Goal: Task Accomplishment & Management: Complete application form

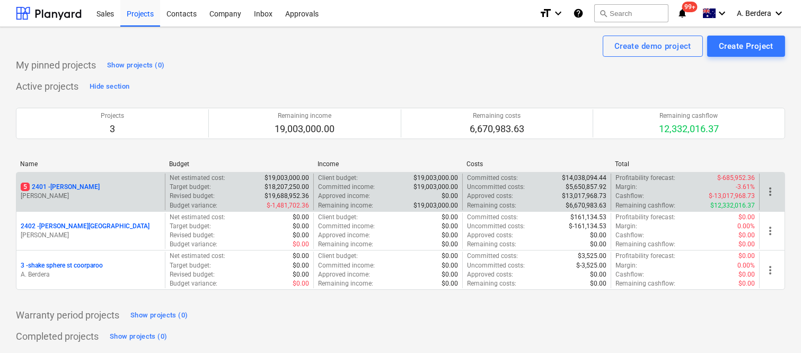
click at [121, 191] on div "5 2401 - Della Rosa" at bounding box center [91, 186] width 140 height 9
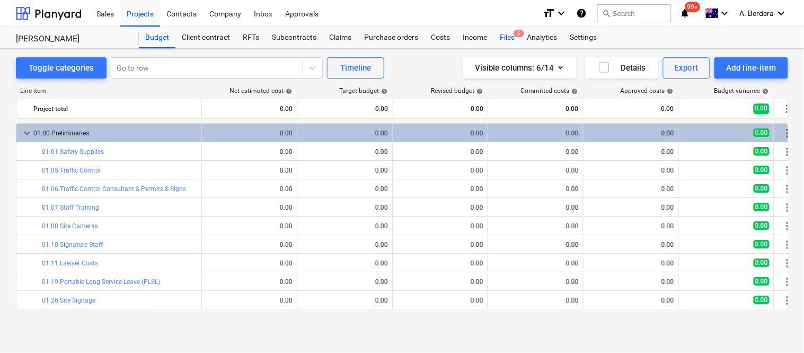
click at [512, 37] on div "Files 5" at bounding box center [508, 37] width 28 height 21
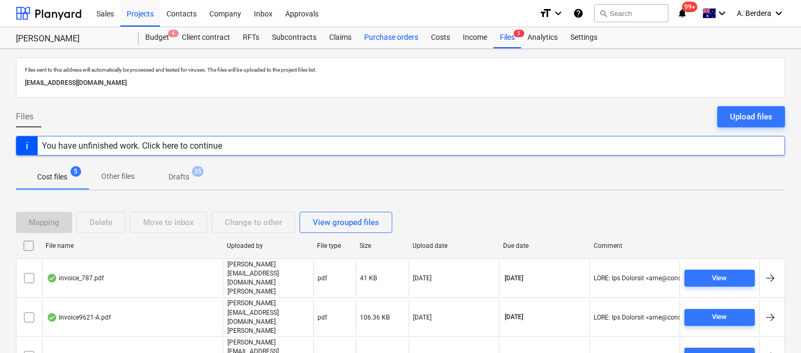
click at [382, 36] on div "Purchase orders" at bounding box center [391, 37] width 67 height 21
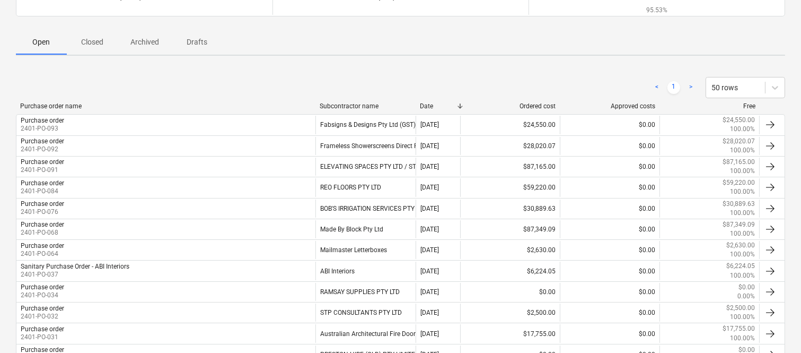
scroll to position [126, 0]
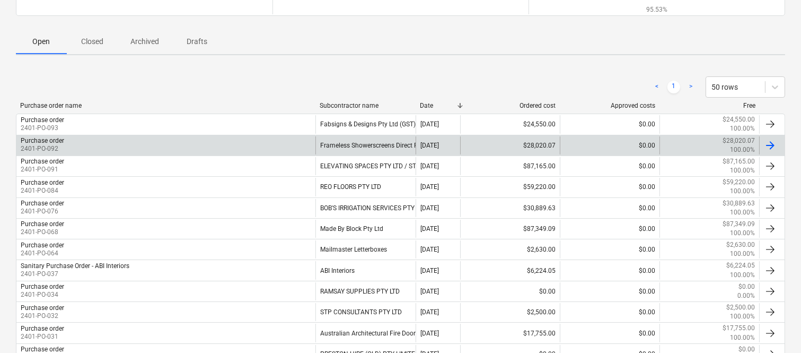
click at [304, 145] on div "Purchase order 2401-PO-092" at bounding box center [165, 145] width 299 height 18
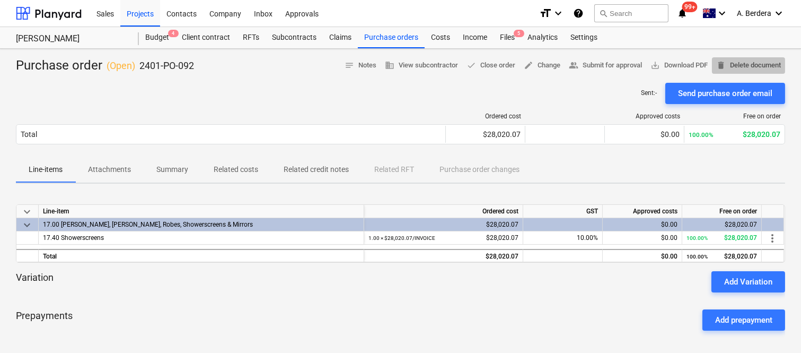
click at [745, 63] on span "delete Delete document" at bounding box center [748, 65] width 65 height 12
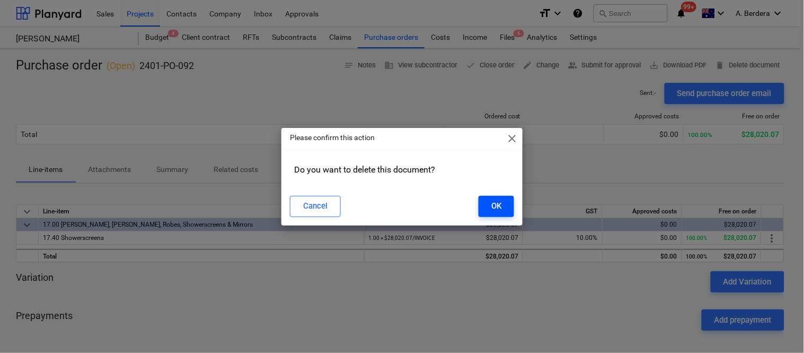
click at [497, 206] on div "OK" at bounding box center [497, 206] width 10 height 14
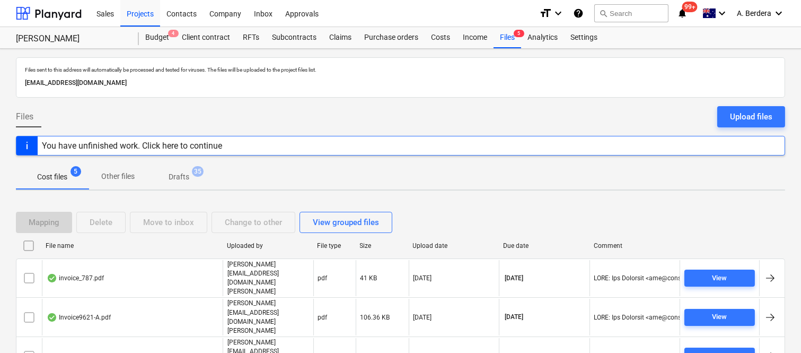
scroll to position [42, 0]
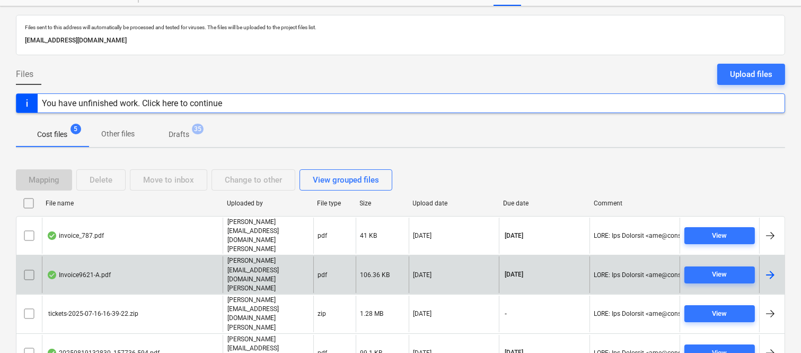
click at [161, 256] on div "Invoice9621-A.pdf" at bounding box center [132, 274] width 181 height 37
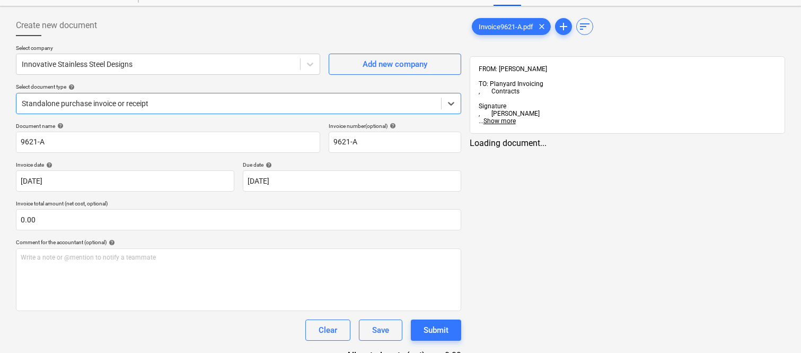
type input "9621-A"
type input "[DATE]"
click at [213, 96] on div "Standalone purchase invoice or receipt" at bounding box center [228, 103] width 425 height 15
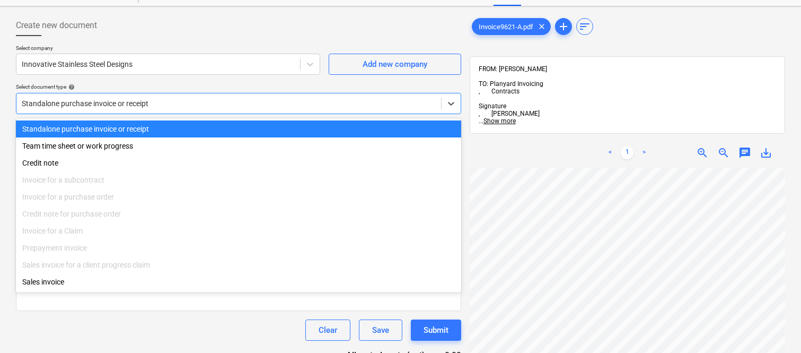
click at [214, 126] on div "Standalone purchase invoice or receipt" at bounding box center [238, 128] width 445 height 17
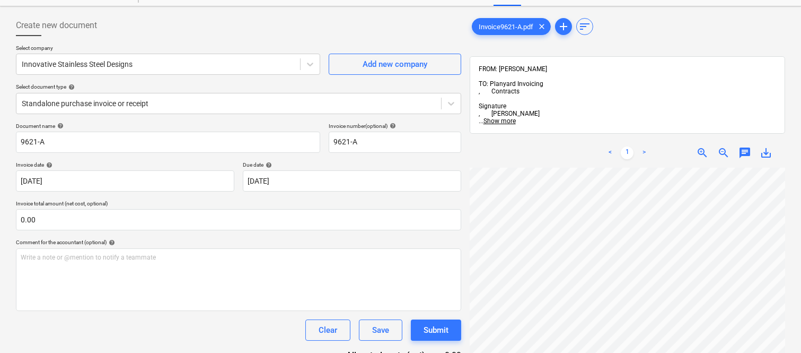
scroll to position [34, 138]
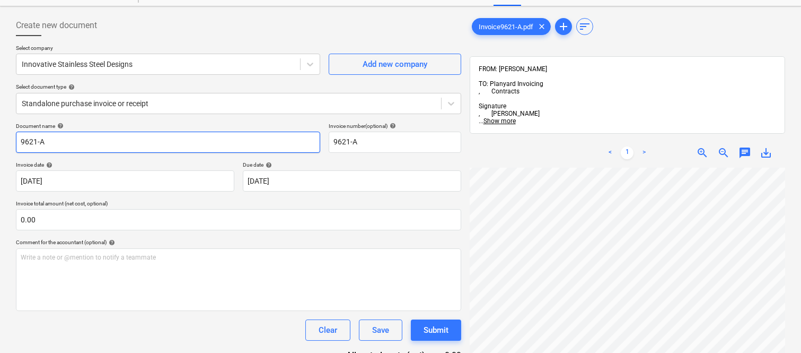
click at [16, 141] on input "9621-A" at bounding box center [168, 142] width 304 height 21
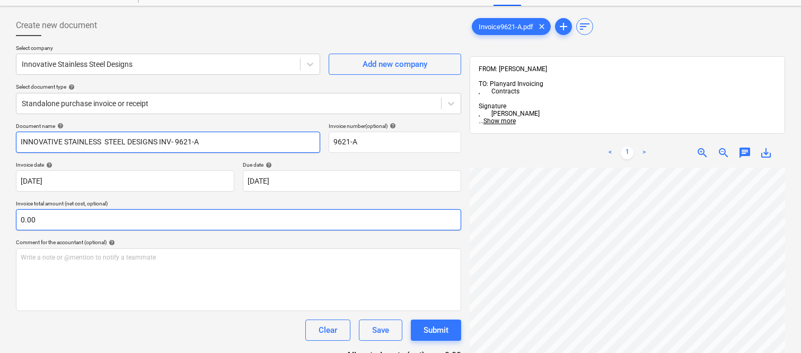
type input "INNOVATIVE STAINLESS STEEL DESIGNS INV- 9621-A"
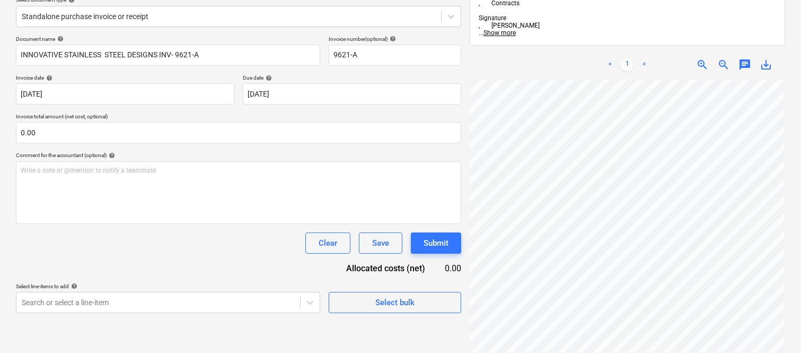
scroll to position [151, 0]
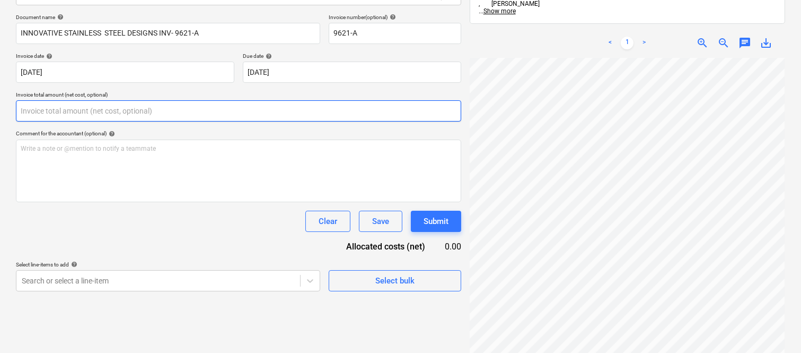
click at [120, 113] on input "text" at bounding box center [238, 110] width 445 height 21
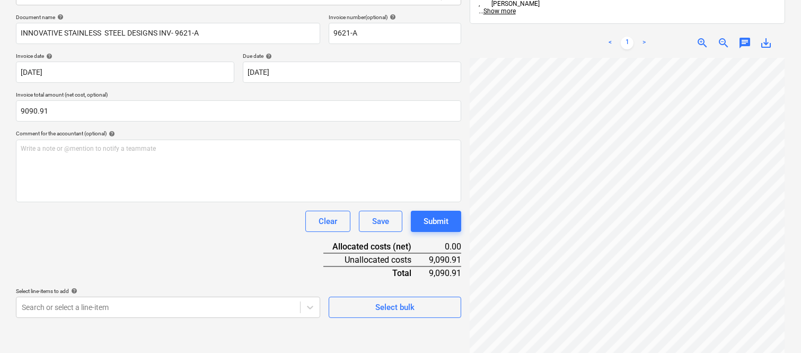
type input "9,090.91"
click at [158, 235] on div "Document name help INNOVATIVE STAINLESS STEEL DESIGNS INV- 9621-A Invoice numbe…" at bounding box center [238, 166] width 445 height 304
click at [179, 202] on body "Sales Projects Contacts Company Inbox Approvals format_size keyboard_arrow_down…" at bounding box center [400, 25] width 801 height 353
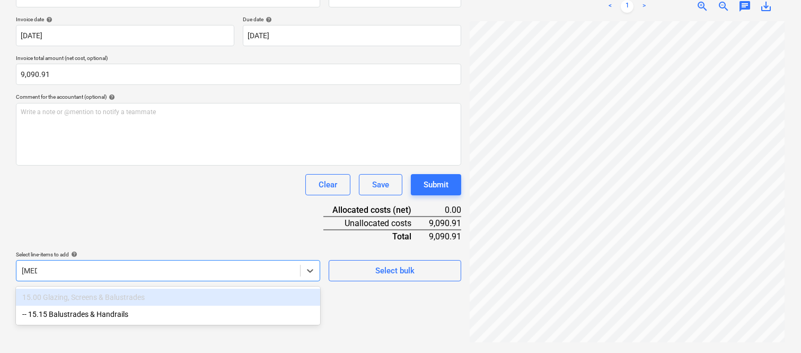
scroll to position [160, 0]
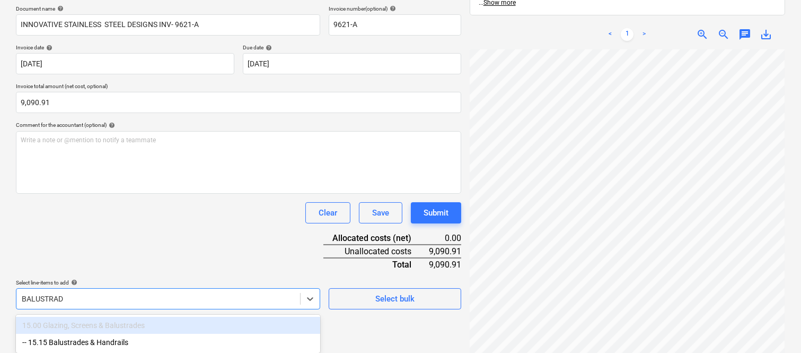
type input "BALUSTRADE"
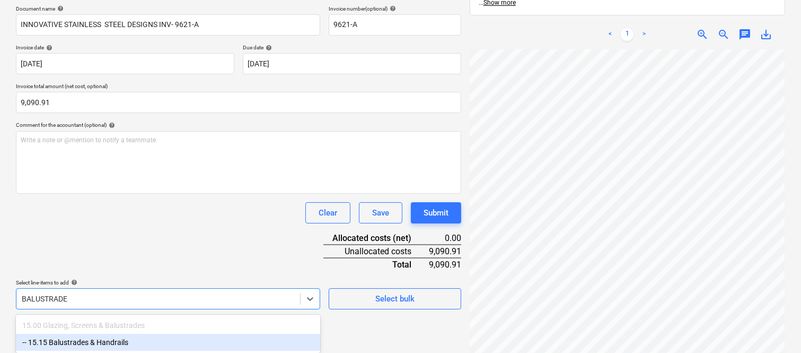
click at [139, 345] on div "-- 15.15 Balustrades & Handrails" at bounding box center [168, 342] width 304 height 17
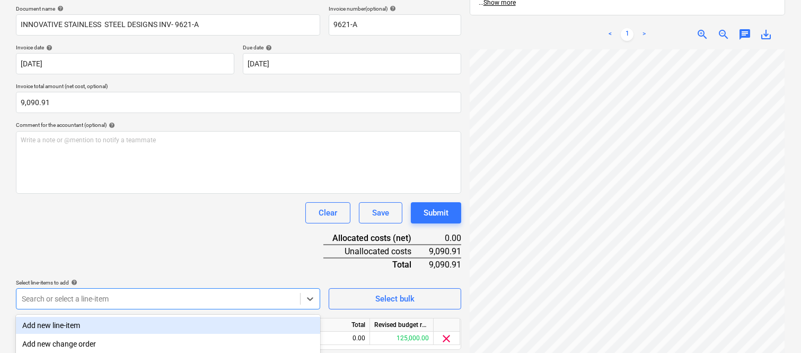
click at [178, 220] on div "Clear Save Submit" at bounding box center [238, 212] width 445 height 21
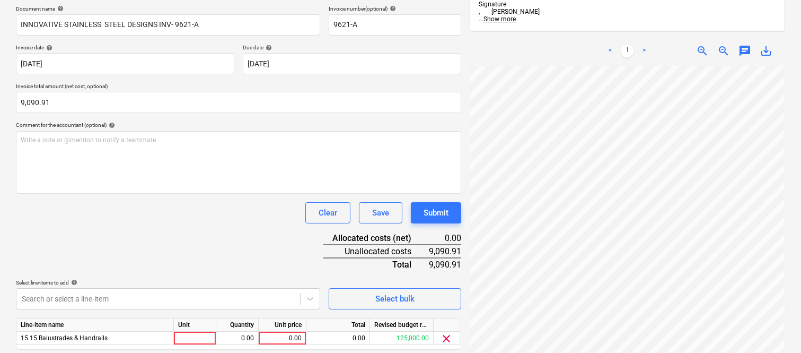
scroll to position [195, 0]
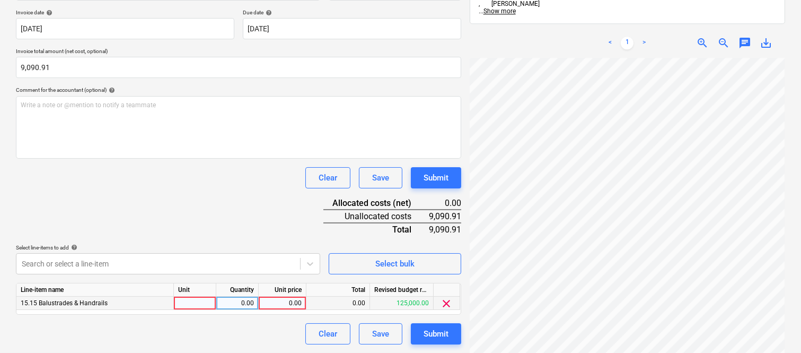
click at [202, 302] on div at bounding box center [195, 302] width 42 height 13
type input "INVOICE"
click at [232, 298] on div "0.00" at bounding box center [237, 302] width 33 height 13
type input "1"
click at [278, 303] on div "0.00" at bounding box center [282, 302] width 39 height 13
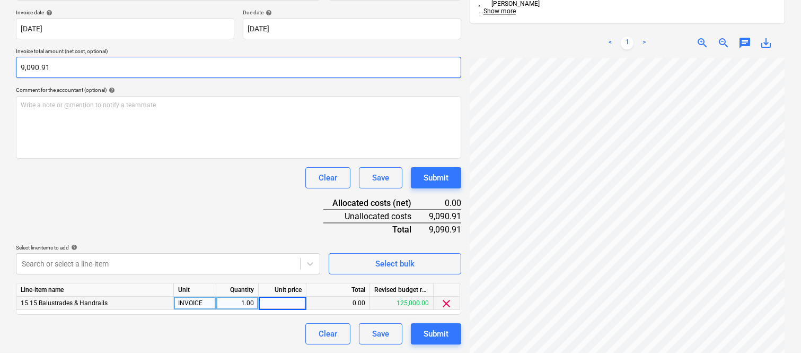
click at [31, 66] on input "9,090.91" at bounding box center [238, 67] width 445 height 21
click at [31, 66] on input "9090.91" at bounding box center [238, 67] width 445 height 21
type input "C"
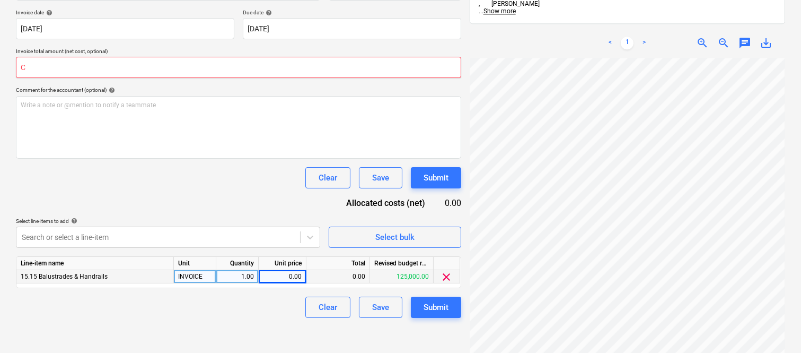
scroll to position [187, 0]
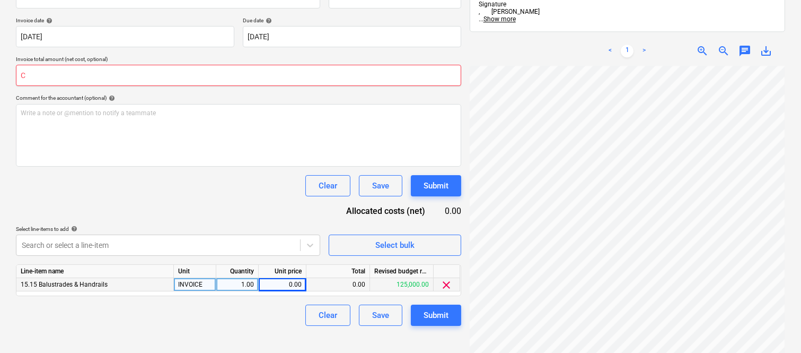
click at [65, 70] on input "C" at bounding box center [238, 75] width 445 height 21
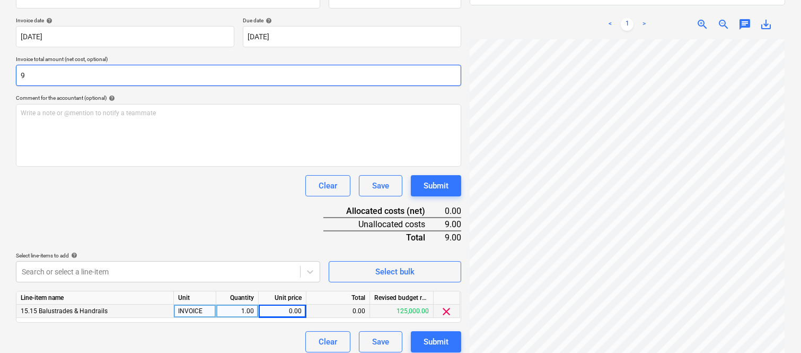
scroll to position [195, 0]
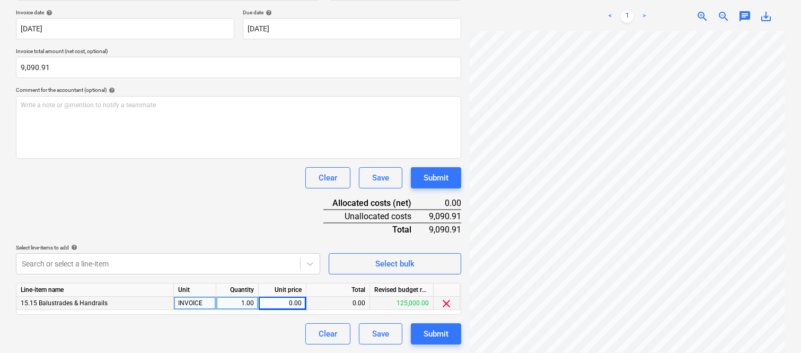
click at [93, 205] on div "Document name help INNOVATIVE STAINLESS STEEL DESIGNS INV- 9621-A Invoice numbe…" at bounding box center [238, 157] width 445 height 374
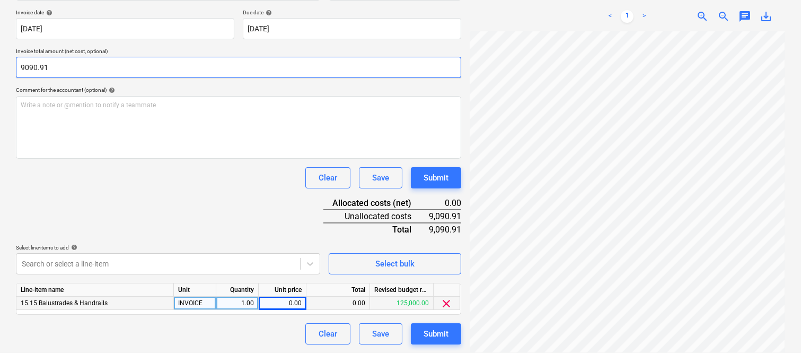
click at [34, 66] on input "9090.91" at bounding box center [238, 67] width 445 height 21
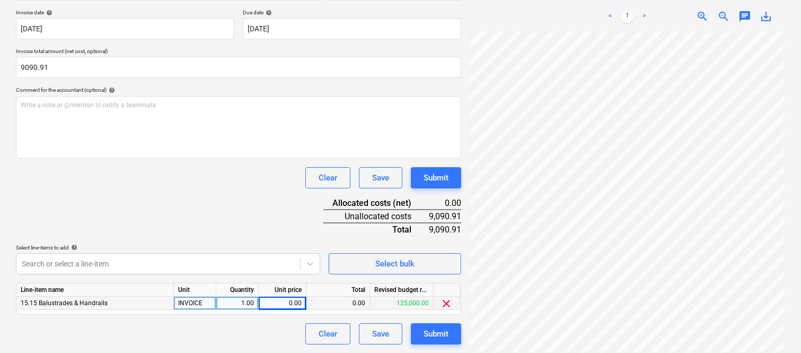
type input "9,090.91"
click at [279, 309] on div "0.00" at bounding box center [282, 302] width 39 height 13
type input "9090.91"
click at [172, 211] on div "Document name help INNOVATIVE STAINLESS STEEL DESIGNS INV- 9621-A Invoice numbe…" at bounding box center [238, 157] width 445 height 374
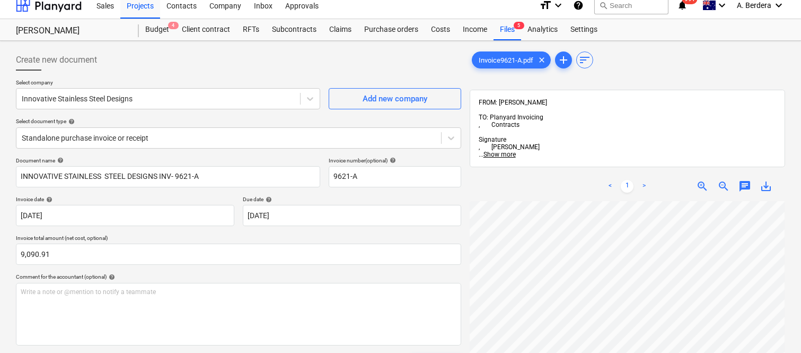
scroll to position [0, 0]
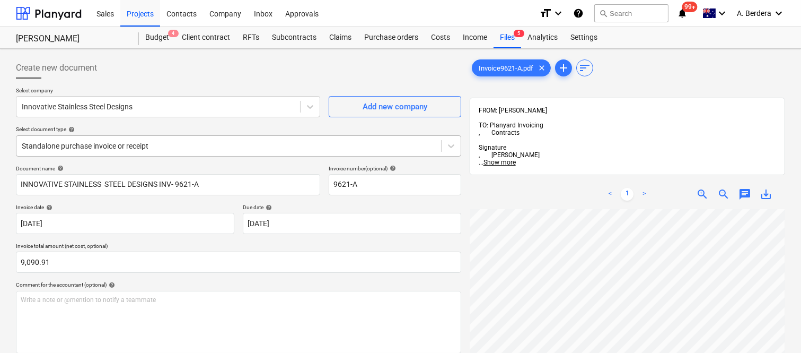
drag, startPoint x: 209, startPoint y: 144, endPoint x: 212, endPoint y: 150, distance: 6.4
click at [209, 144] on div at bounding box center [229, 146] width 414 height 11
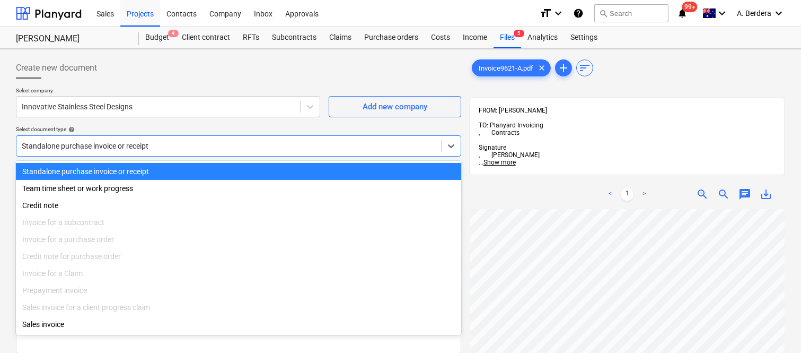
click at [223, 172] on div "Standalone purchase invoice or receipt" at bounding box center [238, 171] width 445 height 17
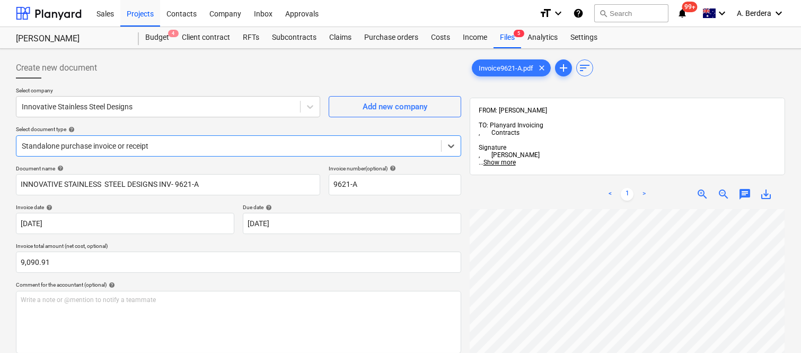
click at [204, 145] on div at bounding box center [229, 146] width 414 height 11
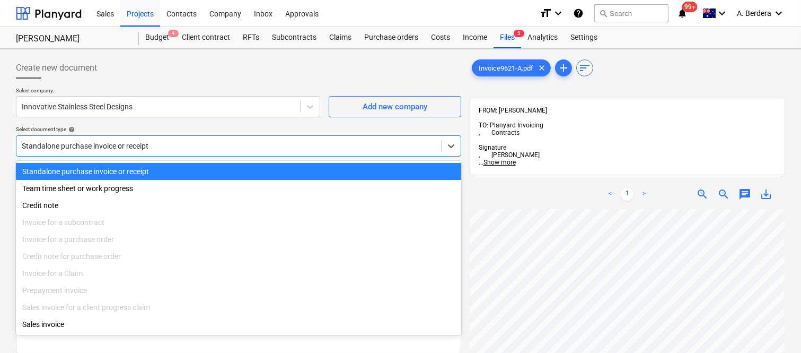
click at [221, 171] on div "Standalone purchase invoice or receipt" at bounding box center [238, 171] width 445 height 17
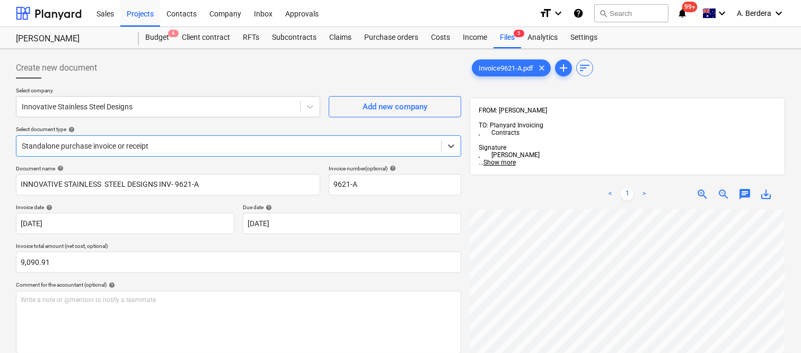
click at [259, 142] on div at bounding box center [229, 146] width 414 height 11
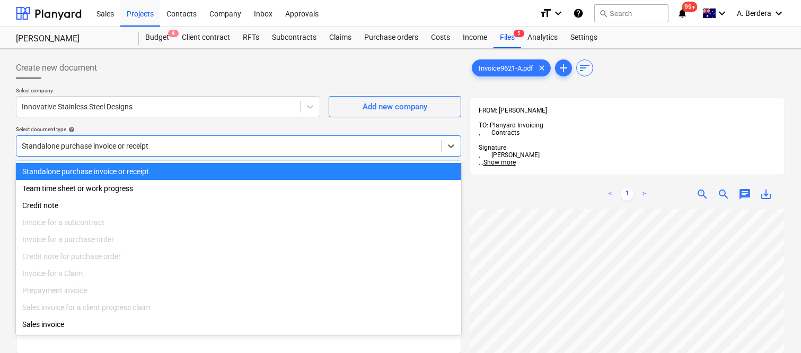
click at [271, 172] on div "Standalone purchase invoice or receipt" at bounding box center [238, 171] width 445 height 17
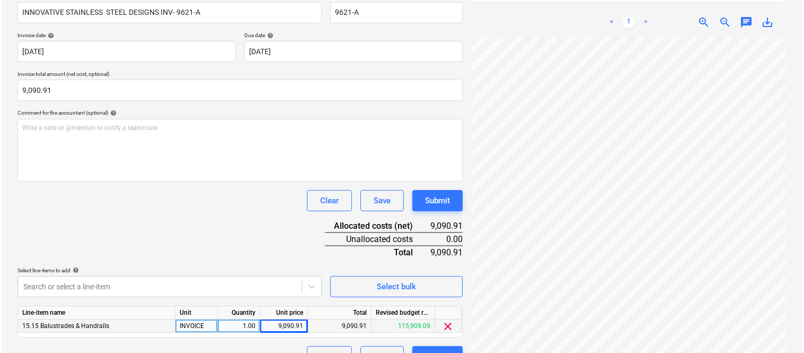
scroll to position [195, 0]
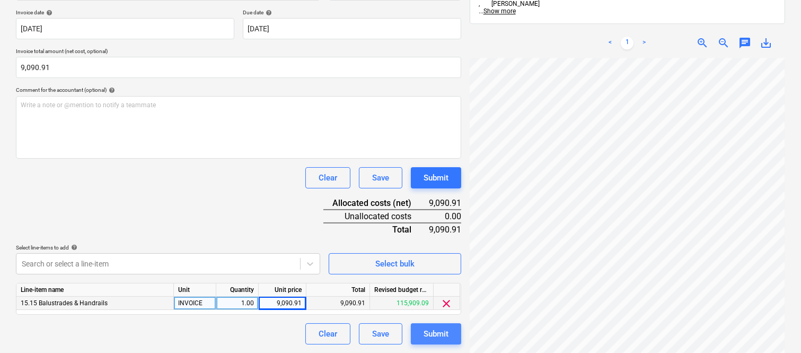
click at [427, 332] on div "Submit" at bounding box center [436, 334] width 25 height 14
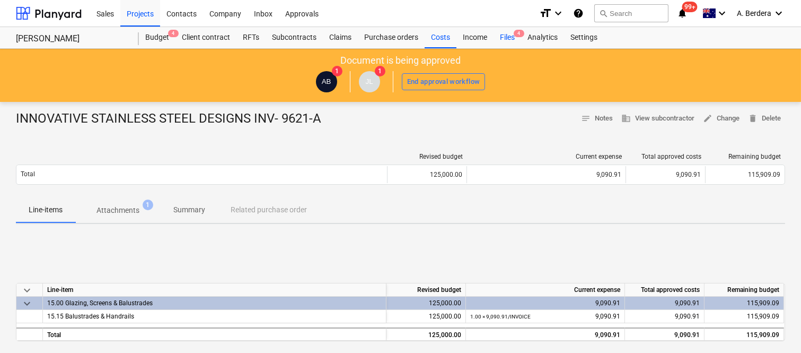
click at [509, 36] on div "Files 4" at bounding box center [508, 37] width 28 height 21
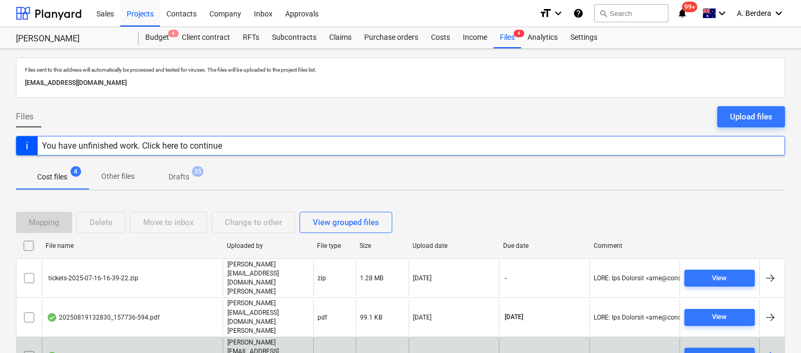
click at [158, 338] on div "invoice_787.pdf" at bounding box center [132, 356] width 181 height 37
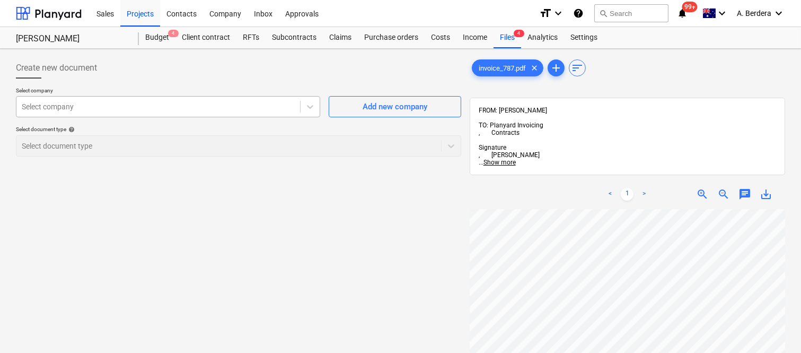
click at [143, 102] on div at bounding box center [158, 106] width 273 height 11
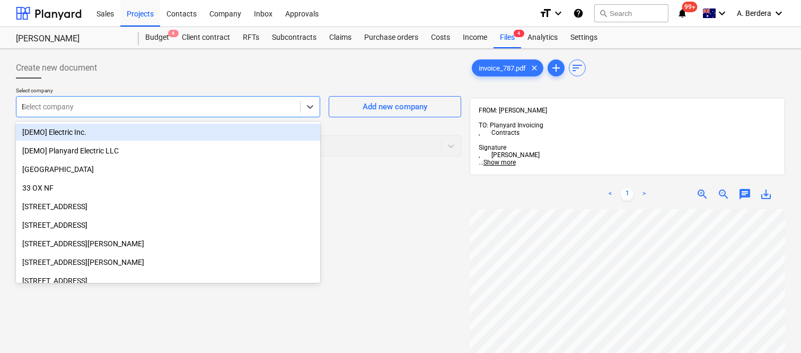
type input "DJ"
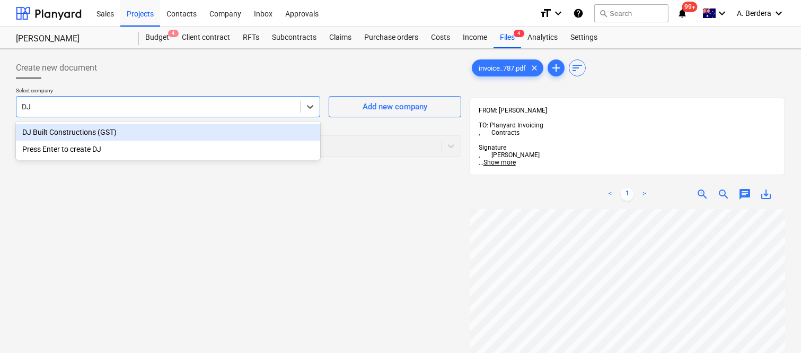
click at [130, 128] on div "DJ Built Constructions (GST)" at bounding box center [168, 132] width 304 height 17
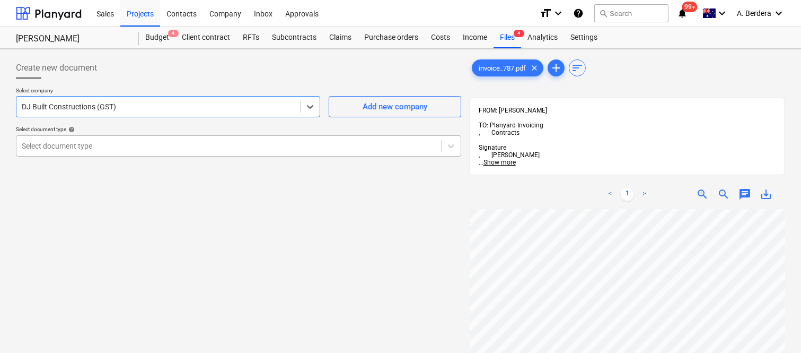
click at [130, 141] on div at bounding box center [229, 146] width 414 height 11
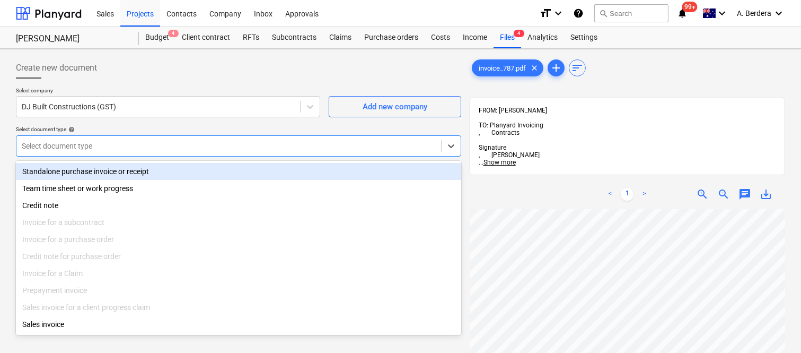
click at [134, 169] on div "Standalone purchase invoice or receipt" at bounding box center [238, 171] width 445 height 17
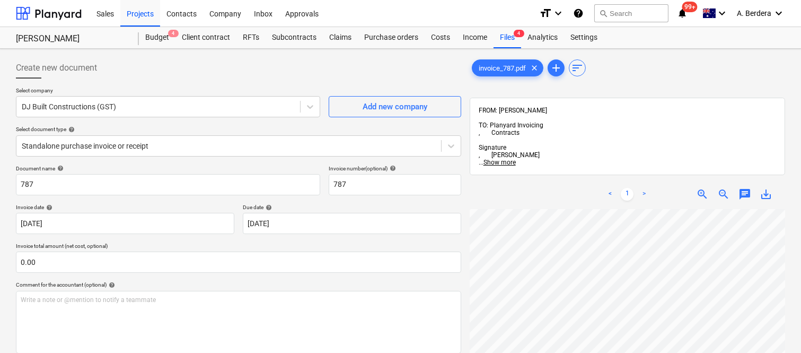
scroll to position [133, 0]
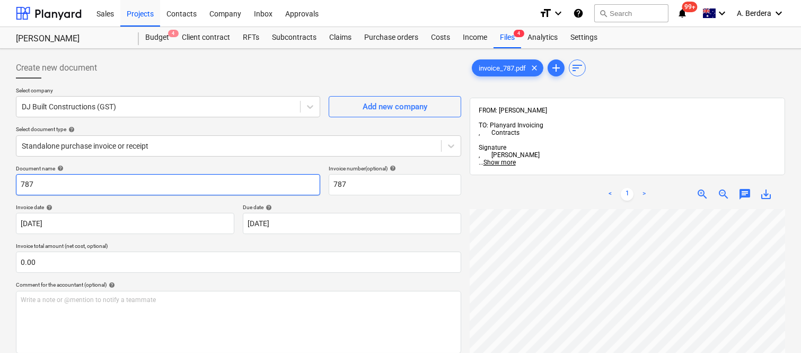
click at [17, 186] on input "787" at bounding box center [168, 184] width 304 height 21
type input "DJ BUILT CONSTRUCTIONS INV- 787"
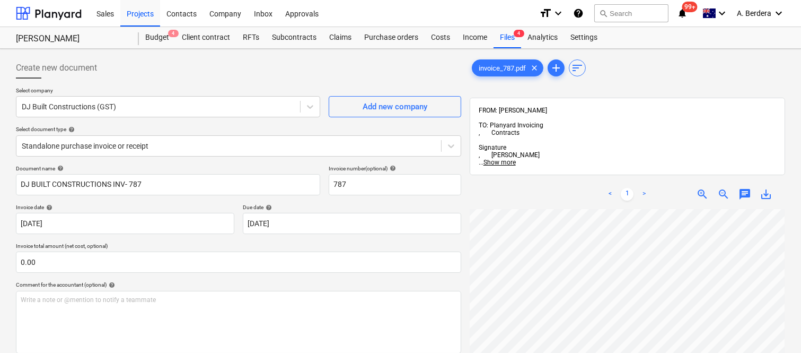
click at [463, 302] on div "Create new document Select company DJ Built Constructions (GST) Add new company…" at bounding box center [401, 294] width 778 height 483
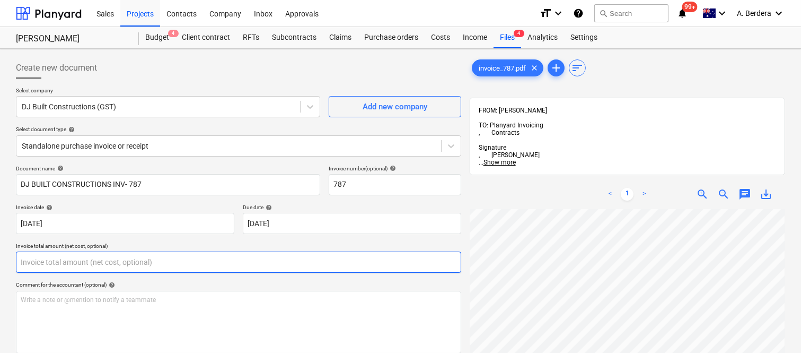
click at [94, 266] on input "text" at bounding box center [238, 261] width 445 height 21
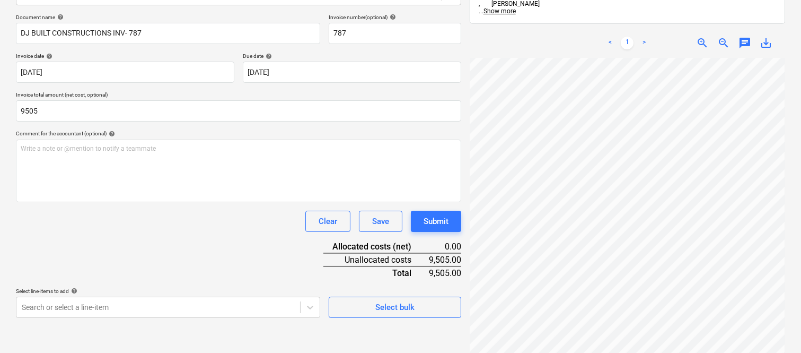
type input "9,505.00"
click at [110, 249] on div "Document name help DJ BUILT CONSTRUCTIONS INV- 787 Invoice number (optional) he…" at bounding box center [238, 166] width 445 height 304
click at [135, 202] on body "Sales Projects Contacts Company Inbox Approvals format_size keyboard_arrow_down…" at bounding box center [400, 25] width 801 height 353
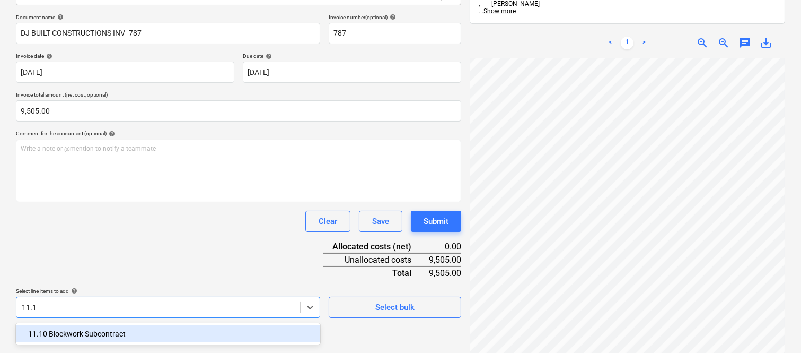
type input "11.10"
click at [104, 330] on div "-- 11.10 Blockwork Subcontract" at bounding box center [168, 333] width 304 height 17
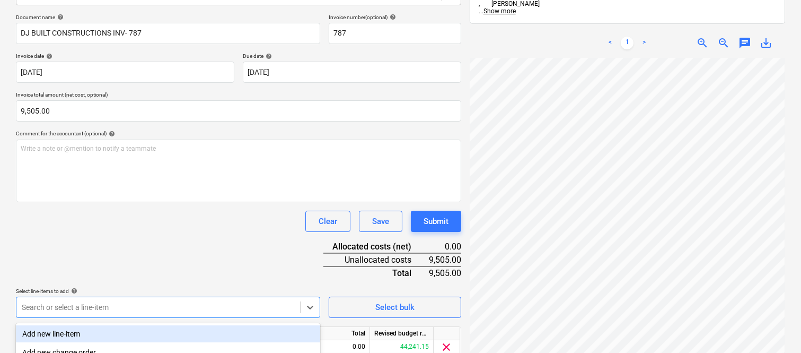
click at [110, 252] on div "Document name help DJ BUILT CONSTRUCTIONS INV- 787 Invoice number (optional) he…" at bounding box center [238, 201] width 445 height 374
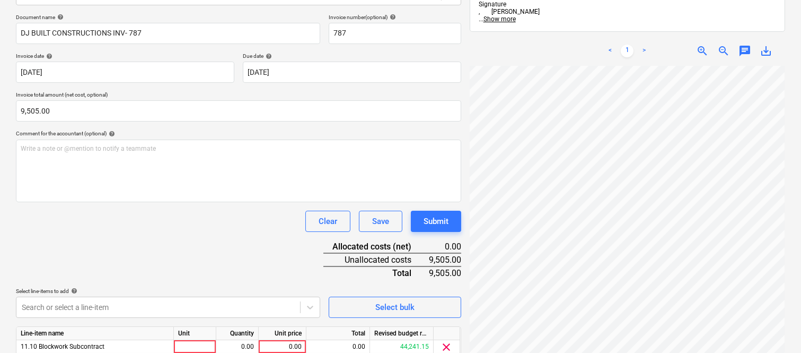
scroll to position [195, 0]
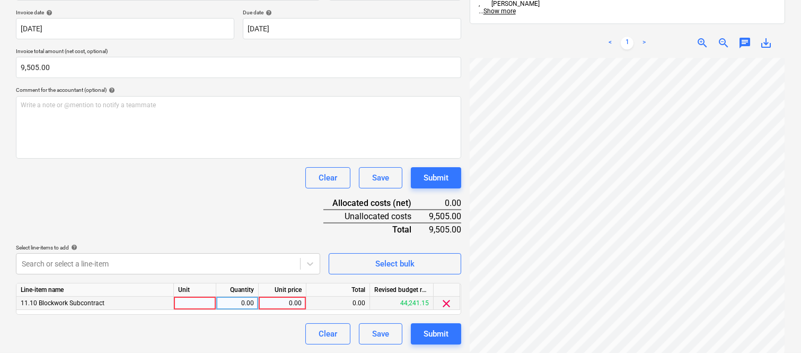
click at [208, 305] on div at bounding box center [195, 302] width 42 height 13
type input "INVOICE"
click at [233, 303] on div "0.00" at bounding box center [237, 302] width 33 height 13
type input "1"
click at [273, 304] on div "0.00" at bounding box center [282, 302] width 39 height 13
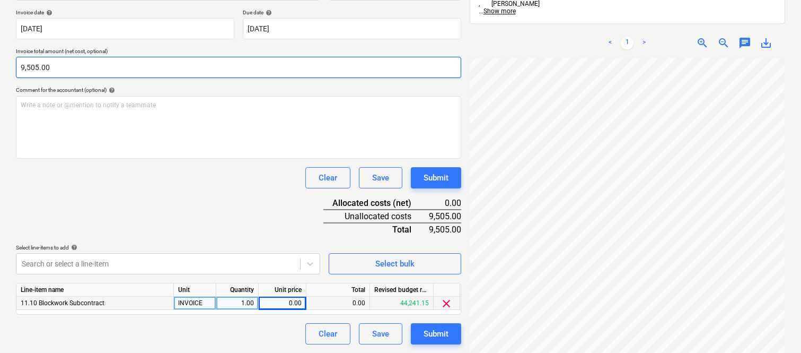
click at [40, 67] on input "9,505.00" at bounding box center [238, 67] width 445 height 21
click at [40, 67] on input "9505" at bounding box center [238, 67] width 445 height 21
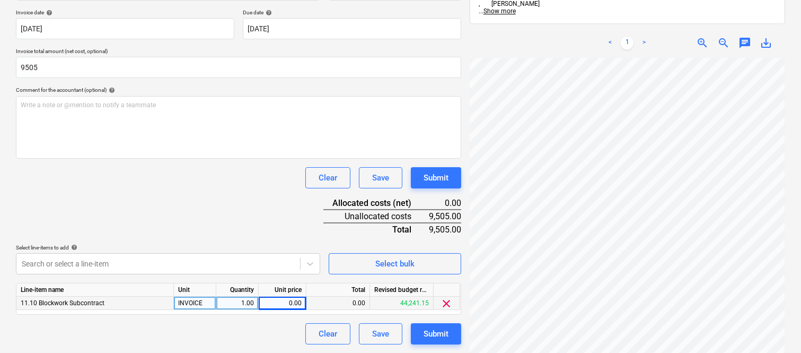
type input "9,505.00"
click at [285, 308] on div "0.00" at bounding box center [282, 302] width 39 height 13
type input "9505"
click at [229, 206] on div "Document name help DJ BUILT CONSTRUCTIONS INV- 787 Invoice number (optional) he…" at bounding box center [238, 157] width 445 height 374
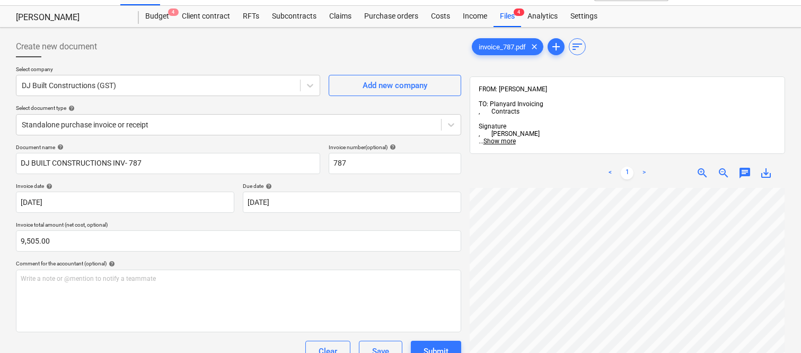
scroll to position [0, 0]
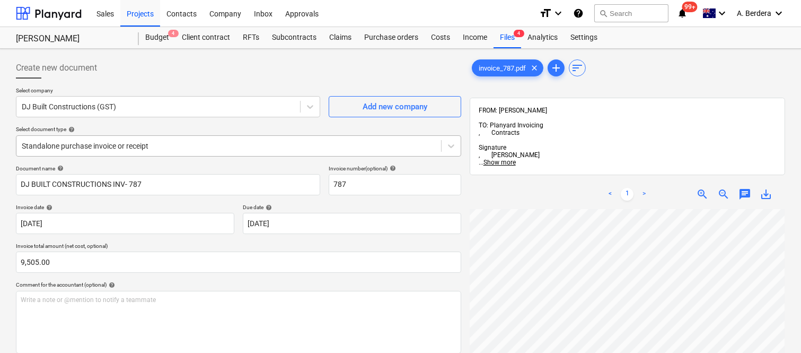
click at [206, 142] on div at bounding box center [229, 146] width 414 height 11
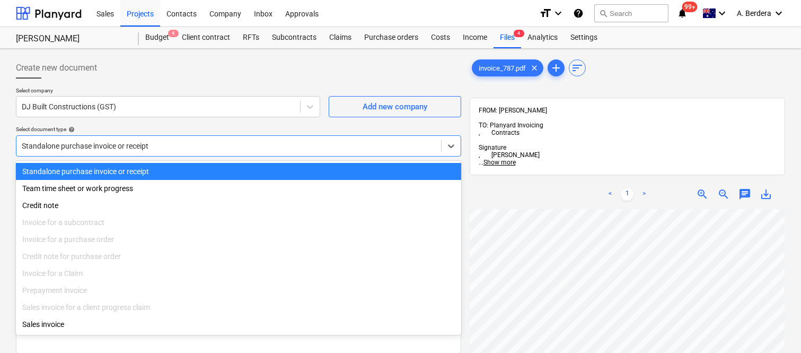
click at [214, 171] on div "Standalone purchase invoice or receipt" at bounding box center [238, 171] width 445 height 17
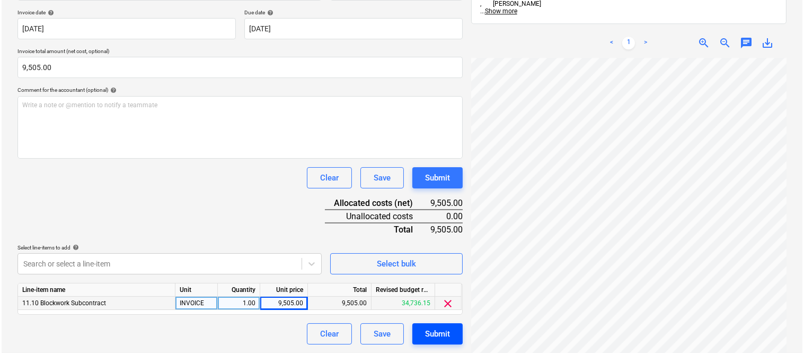
scroll to position [253, 162]
click at [442, 336] on div "Submit" at bounding box center [436, 334] width 25 height 14
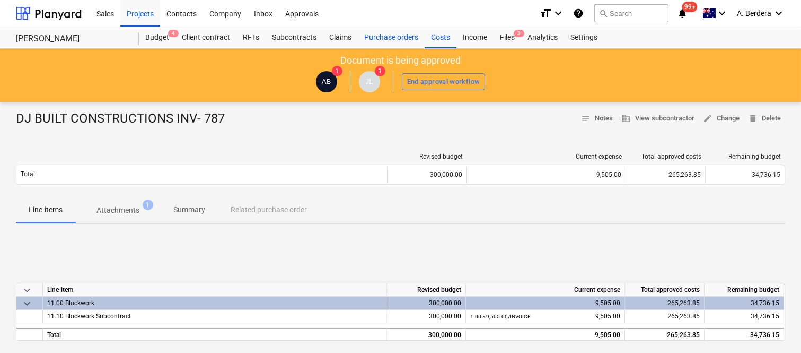
click at [387, 34] on div "Purchase orders" at bounding box center [391, 37] width 67 height 21
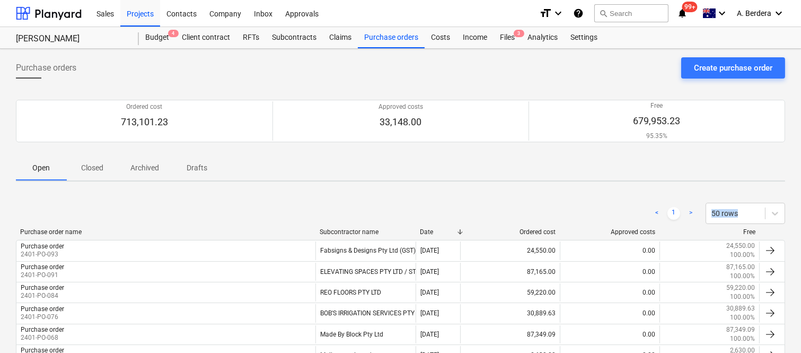
drag, startPoint x: 798, startPoint y: 172, endPoint x: 804, endPoint y: 204, distance: 32.9
click at [801, 204] on html "Sales Projects Contacts Company Inbox Approvals format_size keyboard_arrow_down…" at bounding box center [400, 176] width 801 height 353
click at [743, 154] on div "Ordered cost 713,101.23 Approved costs 33,148.00 Free 679,953.23 95.35% Please …" at bounding box center [400, 121] width 769 height 68
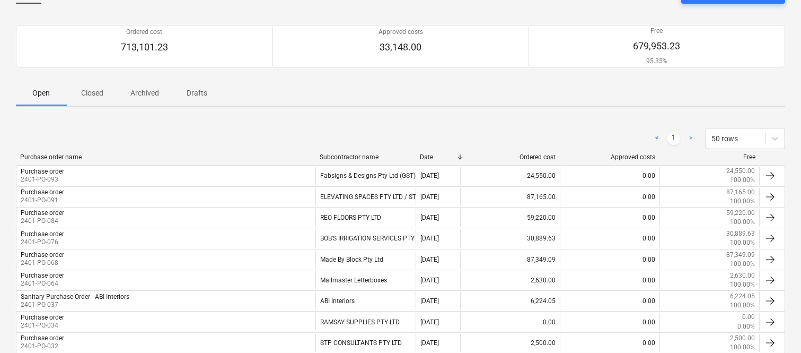
scroll to position [23, 0]
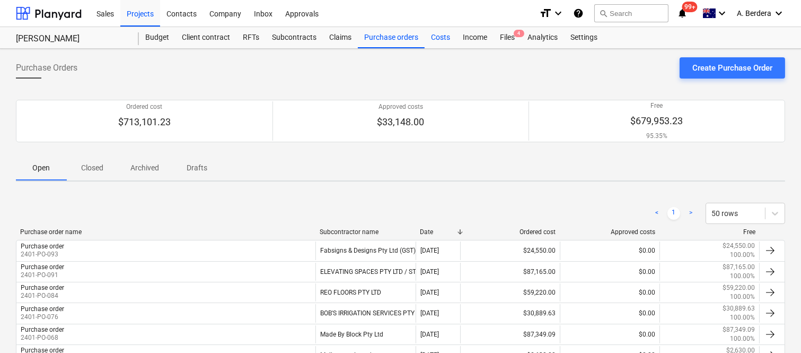
click at [428, 38] on div "Costs" at bounding box center [441, 37] width 32 height 21
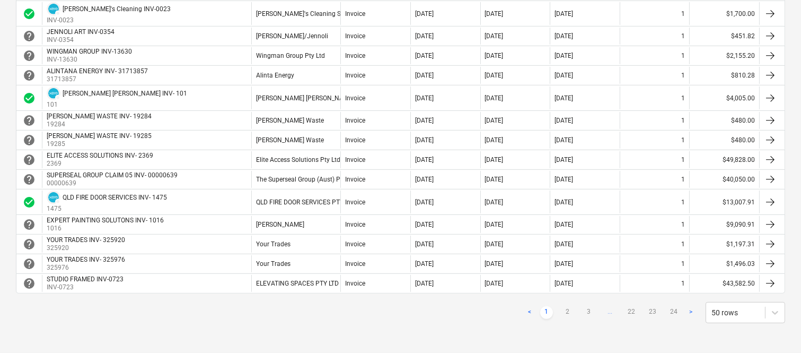
scroll to position [944, 0]
click at [571, 311] on link "2" at bounding box center [568, 312] width 13 height 13
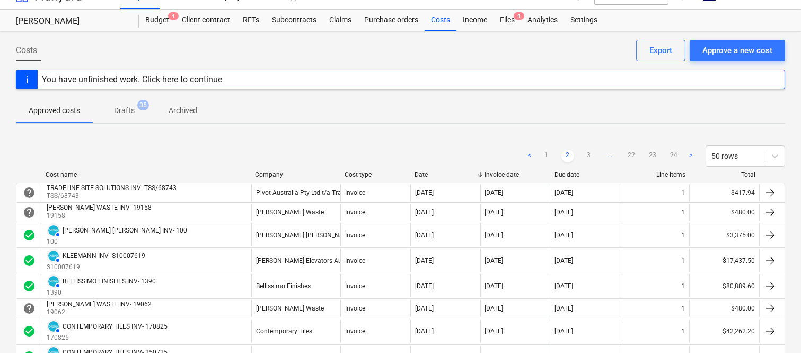
scroll to position [0, 0]
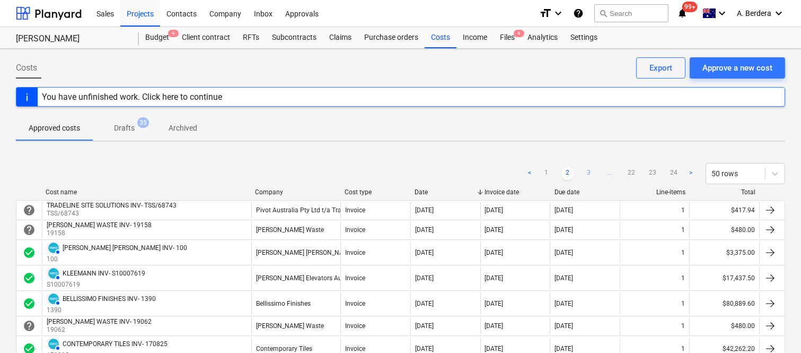
click at [591, 171] on link "3" at bounding box center [589, 173] width 13 height 13
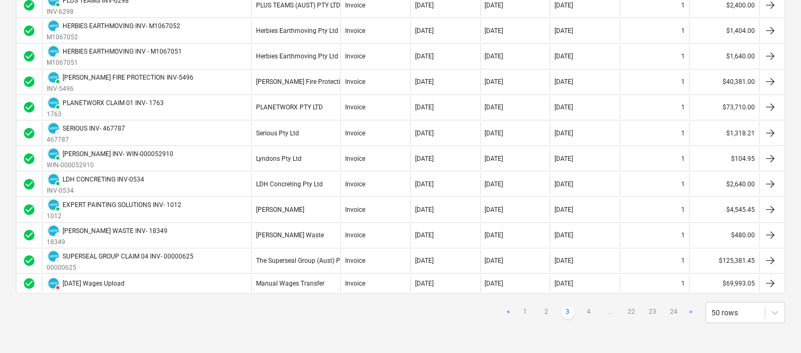
scroll to position [1151, 0]
click at [589, 311] on link "4" at bounding box center [589, 312] width 13 height 13
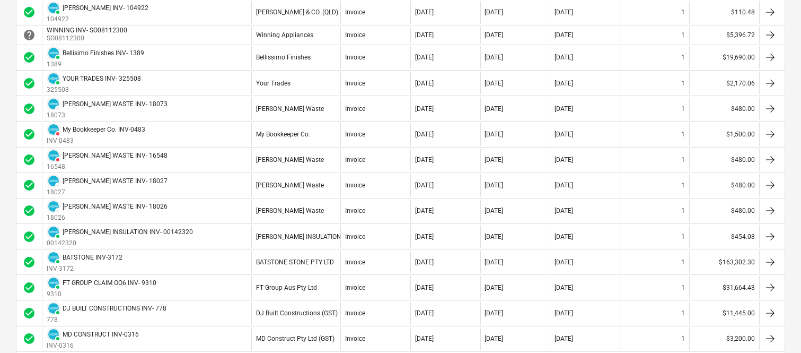
scroll to position [520, 0]
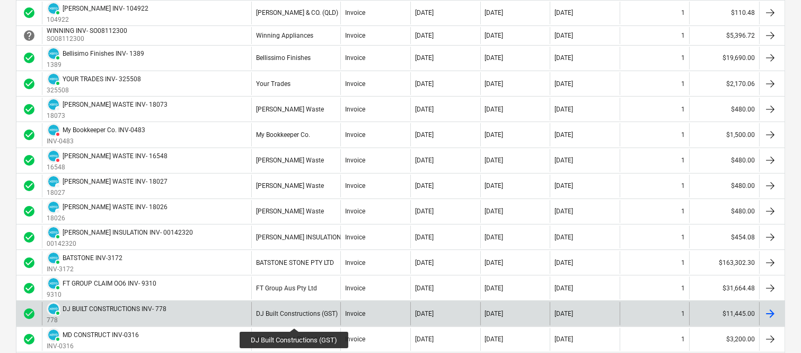
click at [295, 317] on div "DJ Built Constructions (GST)" at bounding box center [297, 313] width 82 height 7
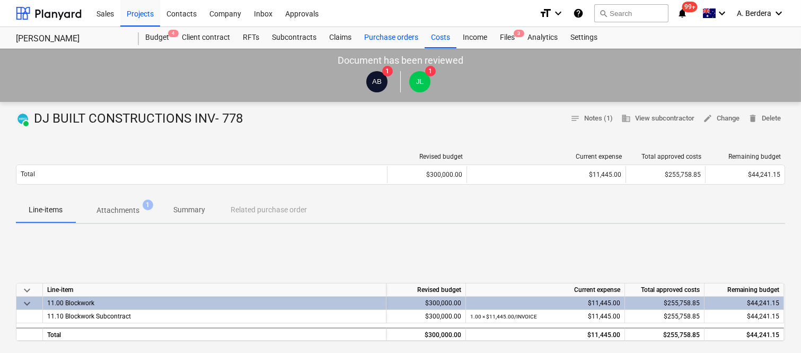
click at [395, 33] on div "Purchase orders" at bounding box center [391, 37] width 67 height 21
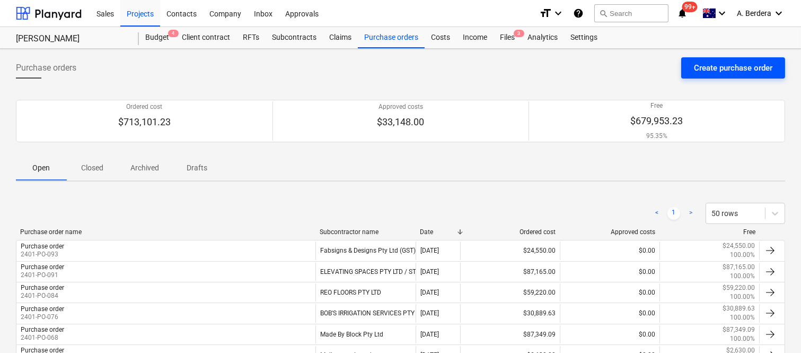
click at [703, 65] on div "Create purchase order" at bounding box center [733, 68] width 78 height 14
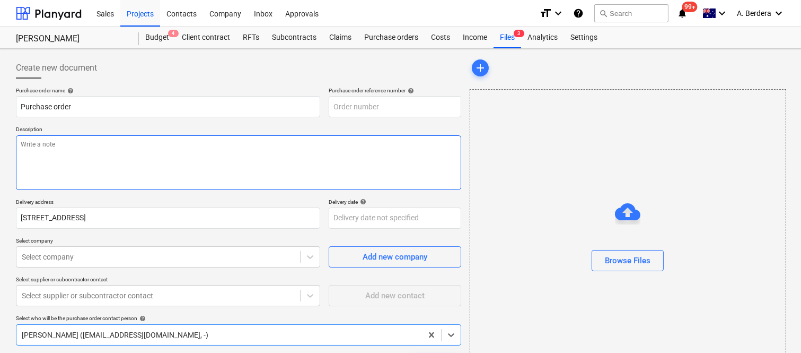
type textarea "x"
type input "2401-PO-094"
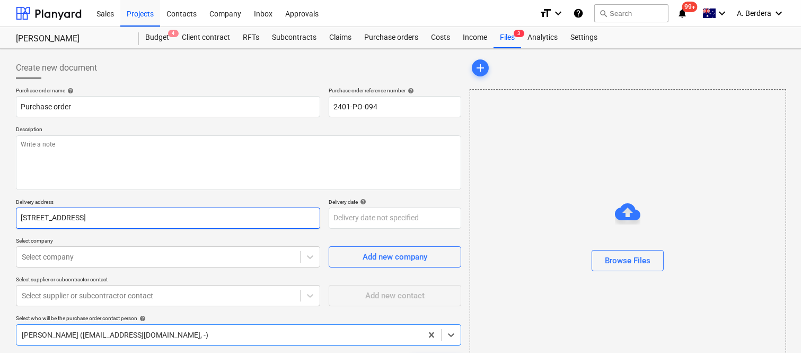
type textarea "x"
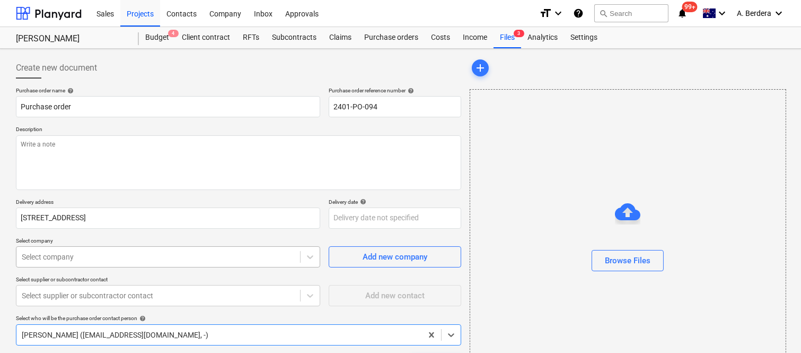
click at [154, 255] on body "Sales Projects Contacts Company Inbox Approvals format_size keyboard_arrow_down…" at bounding box center [400, 176] width 801 height 353
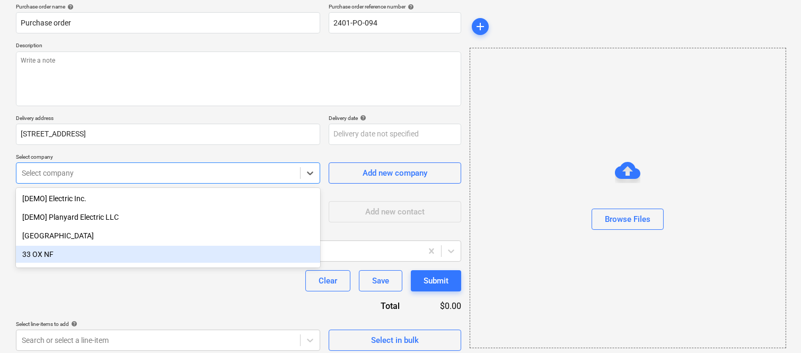
scroll to position [85, 0]
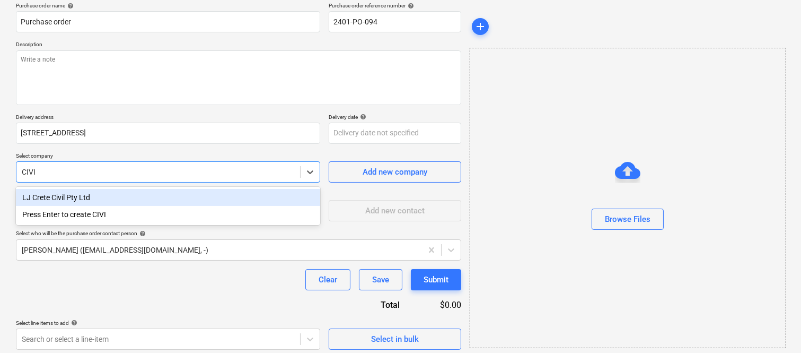
type input "CIVIC"
click at [144, 202] on div "Press Enter to create CIVIC" at bounding box center [168, 197] width 304 height 17
type textarea "x"
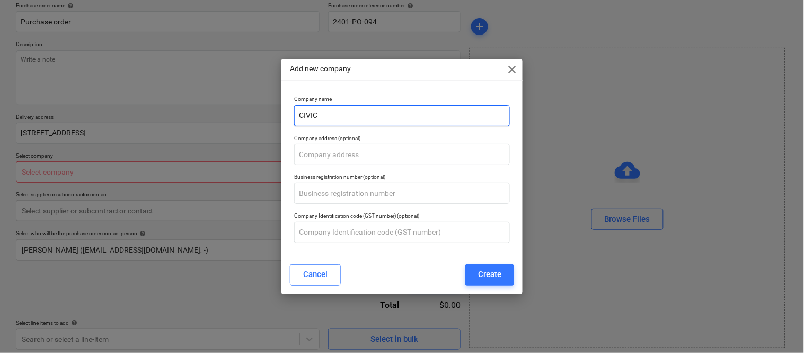
click at [369, 112] on input "CIVIC" at bounding box center [402, 115] width 216 height 21
type textarea "x"
type input "C"
paste input "BLUE [PERSON_NAME] HOLDINGS PTY LTD"
type input "BLUE [PERSON_NAME] HOLDINGS PTY LTD"
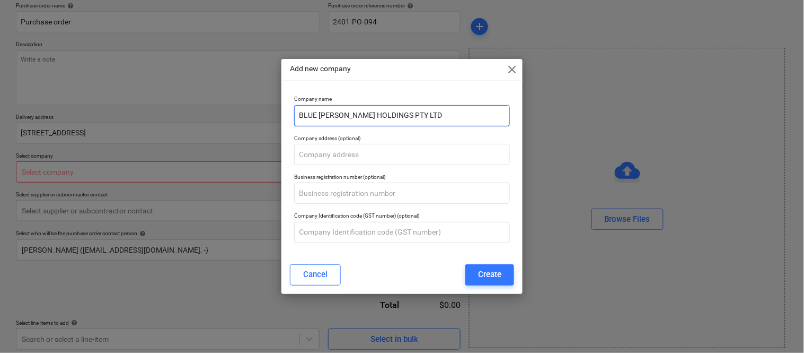
type textarea "x"
type input "BLUE [PERSON_NAME] HOLDINGS PTY LTD/"
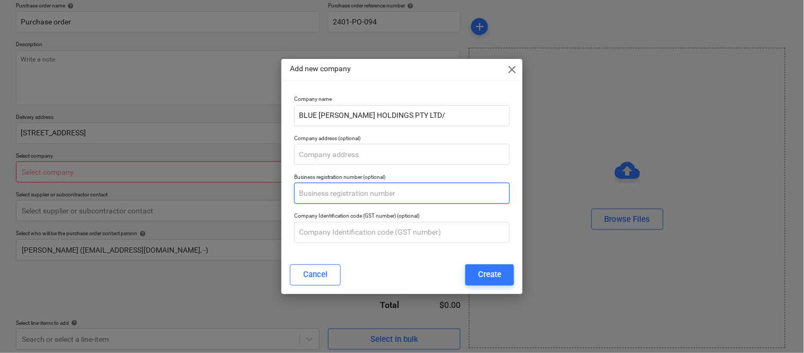
click at [354, 195] on input "text" at bounding box center [402, 192] width 216 height 21
type textarea "x"
paste input "86 100 720 741"
type input "86 100 720 741"
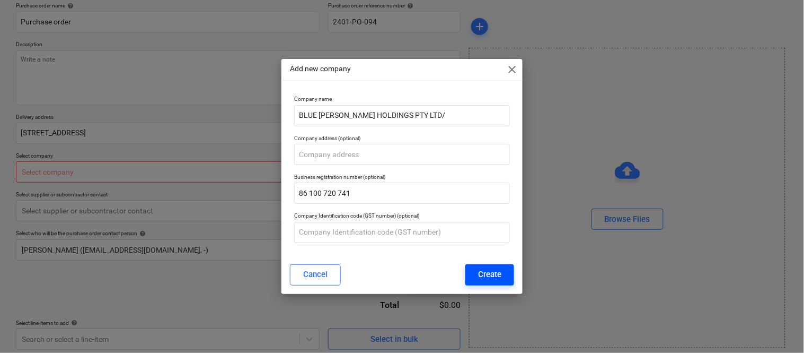
click at [491, 279] on div "Create" at bounding box center [489, 274] width 23 height 14
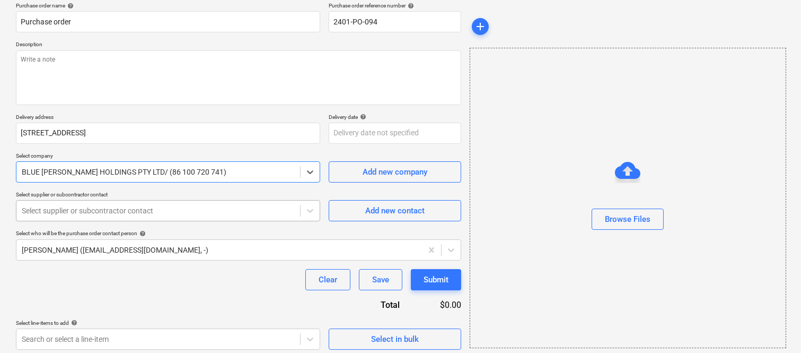
type textarea "x"
click at [151, 210] on div at bounding box center [158, 210] width 273 height 11
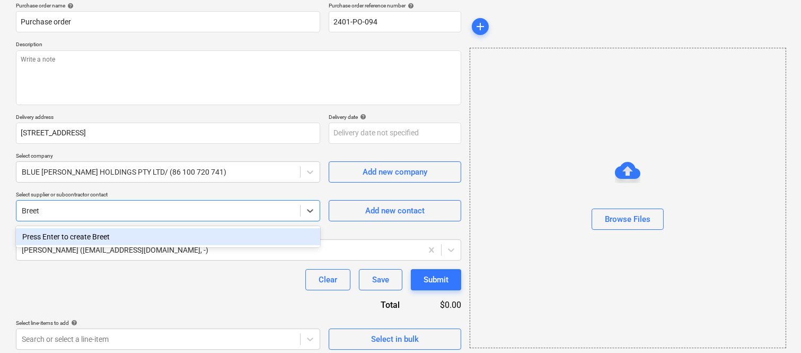
type input "Breet"
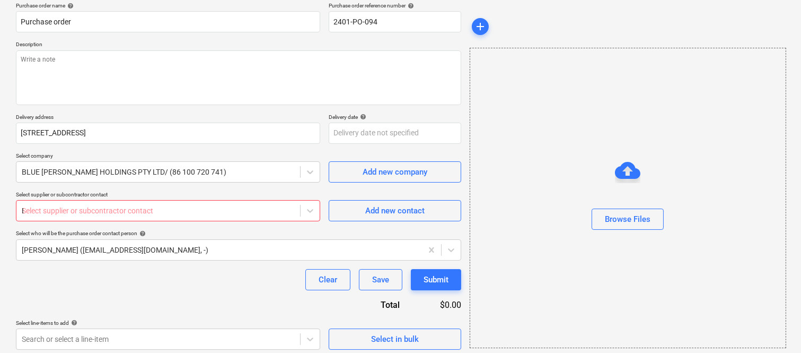
type textarea "x"
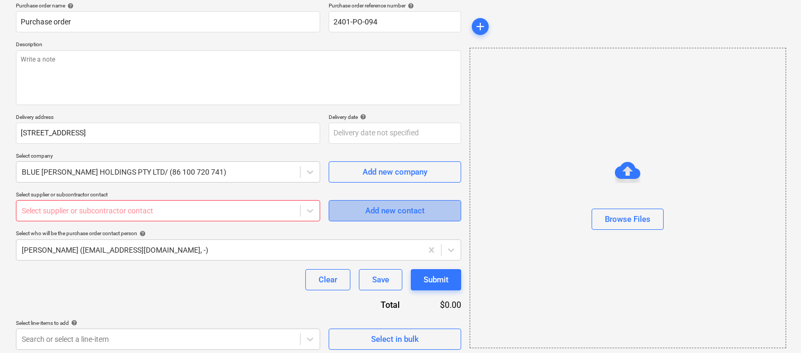
click at [385, 211] on div "Add new contact" at bounding box center [394, 211] width 59 height 14
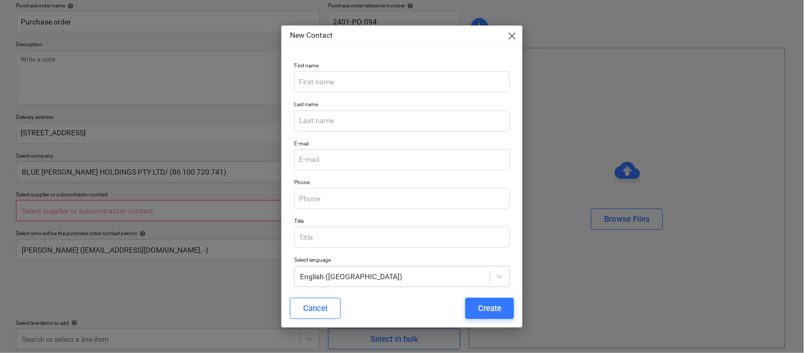
type textarea "x"
click at [327, 82] on input "text" at bounding box center [402, 81] width 216 height 21
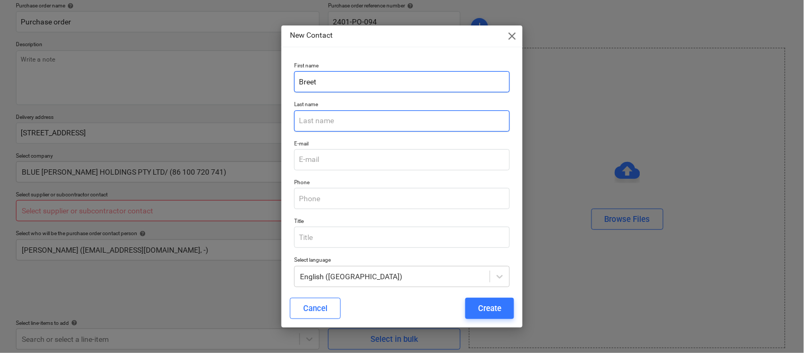
type input "Breet"
click at [320, 122] on input "text" at bounding box center [402, 120] width 216 height 21
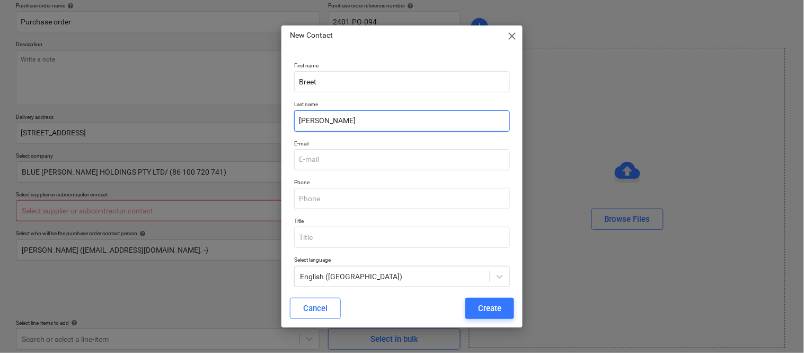
type input "[PERSON_NAME]"
type textarea "x"
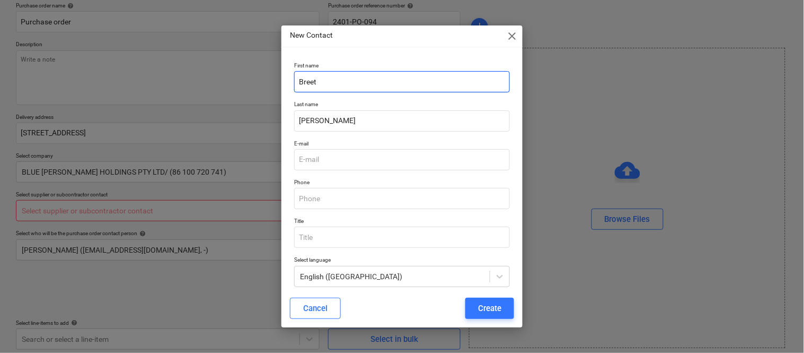
click at [313, 81] on input "Breet" at bounding box center [402, 81] width 216 height 21
click at [329, 84] on input "[PERSON_NAME]" at bounding box center [402, 81] width 216 height 21
type input "[PERSON_NAME]"
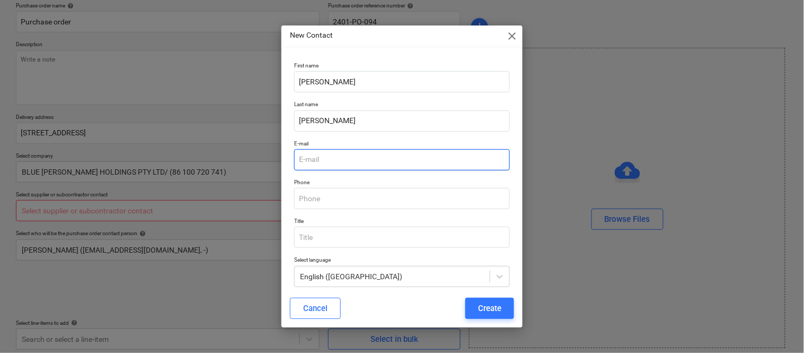
click at [321, 158] on input "email" at bounding box center [402, 159] width 216 height 21
type textarea "x"
paste input "[PERSON_NAME][EMAIL_ADDRESS][PERSON_NAME][DOMAIN_NAME]"
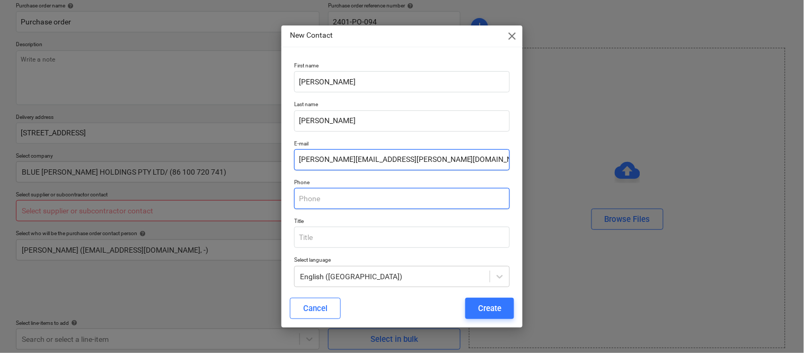
type input "[PERSON_NAME][EMAIL_ADDRESS][PERSON_NAME][DOMAIN_NAME]"
click at [330, 199] on input "text" at bounding box center [402, 198] width 216 height 21
type textarea "x"
paste input "0493 147 378"
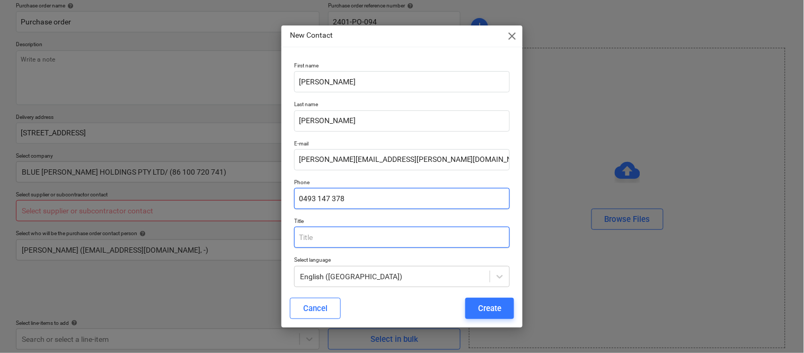
type input "0493 147 378"
click at [329, 237] on input "text" at bounding box center [402, 236] width 216 height 21
type input "Estimator"
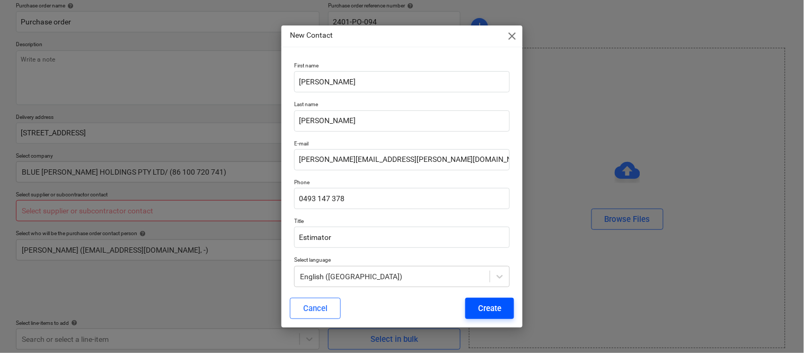
click at [499, 308] on div "Create" at bounding box center [489, 308] width 23 height 14
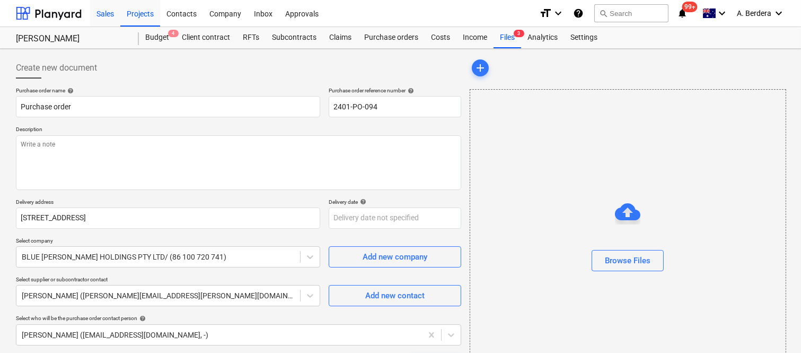
type textarea "x"
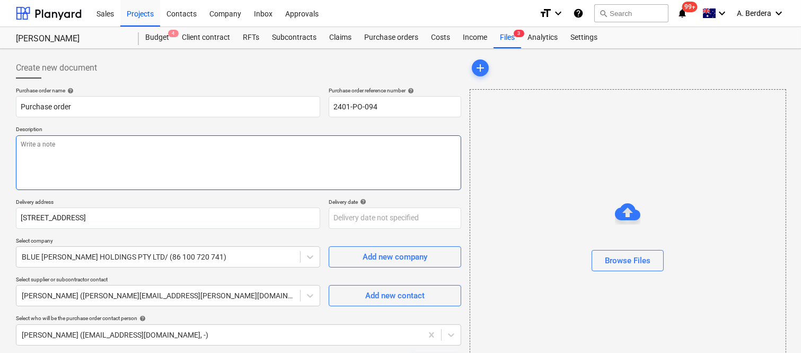
click at [199, 152] on textarea at bounding box center [238, 162] width 445 height 55
paste textarea "Unit Type A 1 Ens Shower Screens Fixed Panel On bath 700 1700 $ 481 1 $ 481 Bat…"
type textarea "Unit Type A 1 Ens Shower Screens Fixed Panel On bath 700 1700 $ 481 1 $ 481 Bat…"
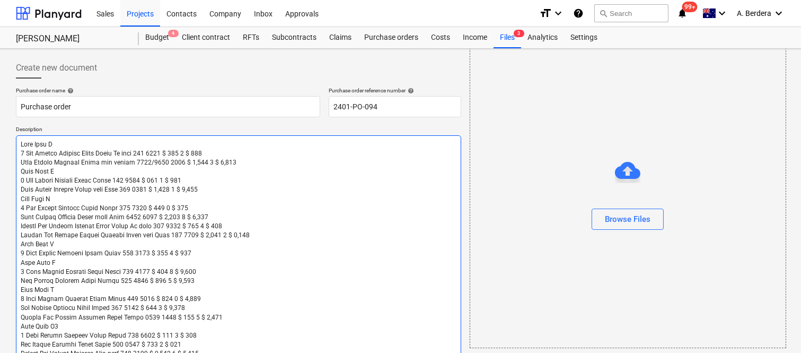
scroll to position [77, 0]
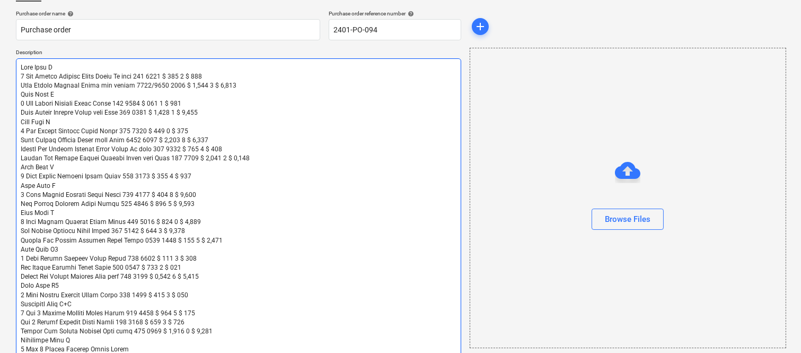
type textarea "x"
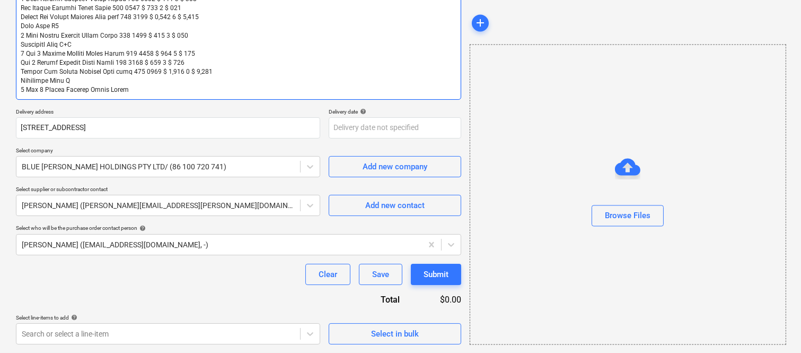
scroll to position [28, 0]
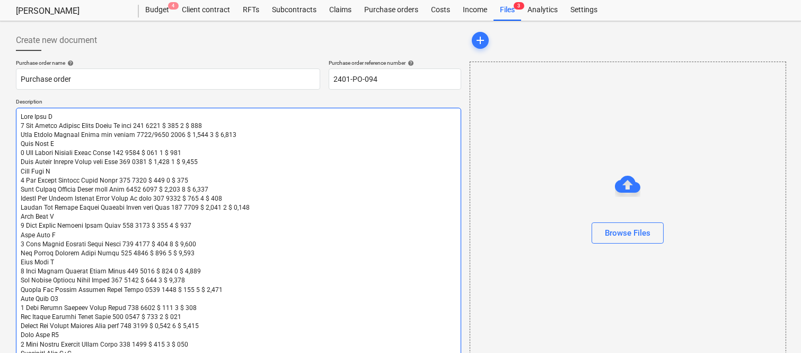
click at [60, 115] on textarea at bounding box center [238, 258] width 445 height 301
type textarea "Unit Type A 1 Ens Shower Screens Fixed Panel On bath 700 1700 $ 481 1 $ 481 Bat…"
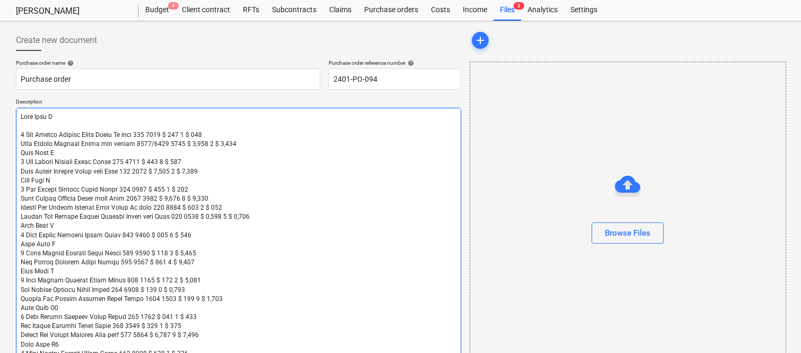
type textarea "x"
click at [229, 144] on textarea at bounding box center [238, 263] width 445 height 310
type textarea "Unit Type A 1 Ens Shower Screens Fixed Panel On bath 700 1700 $ 481 1 $ 481 Bat…"
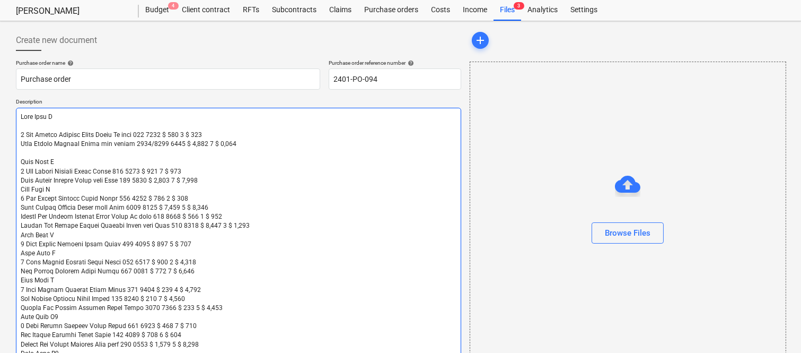
click at [231, 142] on textarea at bounding box center [238, 267] width 445 height 319
type textarea "x"
type textarea "Unit Type A 1 Ens Shower Screens Fixed Panel On bath 700 1700 $ 481 1 $ 481 Bat…"
type textarea "x"
type textarea "Unit Type A 1 Ens Shower Screens Fixed Panel On bath 700 1700 $ 481 1 $ 481 Bat…"
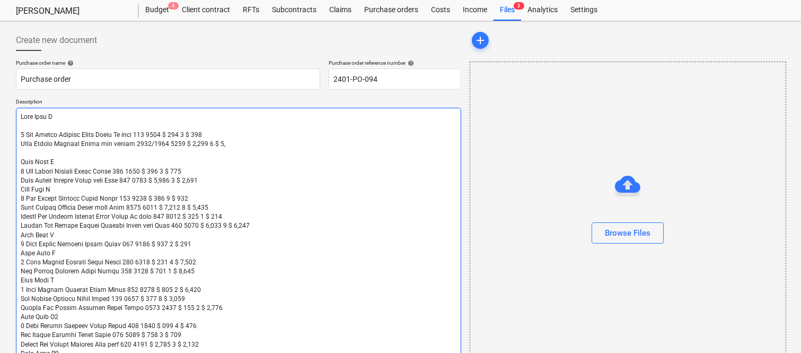
type textarea "x"
type textarea "Unit Type A 1 Ens Shower Screens Fixed Panel On bath 700 1700 $ 481 1 $ 481 Bat…"
type textarea "x"
type textarea "Unit Type A 1 Ens Shower Screens Fixed Panel On bath 700 1700 $ 481 1 $ 481 Bat…"
type textarea "x"
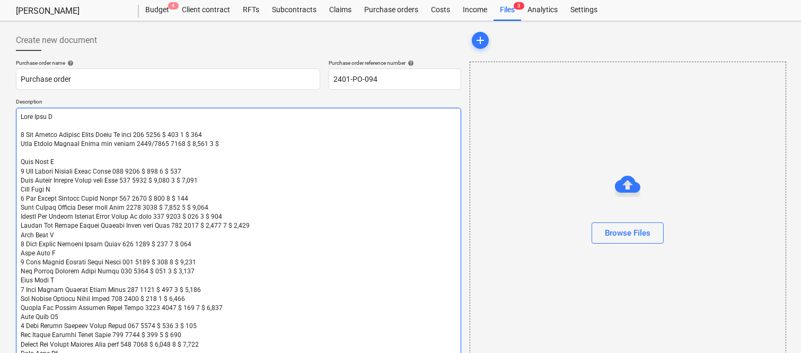
type textarea "Unit Type A 1 Ens Shower Screens Fixed Panel On bath 700 1700 $ 481 1 $ 481 Bat…"
type textarea "x"
type textarea "Unit Type A 1 Ens Shower Screens Fixed Panel On bath 700 1700 $ 481 1 $ 481 Bat…"
type textarea "x"
type textarea "Unit Type A 1 Ens Shower Screens Fixed Panel On bath 700 1700 $ 481 1 $ 481 Bat…"
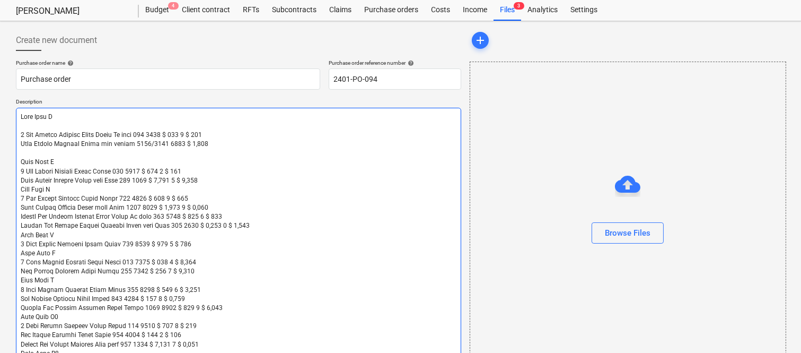
type textarea "x"
type textarea "Unit Type A 1 Ens Shower Screens Fixed Panel On bath 700 1700 $ 481 1 $ 481 Bat…"
type textarea "x"
type textarea "Unit Type A 1 Ens Shower Screens Fixed Panel On bath 700 1700 $ 481 1 $ 481 Bat…"
type textarea "x"
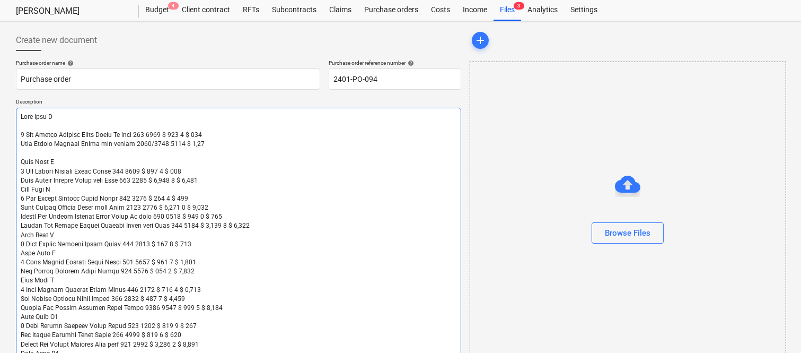
type textarea "Unit Type A 1 Ens Shower Screens Fixed Panel On bath 700 1700 $ 481 1 $ 481 Bat…"
type textarea "x"
type textarea "Unit Type A 1 Ens Shower Screens Fixed Panel On bath 700 1700 $ 481 1 $ 481 Bat…"
type textarea "x"
type textarea "Unit Type A 1 Ens Shower Screens Fixed Panel On bath 700 1700 $ 481 1 $ 481 Bat…"
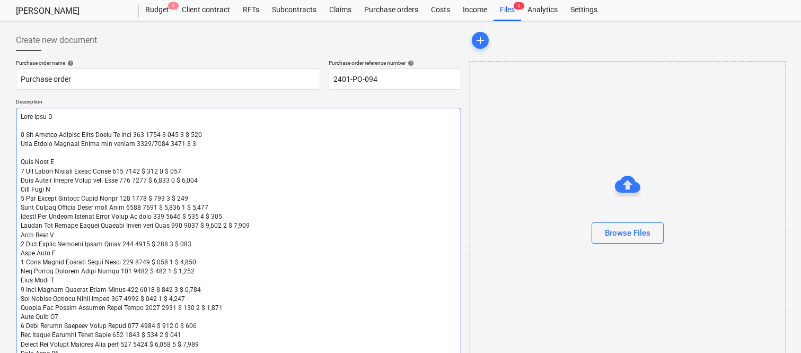
type textarea "x"
type textarea "Unit Type A 1 Ens Shower Screens Fixed Panel On bath 700 1700 $ 481 1 $ 481 Bat…"
type textarea "x"
type textarea "Unit Type A 1 Ens Shower Screens Fixed Panel On bath 700 1700 $ 481 1 $ 481 Bat…"
type textarea "x"
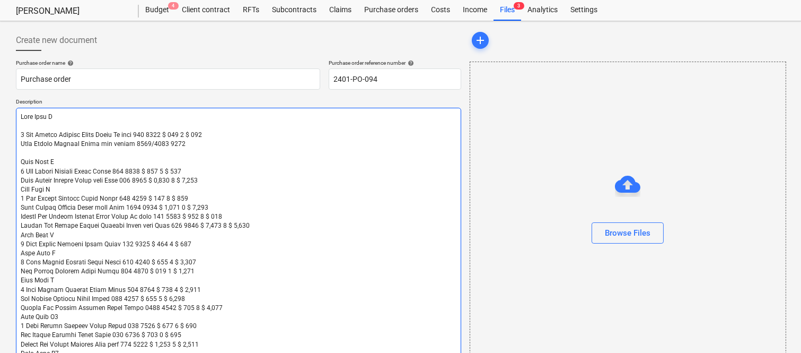
type textarea "Unit Type A 1 Ens Shower Screens Fixed Panel On bath 700 1700 $ 481 1 $ 481 Bat…"
type textarea "x"
type textarea "Unit Type A 1 Ens Shower Screens Fixed Panel On bath 700 1700 $ 481 1 $ 481 Bat…"
type textarea "x"
type textarea "Unit Type A 1 Ens Shower Screens Fixed Panel On bath 700 1700 $ 481 1 $ 481 Bat…"
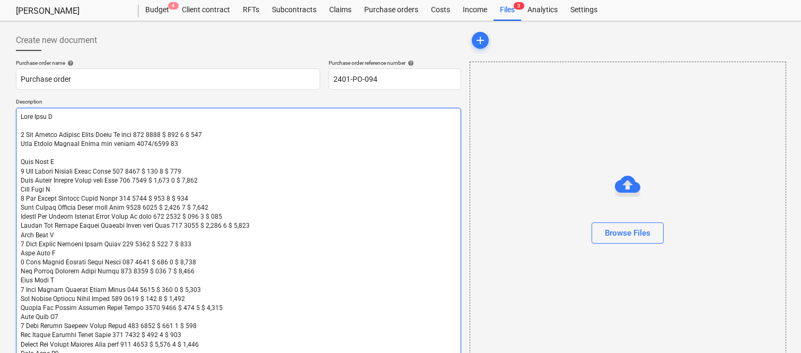
type textarea "x"
type textarea "Unit Type A 1 Ens Shower Screens Fixed Panel On bath 700 1700 $ 481 1 $ 481 Bat…"
type textarea "x"
type textarea "Unit Type A 1 Ens Shower Screens Fixed Panel On bath 700 1700 $ 481 1 $ 481 Bat…"
type textarea "x"
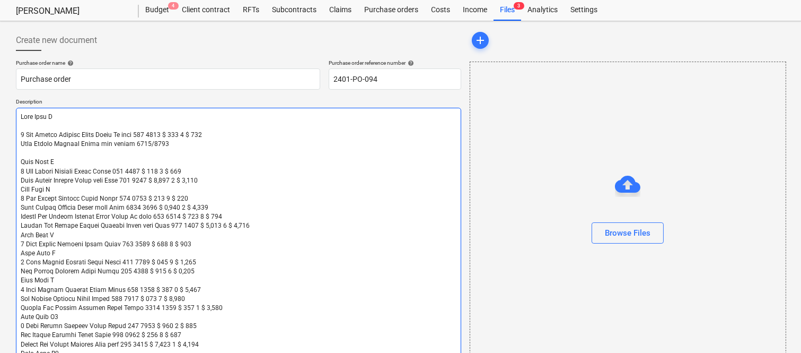
type textarea "Unit Type A 1 Ens Shower Screens Fixed Panel On bath 700 1700 $ 481 1 $ 481 Bat…"
type textarea "x"
type textarea "Unit Type A 1 Ens Shower Screens Fixed Panel On bath 700 1700 $ 481 1 $ 481 Bat…"
type textarea "x"
type textarea "Unit Type A 1 Ens Shower Screens Fixed Panel On bath 700 1700 $ 481 1 $ 481 Bat…"
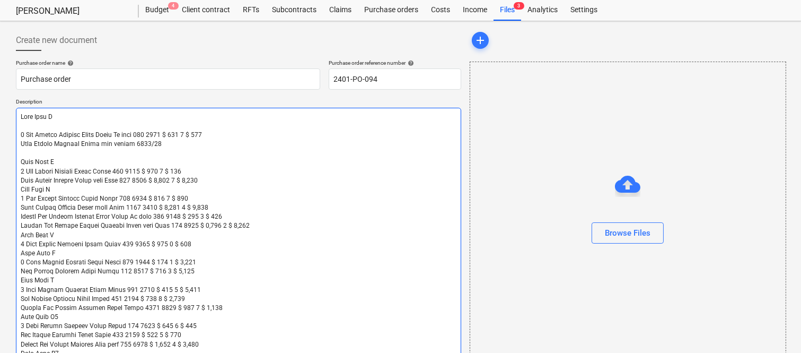
type textarea "x"
type textarea "Unit Type A 1 Ens Shower Screens Fixed Panel On bath 700 1700 $ 481 1 $ 481 Bat…"
type textarea "x"
type textarea "Unit Type A 1 Ens Shower Screens Fixed Panel On bath 700 1700 $ 481 1 $ 481 Bat…"
type textarea "x"
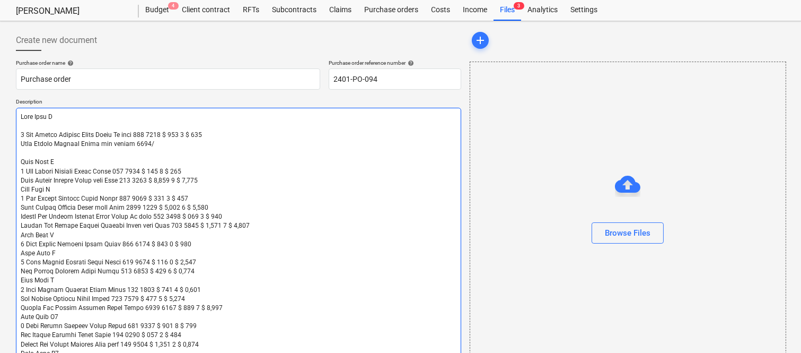
type textarea "Unit Type A 1 Ens Shower Screens Fixed Panel On bath 700 1700 $ 481 1 $ 481 Bat…"
type textarea "x"
type textarea "Unit Type A 1 Ens Shower Screens Fixed Panel On bath 700 1700 $ 481 1 $ 481 Bat…"
type textarea "x"
type textarea "Unit Type A 1 Ens Shower Screens Fixed Panel On bath 700 1700 $ 481 1 $ 481 Bat…"
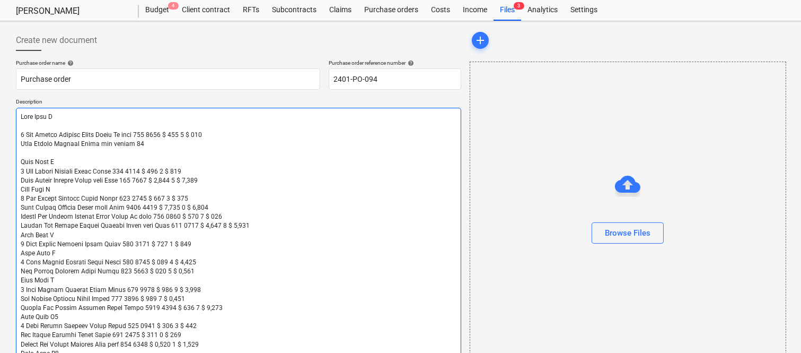
type textarea "x"
type textarea "Unit Type A 1 Ens Shower Screens Fixed Panel On bath 700 1700 $ 481 1 $ 481 Bat…"
type textarea "x"
click at [215, 132] on textarea at bounding box center [238, 267] width 445 height 319
type textarea "Unit Type A 1 Ens Shower Screens Fixed Panel On bath 700 1700 $ 481 1 $ 48 Bath…"
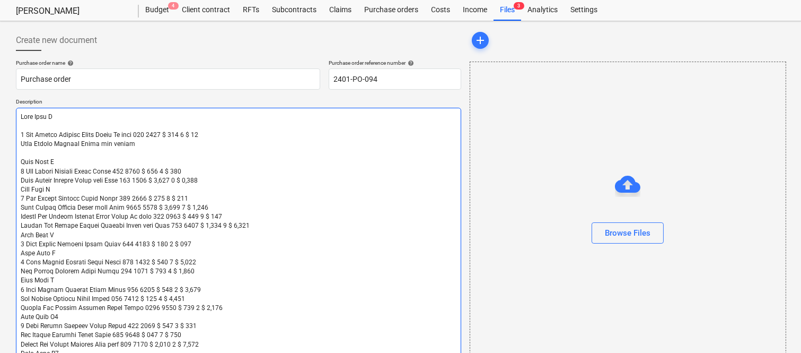
type textarea "x"
type textarea "Unit Type A 1 Ens Shower Screens Fixed Panel On bath 700 1700 $ 481 1 $ 4 Bath …"
type textarea "x"
type textarea "Unit Type A 1 Ens Shower Screens Fixed Panel On bath 700 1700 $ 481 1 $ Bath Sh…"
type textarea "x"
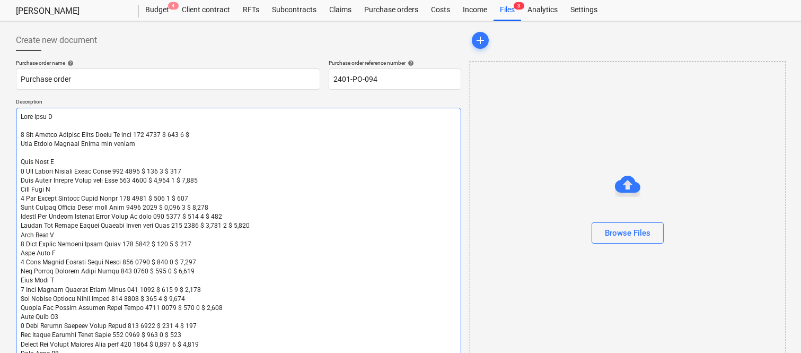
type textarea "Unit Type A 1 Ens Shower Screens Fixed Panel On bath 700 1700 $ 481 1 $ Bath Sh…"
type textarea "x"
type textarea "Unit Type A 1 Ens Shower Screens Fixed Panel On bath 700 1700 $ 481 1 Bath Show…"
type textarea "x"
type textarea "Unit Type A 1 Ens Shower Screens Fixed Panel On bath 700 1700 $ 481 1 Bath Show…"
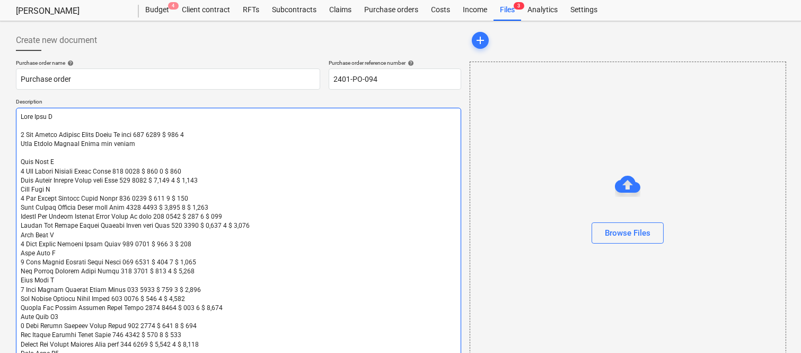
type textarea "x"
type textarea "Unit Type A 1 Ens Shower Screens Fixed Panel On bath 700 1700 $ 481 Bath Shower…"
type textarea "x"
type textarea "Unit Type A 1 Ens Shower Screens Fixed Panel On bath 700 1700 $ 481 Bath Shower…"
type textarea "x"
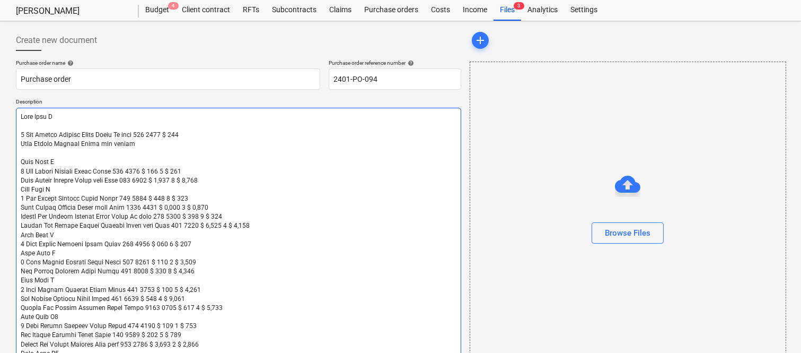
type textarea "Unit Type A 1 Ens Shower Screens Fixed Panel On bath 700 1700 $ 48 Bath Shower …"
type textarea "x"
type textarea "Unit Type A 1 Ens Shower Screens Fixed Panel On bath 700 1700 $ 4 Bath Shower S…"
type textarea "x"
type textarea "Unit Type A 1 Ens Shower Screens Fixed Panel On bath 700 1700 $ Bath Shower Scr…"
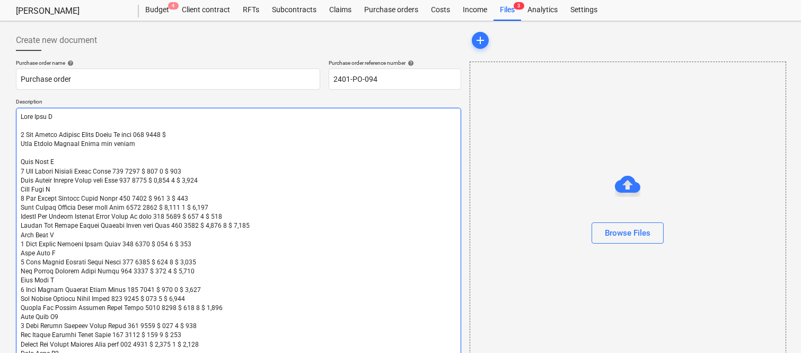
type textarea "x"
type textarea "Unit Type A 1 Ens Shower Screens Fixed Panel On bath 700 1700 Bath Shower Scree…"
type textarea "x"
type textarea "Unit Type A 1 Ens Shower Screens Fixed Panel On bath 700 1700 Bath Shower Scree…"
type textarea "x"
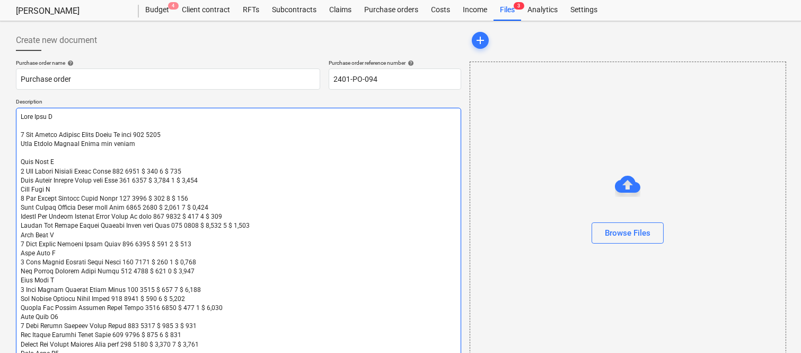
type textarea "Unit Type A 1 Ens Shower Screens Fixed Panel On bath 700 170 Bath Shower Screen…"
type textarea "x"
type textarea "Unit Type A 1 Ens Shower Screens Fixed Panel On bath 700 17 Bath Shower Screens…"
type textarea "x"
type textarea "Unit Type A 1 Ens Shower Screens Fixed Panel On bath 700 1 Bath Shower Screens …"
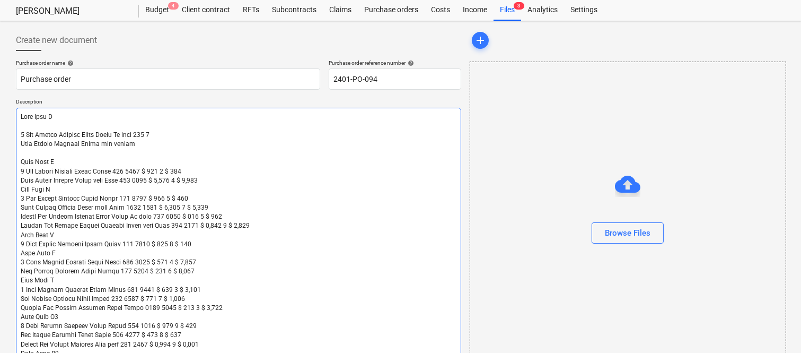
type textarea "x"
type textarea "Unit Type A 1 Ens Shower Screens Fixed Panel On bath 700 Bath Shower Screens Fr…"
type textarea "x"
type textarea "Unit Type A 1 Ens Shower Screens Fixed Panel On bath 70 Bath Shower Screens Fro…"
type textarea "x"
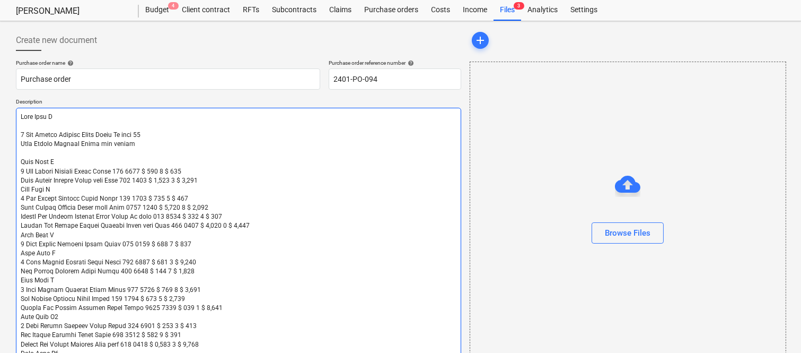
type textarea "Unit Type A 1 Ens Shower Screens Fixed Panel On bath 7 Bath Shower Screens Fron…"
type textarea "x"
type textarea "Unit Type A 1 Ens Shower Screens Fixed Panel On bath Bath Shower Screens Front …"
type textarea "x"
click at [216, 177] on textarea at bounding box center [238, 267] width 445 height 319
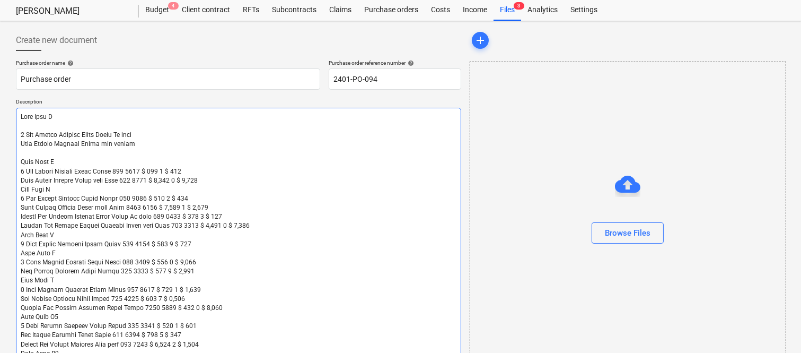
type textarea "Unit Type A 1 Ens Shower Screens Fixed Panel On bath Bath Shower Screens Front …"
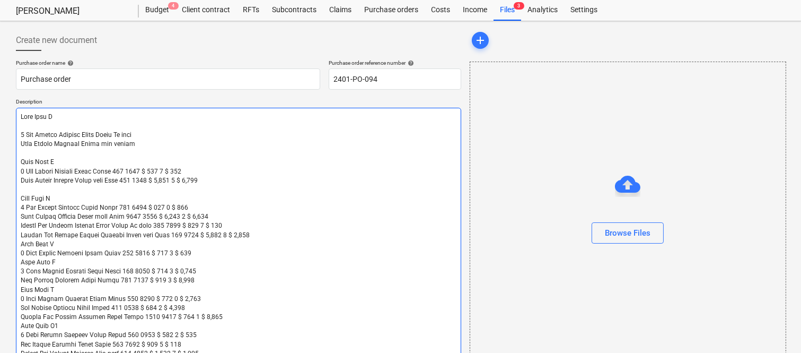
click at [212, 180] on textarea at bounding box center [238, 272] width 445 height 328
type textarea "x"
type textarea "Unit Type A 1 Ens Shower Screens Fixed Panel On bath Bath Shower Screens Front …"
type textarea "x"
type textarea "Unit Type A 1 Ens Shower Screens Fixed Panel On bath Bath Shower Screens Front …"
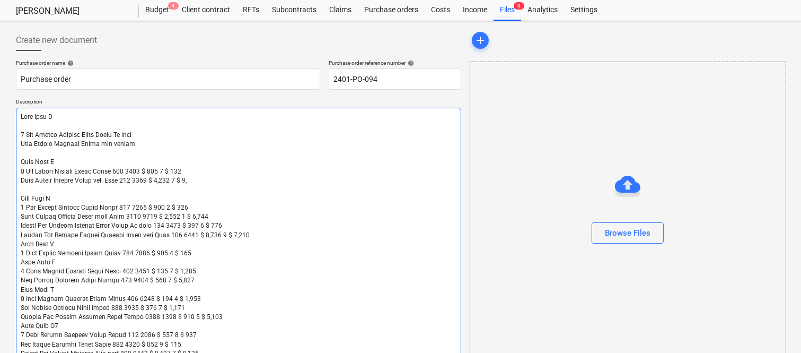
type textarea "x"
type textarea "Unit Type A 1 Ens Shower Screens Fixed Panel On bath Bath Shower Screens Front …"
type textarea "x"
type textarea "Unit Type A 1 Ens Shower Screens Fixed Panel On bath Bath Shower Screens Front …"
type textarea "x"
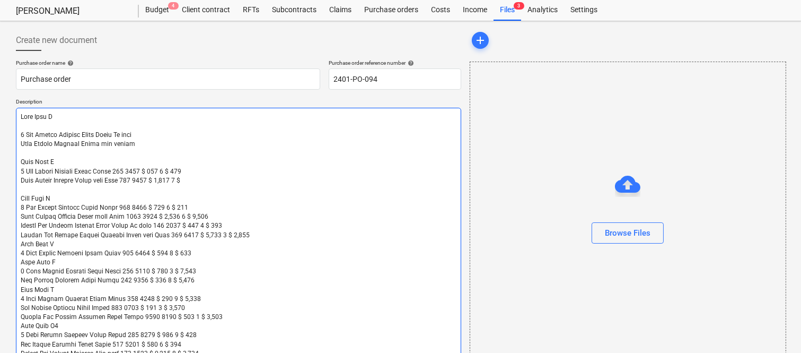
type textarea "Unit Type A 1 Ens Shower Screens Fixed Panel On bath Bath Shower Screens Front …"
type textarea "x"
type textarea "Unit Type A 1 Ens Shower Screens Fixed Panel On bath Bath Shower Screens Front …"
type textarea "x"
type textarea "Unit Type A 1 Ens Shower Screens Fixed Panel On bath Bath Shower Screens Front …"
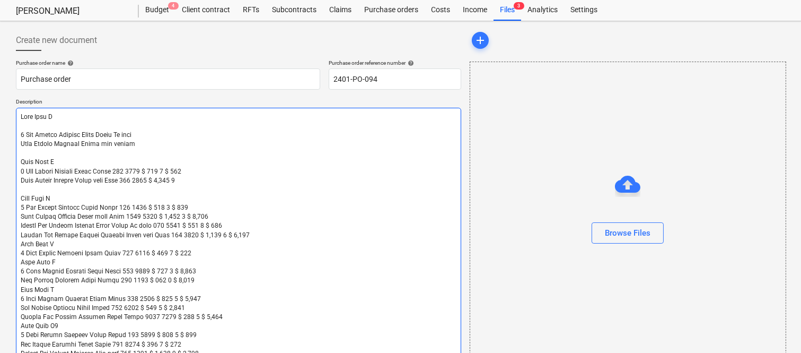
type textarea "x"
type textarea "Unit Type A 1 Ens Shower Screens Fixed Panel On bath Bath Shower Screens Front …"
type textarea "x"
type textarea "Unit Type A 1 Ens Shower Screens Fixed Panel On bath Bath Shower Screens Front …"
type textarea "x"
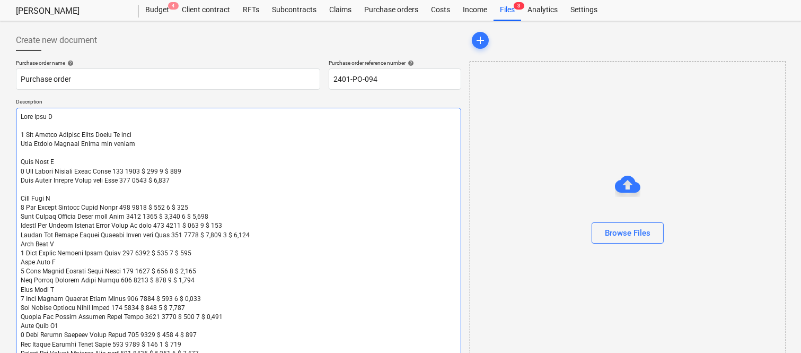
type textarea "Unit Type A 1 Ens Shower Screens Fixed Panel On bath Bath Shower Screens Front …"
type textarea "x"
type textarea "Unit Type A 1 Ens Shower Screens Fixed Panel On bath Bath Shower Screens Front …"
type textarea "x"
type textarea "Unit Type A 1 Ens Shower Screens Fixed Panel On bath Bath Shower Screens Front …"
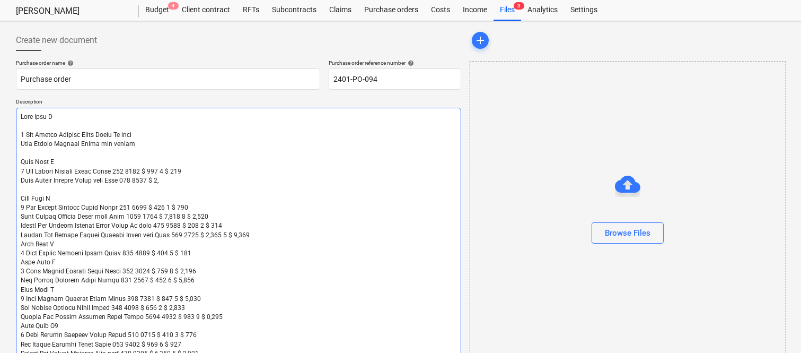
type textarea "x"
type textarea "Unit Type A 1 Ens Shower Screens Fixed Panel On bath Bath Shower Screens Front …"
type textarea "x"
type textarea "Unit Type A 1 Ens Shower Screens Fixed Panel On bath Bath Shower Screens Front …"
type textarea "x"
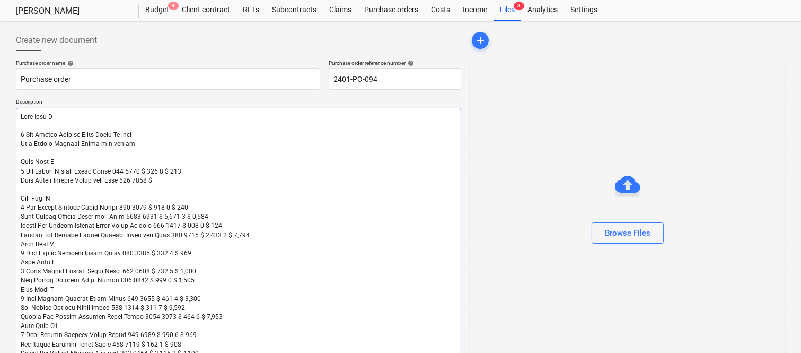
type textarea "Unit Type A 1 Ens Shower Screens Fixed Panel On bath Bath Shower Screens Front …"
type textarea "x"
type textarea "Unit Type A 1 Ens Shower Screens Fixed Panel On bath Bath Shower Screens Front …"
type textarea "x"
type textarea "Unit Type A 1 Ens Shower Screens Fixed Panel On bath Bath Shower Screens Front …"
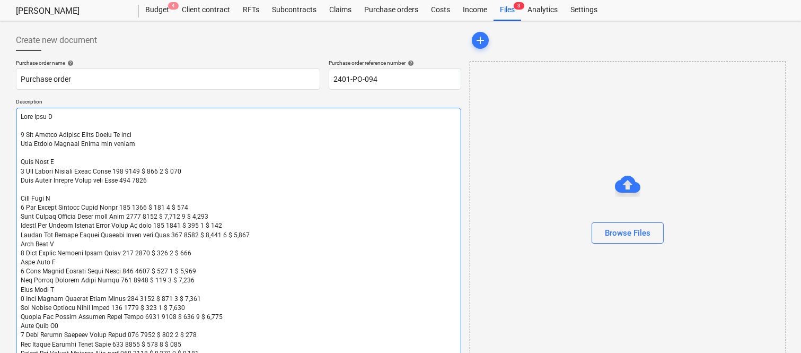
type textarea "x"
type textarea "Unit Type A 1 Ens Shower Screens Fixed Panel On bath Bath Shower Screens Front …"
type textarea "x"
type textarea "Unit Type A 1 Ens Shower Screens Fixed Panel On bath Bath Shower Screens Front …"
type textarea "x"
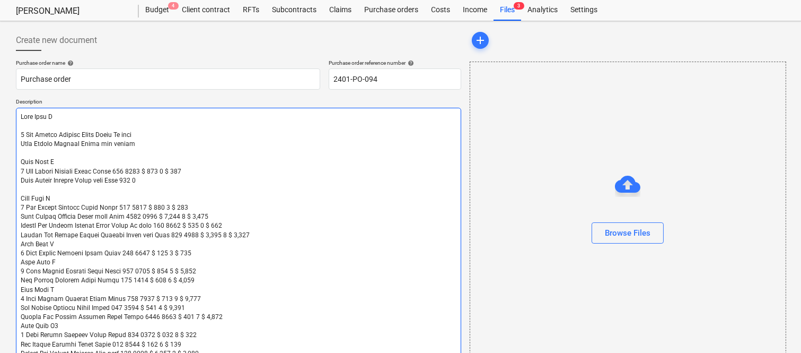
type textarea "Unit Type A 1 Ens Shower Screens Fixed Panel On bath Bath Shower Screens Front …"
type textarea "x"
type textarea "Unit Type A 1 Ens Shower Screens Fixed Panel On bath Bath Shower Screens Front …"
type textarea "x"
type textarea "Unit Type A 1 Ens Shower Screens Fixed Panel On bath Bath Shower Screens Front …"
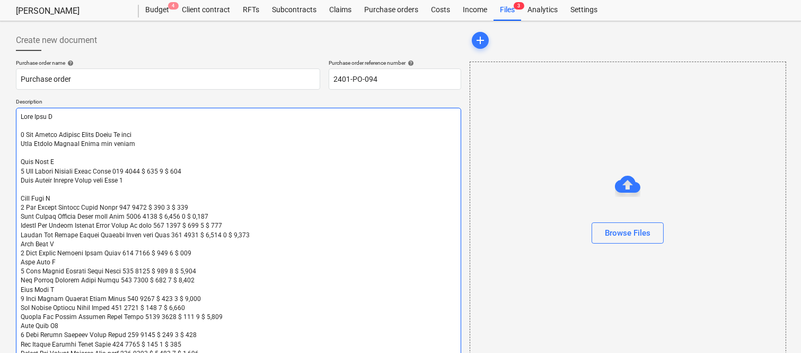
type textarea "x"
type textarea "Unit Type A 1 Ens Shower Screens Fixed Panel On bath Bath Shower Screens Front …"
click at [198, 172] on textarea at bounding box center [238, 272] width 445 height 328
type textarea "x"
type textarea "Unit Type A 1 Ens Shower Screens Fixed Panel On bath Bath Shower Screens Front …"
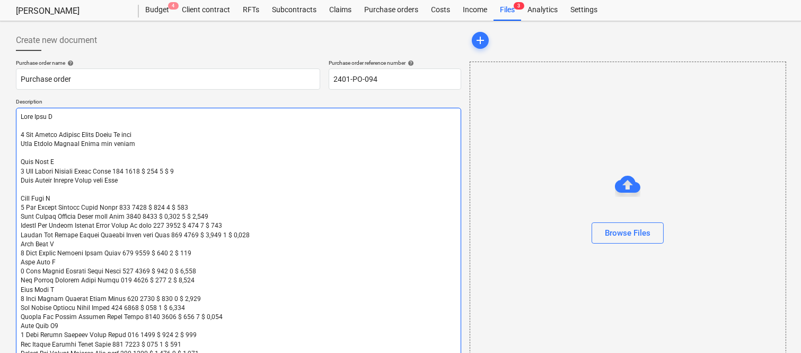
type textarea "x"
type textarea "Unit Type A 1 Ens Shower Screens Fixed Panel On bath Bath Shower Screens Front …"
type textarea "x"
type textarea "Unit Type A 1 Ens Shower Screens Fixed Panel On bath Bath Shower Screens Front …"
type textarea "x"
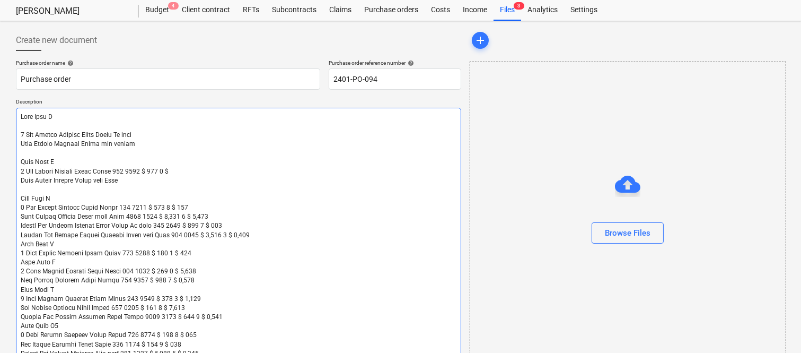
type textarea "Unit Type A 1 Ens Shower Screens Fixed Panel On bath Bath Shower Screens Front …"
type textarea "x"
type textarea "Unit Type A 1 Ens Shower Screens Fixed Panel On bath Bath Shower Screens Front …"
type textarea "x"
type textarea "Unit Type A 1 Ens Shower Screens Fixed Panel On bath Bath Shower Screens Front …"
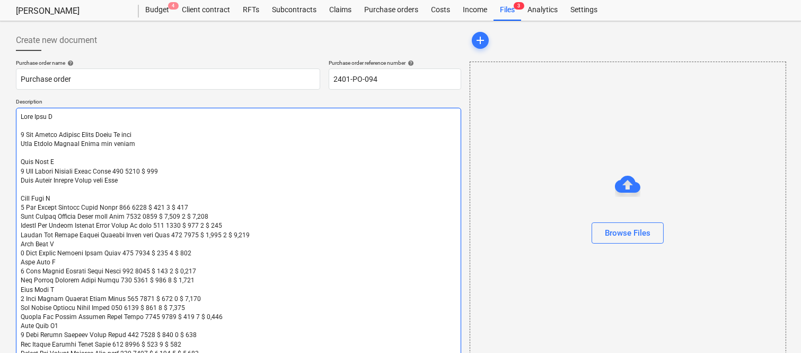
type textarea "x"
type textarea "Unit Type A 1 Ens Shower Screens Fixed Panel On bath Bath Shower Screens Front …"
type textarea "x"
type textarea "Unit Type A 1 Ens Shower Screens Fixed Panel On bath Bath Shower Screens Front …"
type textarea "x"
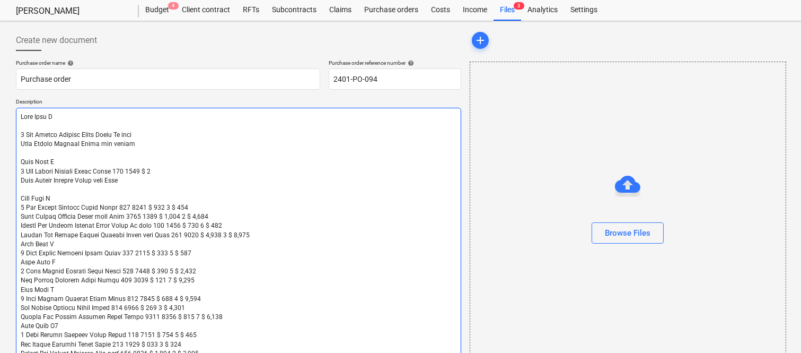
type textarea "Unit Type A 1 Ens Shower Screens Fixed Panel On bath Bath Shower Screens Front …"
type textarea "x"
type textarea "Unit Type A 1 Ens Shower Screens Fixed Panel On bath Bath Shower Screens Front …"
type textarea "x"
type textarea "Unit Type A 1 Ens Shower Screens Fixed Panel On bath Bath Shower Screens Front …"
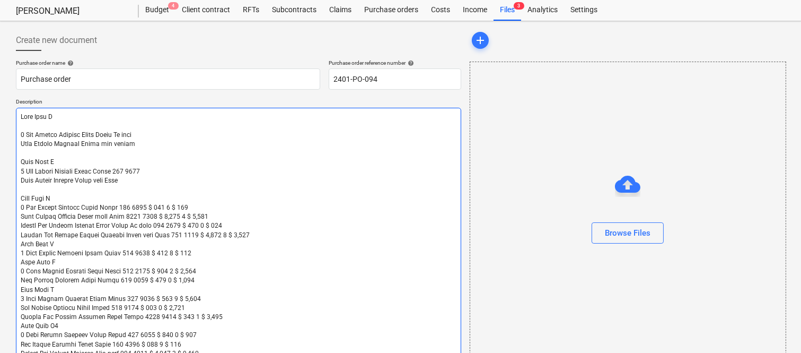
type textarea "x"
click at [243, 235] on textarea at bounding box center [238, 272] width 445 height 328
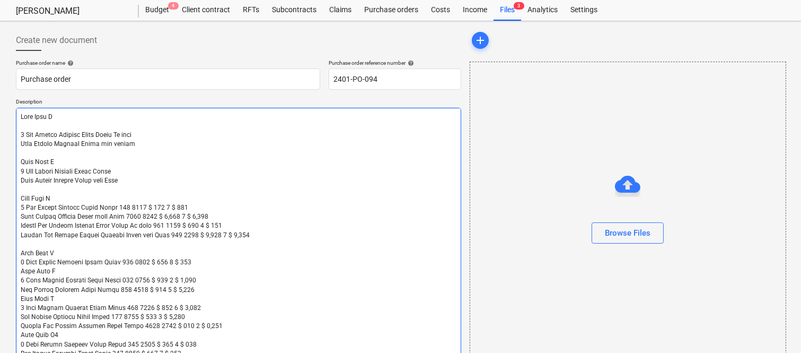
click at [244, 232] on textarea at bounding box center [238, 276] width 445 height 337
click at [234, 221] on textarea at bounding box center [238, 276] width 445 height 337
click at [209, 214] on textarea at bounding box center [238, 276] width 445 height 337
click at [199, 212] on textarea at bounding box center [238, 276] width 445 height 337
click at [195, 261] on textarea at bounding box center [238, 276] width 445 height 337
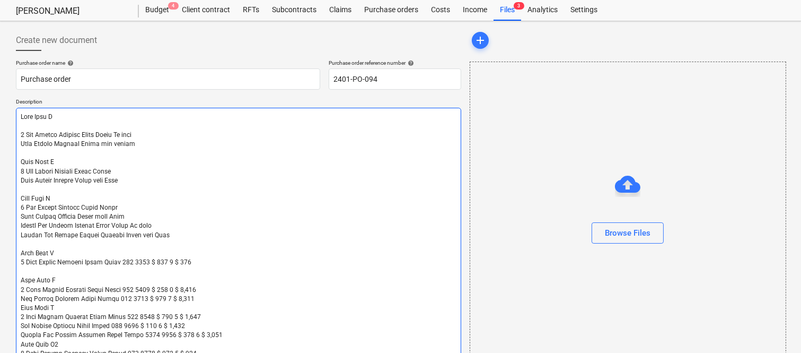
click at [195, 261] on textarea at bounding box center [238, 281] width 445 height 346
click at [192, 298] on textarea at bounding box center [238, 281] width 445 height 346
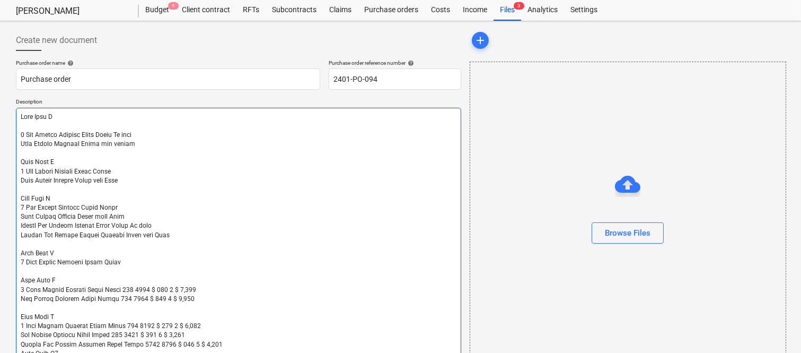
click at [192, 298] on textarea at bounding box center [238, 285] width 445 height 355
click at [199, 287] on textarea at bounding box center [238, 285] width 445 height 355
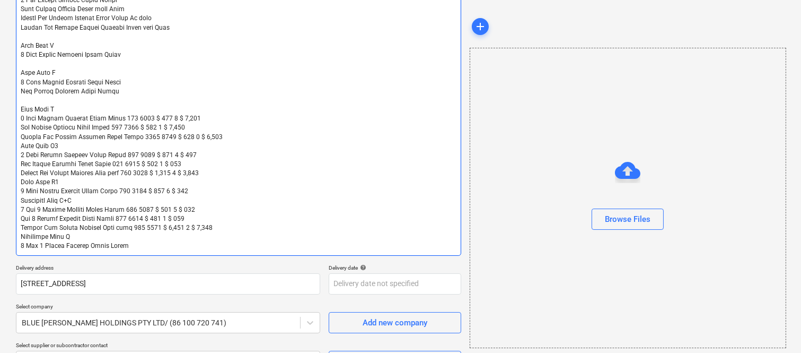
scroll to position [249, 0]
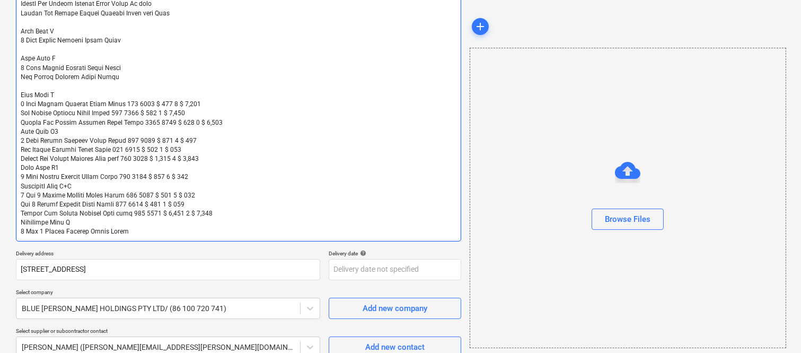
click at [234, 121] on textarea at bounding box center [238, 63] width 445 height 355
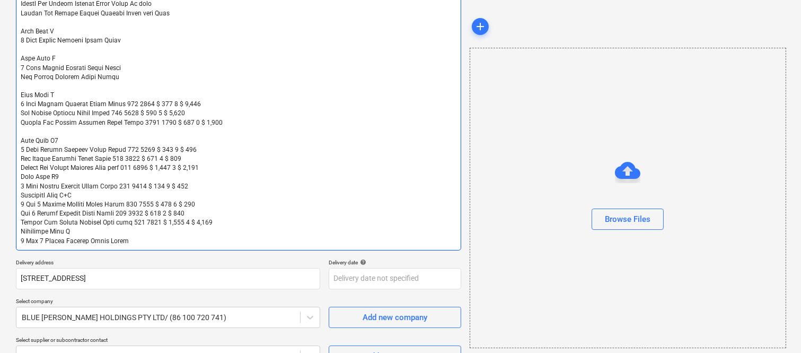
click at [224, 121] on textarea at bounding box center [238, 68] width 445 height 364
click at [192, 115] on textarea at bounding box center [238, 68] width 445 height 364
click at [203, 108] on textarea at bounding box center [238, 68] width 445 height 364
click at [214, 169] on textarea at bounding box center [238, 68] width 445 height 364
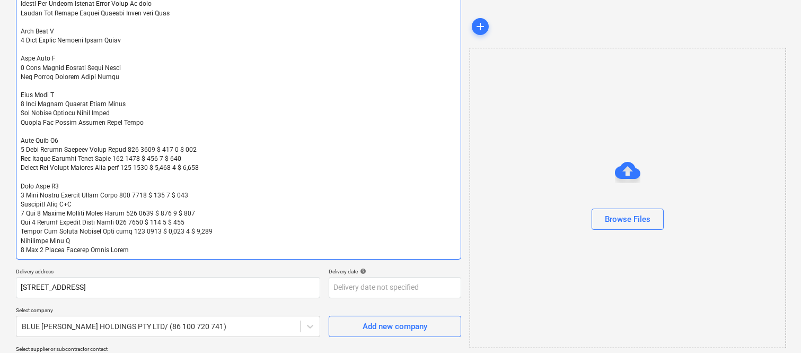
click at [225, 165] on textarea at bounding box center [238, 72] width 445 height 373
click at [208, 162] on textarea at bounding box center [238, 72] width 445 height 373
click at [212, 150] on textarea at bounding box center [238, 72] width 445 height 373
click at [209, 193] on textarea at bounding box center [238, 72] width 445 height 373
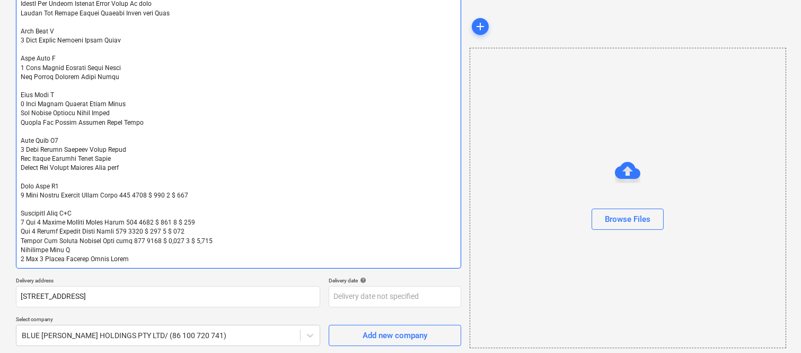
click at [204, 188] on textarea at bounding box center [238, 77] width 445 height 382
click at [194, 195] on textarea at bounding box center [238, 77] width 445 height 382
click at [215, 237] on textarea "Unit Type A 1 Ens Shower Screens Fixed Panel On bath Bath Shower Screens Front …" at bounding box center [238, 77] width 445 height 382
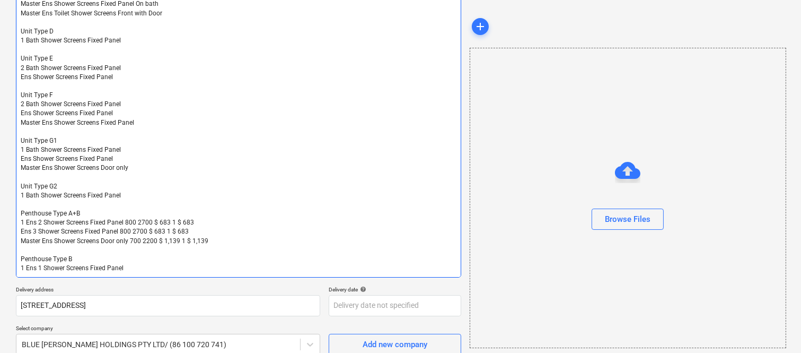
click at [230, 239] on textarea "Unit Type A 1 Ens Shower Screens Fixed Panel On bath Bath Shower Screens Front …" at bounding box center [238, 81] width 445 height 391
click at [215, 229] on textarea "Unit Type A 1 Ens Shower Screens Fixed Panel On bath Bath Shower Screens Front …" at bounding box center [238, 81] width 445 height 391
click at [213, 227] on textarea "Unit Type A 1 Ens Shower Screens Fixed Panel On bath Bath Shower Screens Front …" at bounding box center [238, 81] width 445 height 391
click at [210, 220] on textarea "Unit Type A 1 Ens Shower Screens Fixed Panel On bath Bath Shower Screens Front …" at bounding box center [238, 81] width 445 height 391
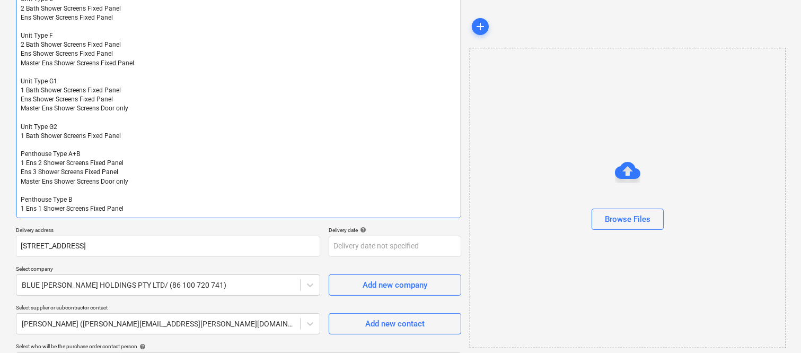
scroll to position [0, 0]
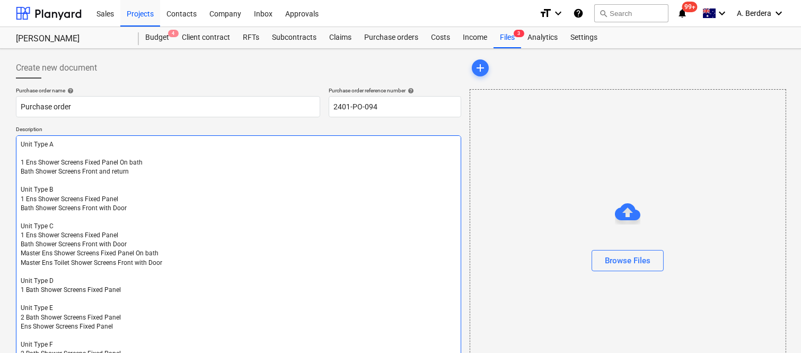
click at [85, 161] on textarea "Unit Type A 1 Ens Shower Screens Fixed Panel On bath Bath Shower Screens Front …" at bounding box center [238, 330] width 445 height 391
click at [82, 170] on textarea "Unit Type A 1 Ens Shower Screens Fixed Panel On bath Bath Shower Screens Front …" at bounding box center [238, 330] width 445 height 391
click at [83, 197] on textarea "Unit Type A 1 Ens Shower Screens Fixed Panel On bath Bath Shower Screens Front …" at bounding box center [238, 330] width 445 height 391
click at [82, 207] on textarea "Unit Type A 1 Ens Shower Screens Fixed Panel On bath Bath Shower Screens Front …" at bounding box center [238, 330] width 445 height 391
click at [84, 233] on textarea "Unit Type A 1 Ens Shower Screens Fixed Panel On bath Bath Shower Screens Front …" at bounding box center [238, 330] width 445 height 391
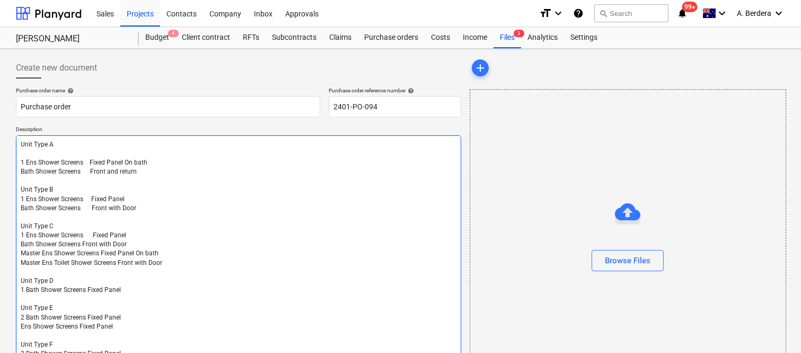
click at [82, 242] on textarea "Unit Type A 1 Ens Shower Screens Fixed Panel On bath Bath Shower Screens Front …" at bounding box center [238, 330] width 445 height 391
click at [101, 253] on textarea "Unit Type A 1 Ens Shower Screens Fixed Panel On bath Bath Shower Screens Front …" at bounding box center [238, 330] width 445 height 391
click at [118, 260] on textarea "Unit Type A 1 Ens Shower Screens Fixed Panel On bath Bath Shower Screens Front …" at bounding box center [238, 330] width 445 height 391
click at [87, 288] on textarea "Unit Type A 1 Ens Shower Screens Fixed Panel On bath Bath Shower Screens Front …" at bounding box center [238, 330] width 445 height 391
click at [87, 314] on textarea "Unit Type A 1 Ens Shower Screens Fixed Panel On bath Bath Shower Screens Front …" at bounding box center [238, 330] width 445 height 391
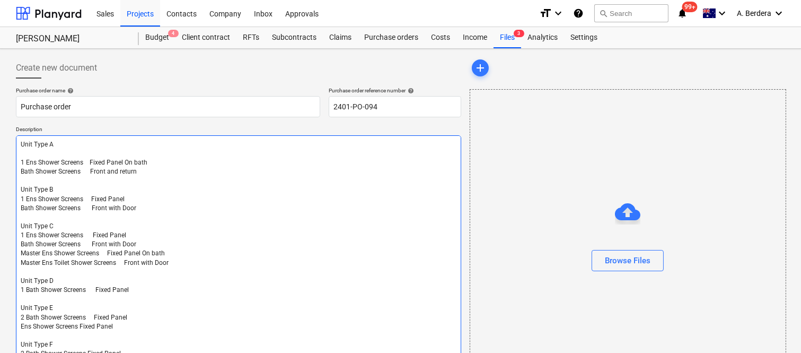
click at [77, 326] on textarea "Unit Type A 1 Ens Shower Screens Fixed Panel On bath Bath Shower Screens Front …" at bounding box center [238, 330] width 445 height 391
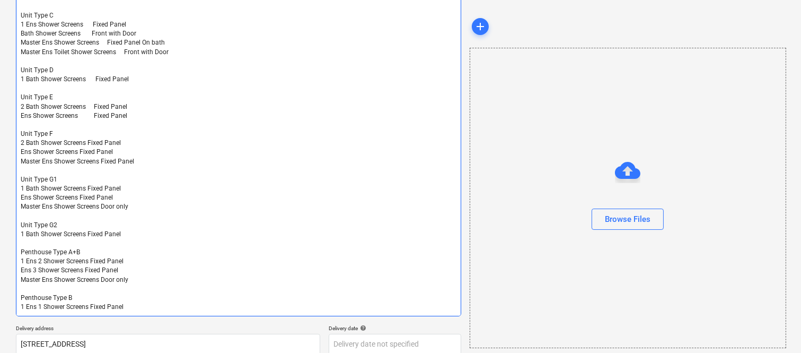
scroll to position [216, 0]
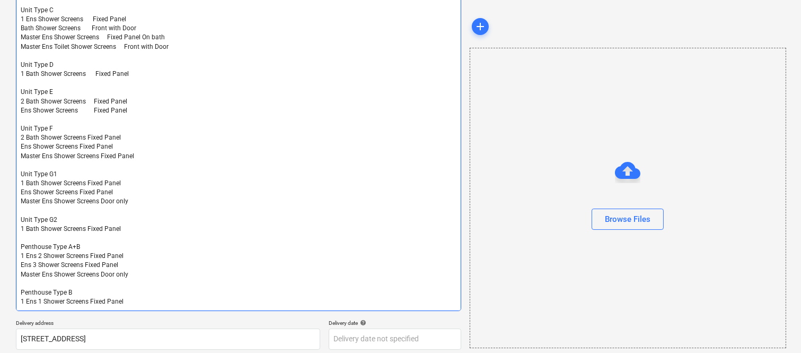
click at [87, 136] on textarea "Unit Type A 1 Ens Shower Screens Fixed Panel On bath Bath Shower Screens Front …" at bounding box center [238, 114] width 445 height 391
click at [80, 146] on textarea "Unit Type A 1 Ens Shower Screens Fixed Panel On bath Bath Shower Screens Front …" at bounding box center [238, 114] width 445 height 391
click at [102, 155] on textarea "Unit Type A 1 Ens Shower Screens Fixed Panel On bath Bath Shower Screens Front …" at bounding box center [238, 114] width 445 height 391
click at [86, 181] on textarea at bounding box center [238, 114] width 445 height 391
click at [80, 191] on textarea at bounding box center [238, 114] width 445 height 391
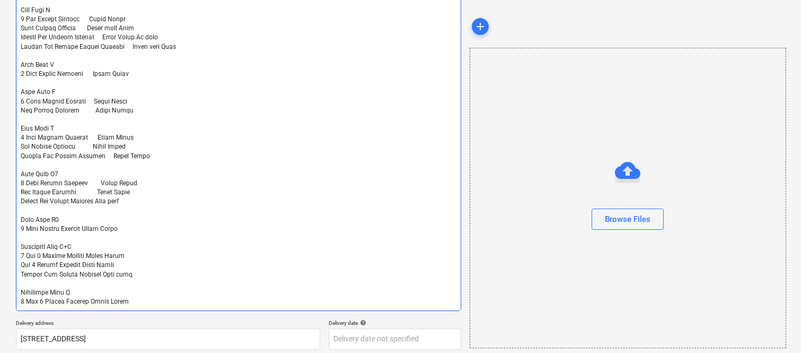
click at [86, 225] on textarea at bounding box center [238, 114] width 445 height 391
click at [89, 253] on textarea at bounding box center [238, 114] width 445 height 391
click at [84, 261] on textarea at bounding box center [238, 114] width 445 height 391
click at [88, 300] on textarea at bounding box center [238, 114] width 445 height 391
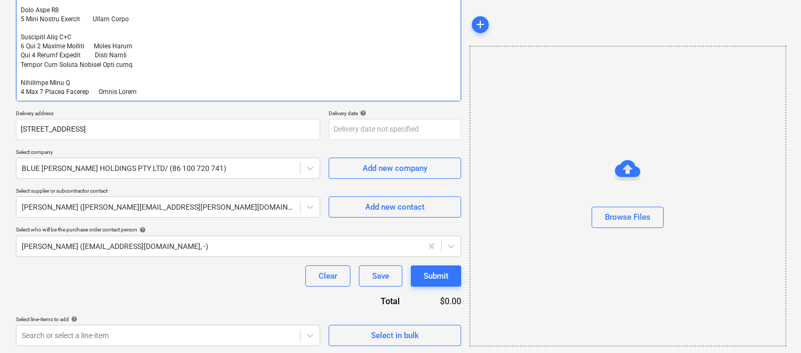
scroll to position [427, 0]
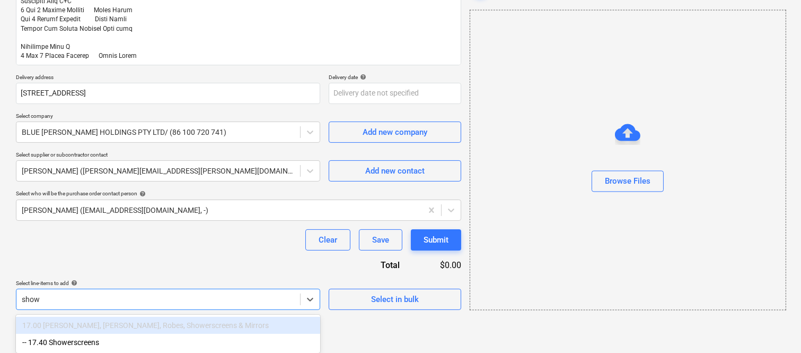
scroll to position [462, 0]
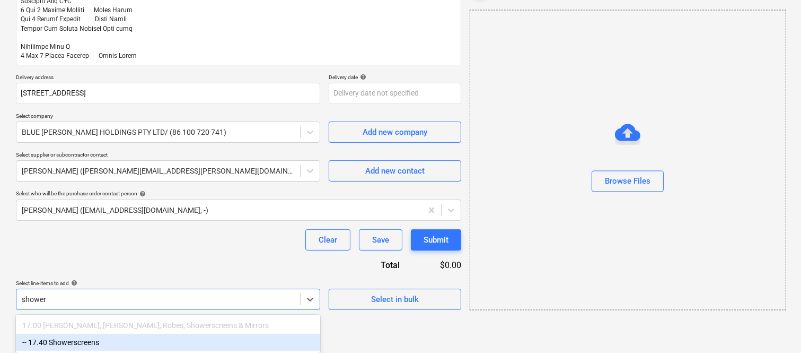
click at [130, 340] on div "-- 17.40 Showerscreens" at bounding box center [168, 342] width 304 height 17
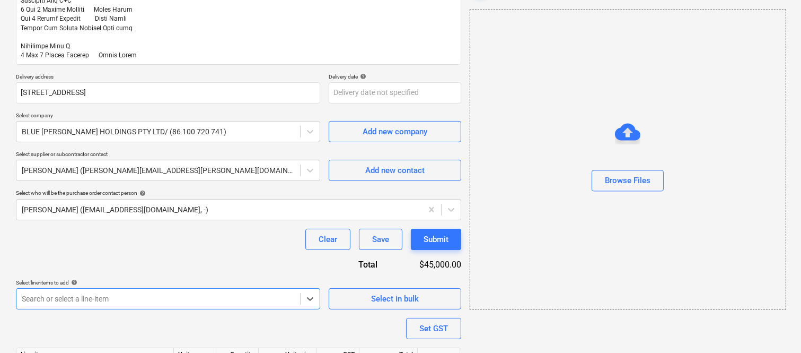
click at [127, 255] on div "Purchase order name help Purchase order Purchase order reference number help 24…" at bounding box center [238, 17] width 445 height 784
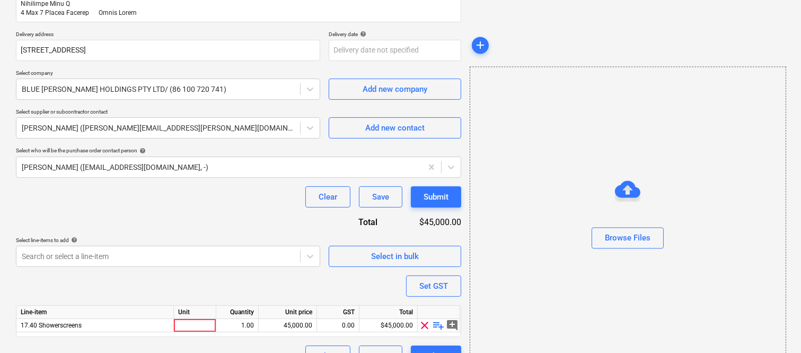
scroll to position [527, 0]
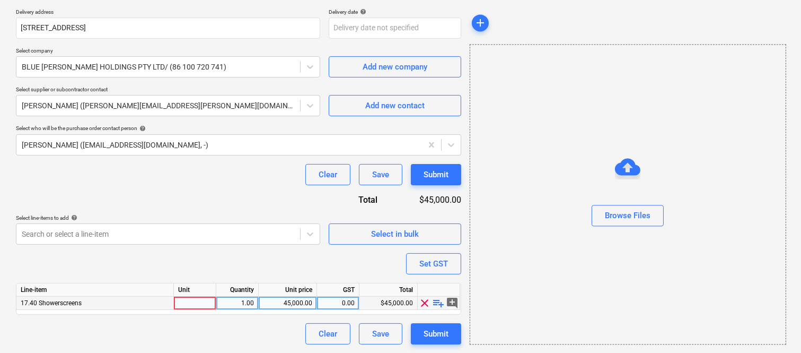
click at [199, 303] on div at bounding box center [195, 302] width 42 height 13
click at [258, 304] on div "1.00" at bounding box center [237, 302] width 42 height 13
click at [275, 304] on div "45,000.00" at bounding box center [287, 302] width 49 height 13
click at [343, 304] on div "0.00" at bounding box center [337, 302] width 33 height 13
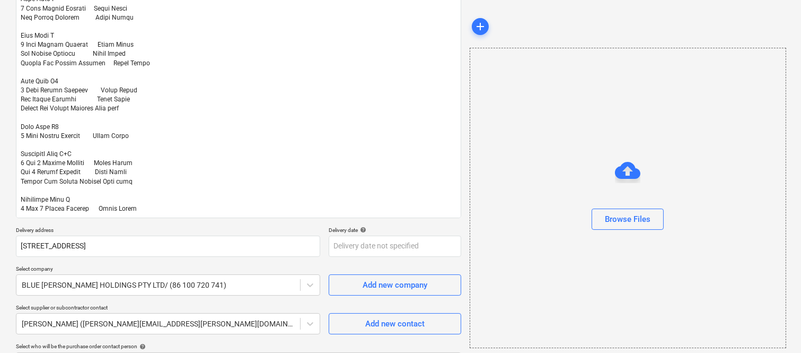
scroll to position [0, 0]
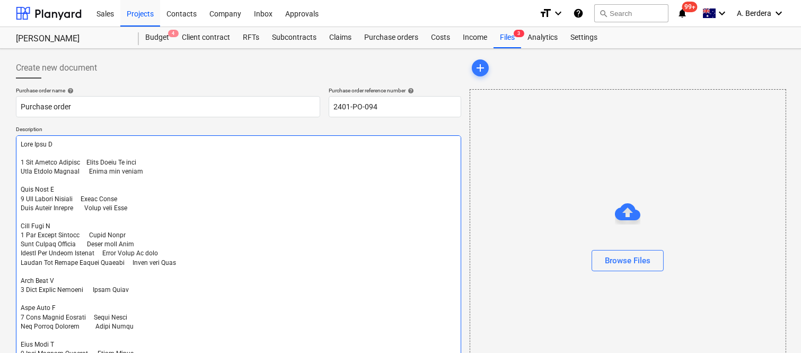
click at [212, 162] on textarea at bounding box center [238, 330] width 445 height 391
paste textarea "700 1700"
click at [162, 170] on textarea at bounding box center [238, 330] width 445 height 391
paste textarea "1000/1000 2200"
click at [161, 170] on textarea at bounding box center [238, 330] width 445 height 391
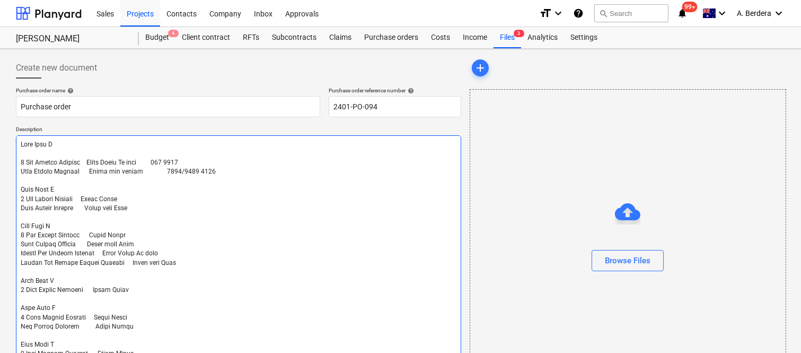
click at [151, 195] on textarea at bounding box center [238, 330] width 445 height 391
click at [171, 160] on textarea at bounding box center [238, 330] width 445 height 391
click at [190, 169] on textarea at bounding box center [238, 330] width 445 height 391
click at [159, 193] on textarea at bounding box center [238, 330] width 445 height 391
click at [156, 198] on textarea at bounding box center [238, 330] width 445 height 391
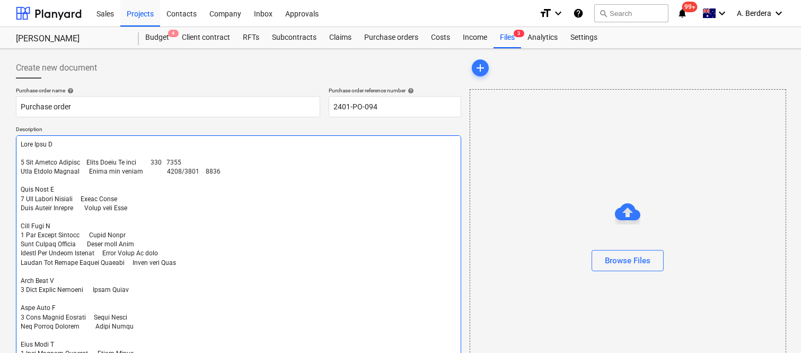
paste textarea "900 2700"
click at [169, 198] on textarea at bounding box center [238, 330] width 445 height 391
click at [158, 208] on textarea at bounding box center [238, 330] width 445 height 391
paste textarea "870 2200"
click at [167, 209] on textarea at bounding box center [238, 330] width 445 height 391
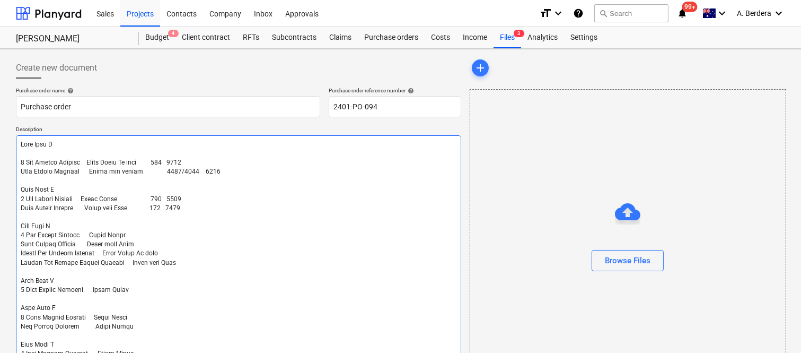
click at [152, 232] on textarea at bounding box center [238, 330] width 445 height 391
paste textarea "900 2700"
click at [165, 235] on textarea at bounding box center [238, 330] width 445 height 391
click at [159, 242] on textarea at bounding box center [238, 330] width 445 height 391
click at [35, 160] on textarea at bounding box center [238, 330] width 445 height 391
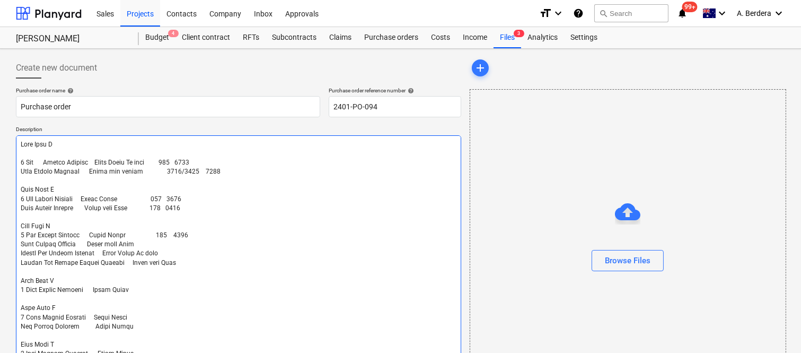
click at [33, 172] on textarea at bounding box center [238, 330] width 445 height 391
click at [36, 196] on textarea at bounding box center [238, 330] width 445 height 391
click at [32, 207] on textarea at bounding box center [238, 330] width 445 height 391
click at [36, 232] on textarea at bounding box center [238, 330] width 445 height 391
click at [38, 233] on textarea at bounding box center [238, 330] width 445 height 391
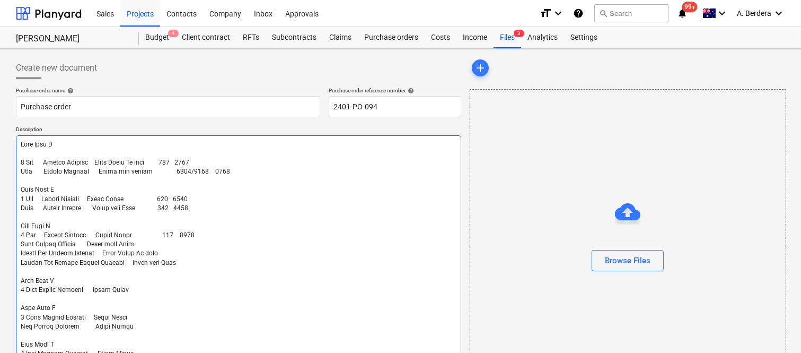
click at [33, 242] on textarea at bounding box center [238, 330] width 445 height 391
click at [165, 242] on textarea at bounding box center [238, 330] width 445 height 391
paste textarea "1150 2200"
click at [165, 241] on textarea at bounding box center [238, 330] width 445 height 391
click at [181, 253] on textarea at bounding box center [238, 330] width 445 height 391
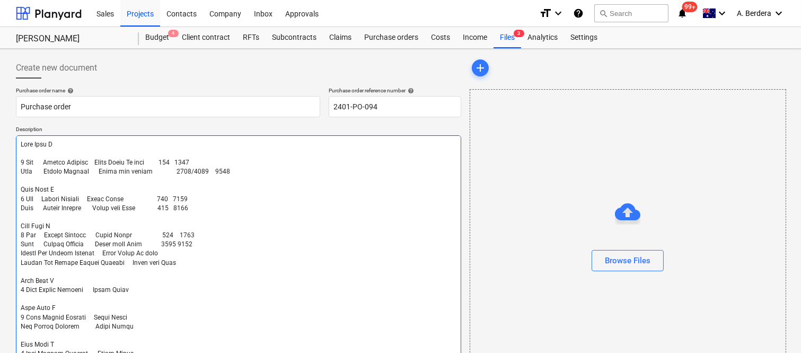
click at [52, 252] on textarea at bounding box center [238, 330] width 445 height 391
click at [183, 255] on textarea at bounding box center [238, 330] width 445 height 391
paste textarea "610 2700"
click at [179, 261] on textarea at bounding box center [238, 330] width 445 height 391
paste textarea "910 2200"
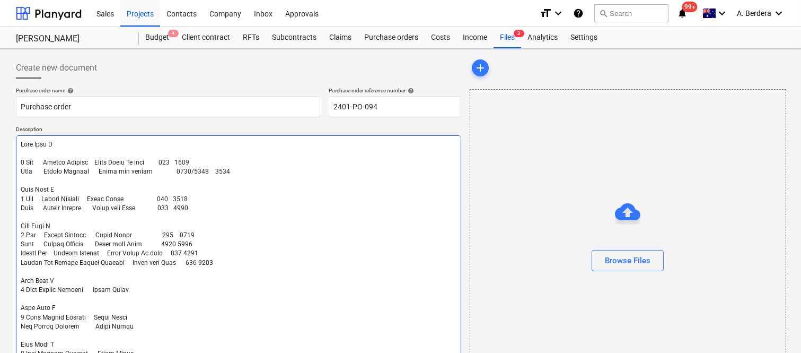
click at [178, 244] on textarea at bounding box center [238, 330] width 445 height 391
click at [189, 250] on textarea at bounding box center [238, 330] width 445 height 391
click at [188, 262] on textarea at bounding box center [238, 330] width 445 height 391
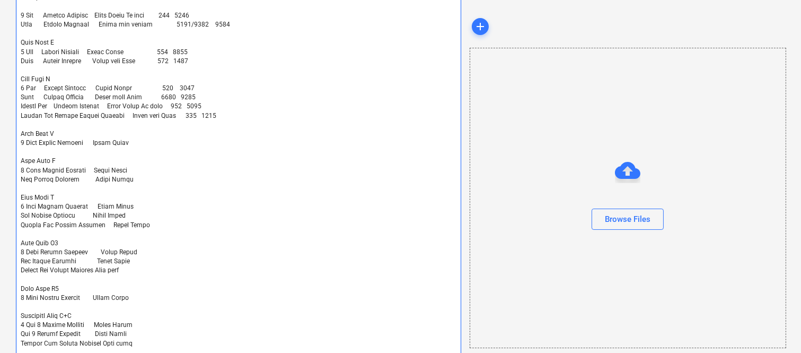
scroll to position [150, 0]
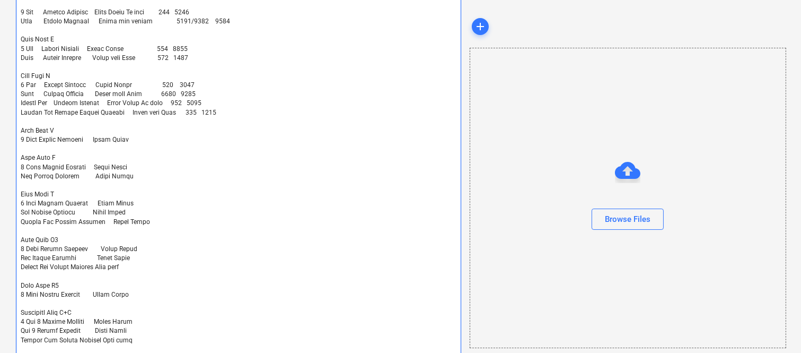
click at [72, 110] on textarea at bounding box center [238, 180] width 445 height 391
click at [39, 137] on textarea at bounding box center [238, 180] width 445 height 391
click at [162, 141] on textarea at bounding box center [238, 180] width 445 height 391
paste textarea "900 2700"
click at [41, 164] on textarea at bounding box center [238, 180] width 445 height 391
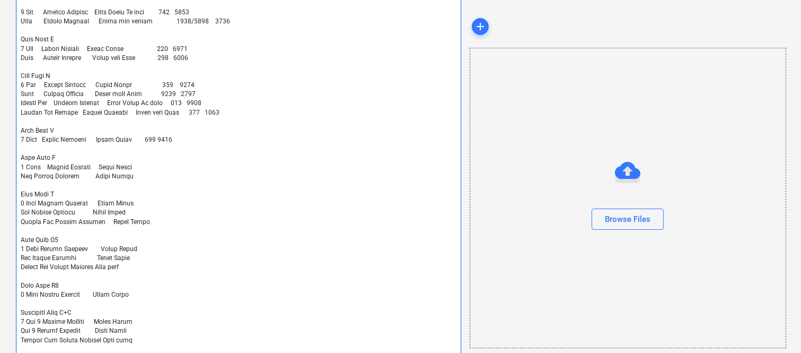
click at [32, 174] on textarea at bounding box center [238, 180] width 445 height 391
click at [158, 163] on textarea at bounding box center [238, 180] width 445 height 391
paste textarea "650 2700"
click at [155, 165] on textarea at bounding box center [238, 180] width 445 height 391
click at [150, 179] on textarea at bounding box center [238, 180] width 445 height 391
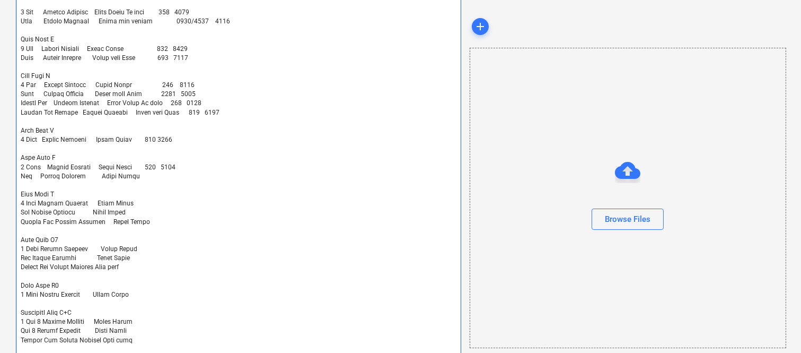
paste textarea "900 2700"
click at [156, 173] on textarea at bounding box center [238, 180] width 445 height 391
click at [139, 204] on textarea at bounding box center [238, 180] width 445 height 391
click at [40, 203] on textarea at bounding box center [238, 180] width 445 height 391
click at [33, 211] on textarea at bounding box center [238, 180] width 445 height 391
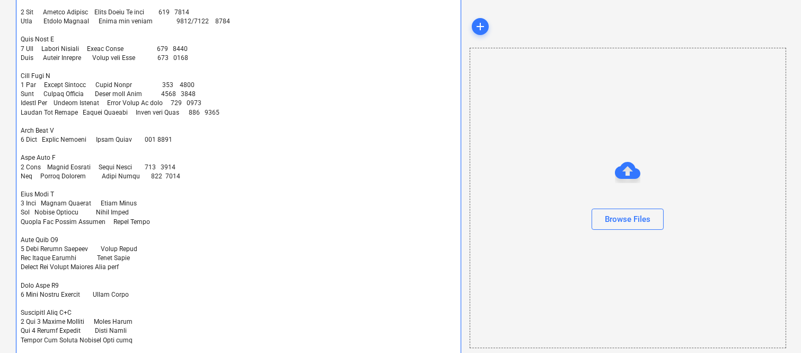
click at [52, 220] on textarea at bounding box center [238, 180] width 445 height 391
click at [154, 202] on textarea at bounding box center [238, 180] width 445 height 391
paste textarea "950 2700"
click at [154, 202] on textarea at bounding box center [238, 180] width 445 height 391
click at [152, 211] on textarea at bounding box center [238, 180] width 445 height 391
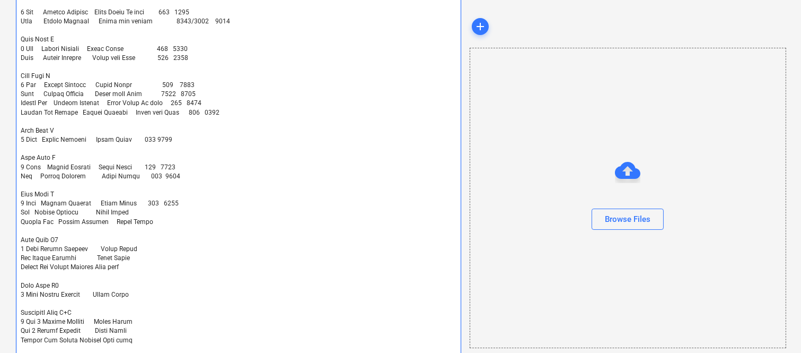
paste textarea "750 2700"
click at [144, 211] on textarea at bounding box center [238, 180] width 445 height 391
click at [155, 211] on textarea at bounding box center [238, 180] width 445 height 391
click at [155, 225] on textarea at bounding box center [238, 180] width 445 height 391
paste textarea "1100 2700"
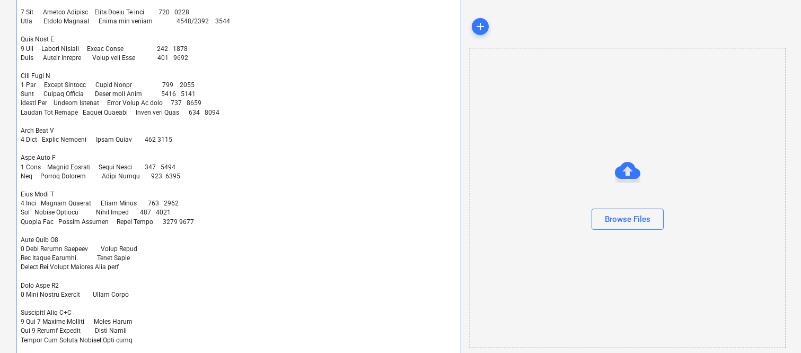
click at [167, 221] on textarea at bounding box center [238, 180] width 445 height 391
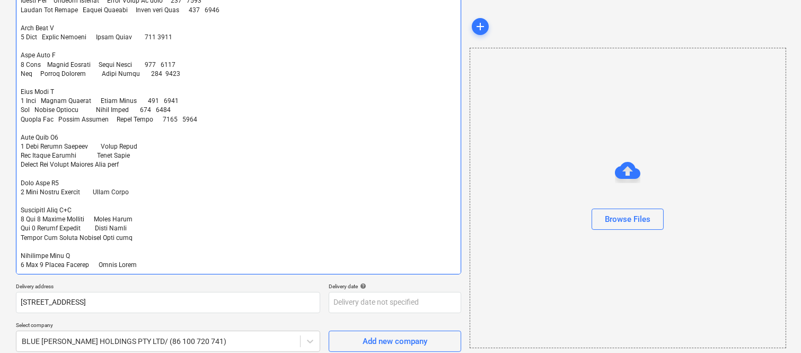
scroll to position [253, 0]
click at [39, 144] on textarea at bounding box center [238, 77] width 445 height 391
click at [33, 153] on textarea at bounding box center [238, 77] width 445 height 391
click at [52, 163] on textarea at bounding box center [238, 77] width 445 height 391
click at [148, 145] on textarea at bounding box center [238, 77] width 445 height 391
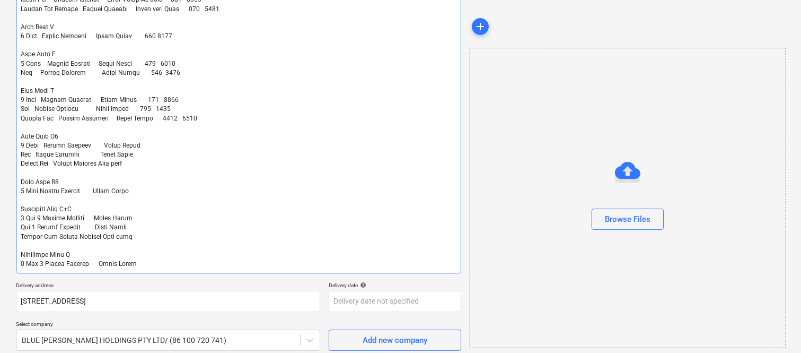
paste textarea "750 2700"
click at [157, 144] on textarea at bounding box center [238, 77] width 445 height 391
click at [151, 152] on textarea at bounding box center [238, 77] width 445 height 391
paste textarea "800 2700"
click at [157, 154] on textarea at bounding box center [238, 77] width 445 height 391
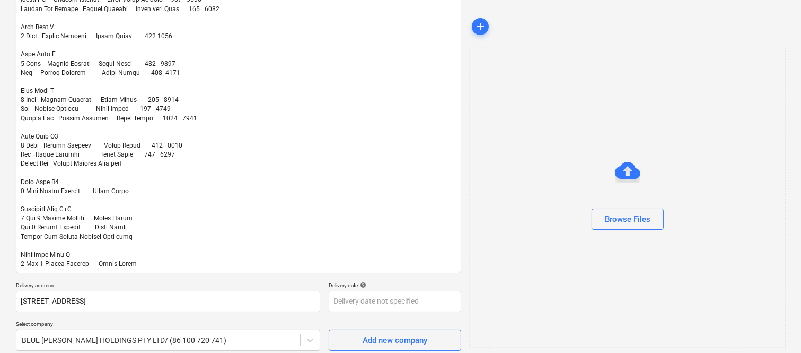
click at [144, 163] on textarea at bounding box center [238, 77] width 445 height 391
paste textarea "700 2200"
click at [157, 161] on textarea at bounding box center [238, 77] width 445 height 391
click at [39, 189] on textarea at bounding box center [238, 77] width 445 height 391
click at [154, 192] on textarea at bounding box center [238, 77] width 445 height 391
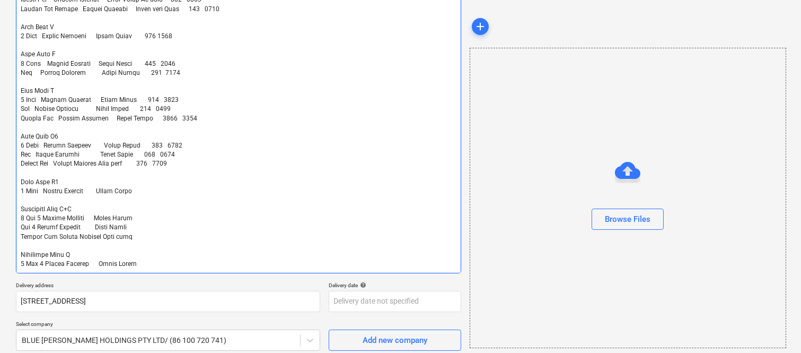
paste textarea "750 2700"
click at [154, 192] on textarea at bounding box center [238, 77] width 445 height 391
click at [43, 216] on textarea at bounding box center [238, 77] width 445 height 391
click at [38, 225] on textarea at bounding box center [238, 77] width 445 height 391
click at [53, 234] on textarea at bounding box center [238, 77] width 445 height 391
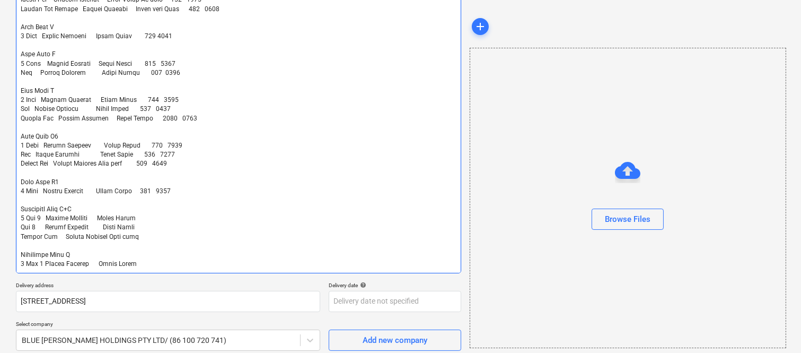
click at [163, 215] on textarea at bounding box center [238, 77] width 445 height 391
paste textarea "800 2700"
click at [154, 229] on textarea at bounding box center [238, 77] width 445 height 391
paste textarea "800 2700"
click at [160, 216] on textarea at bounding box center [238, 77] width 445 height 391
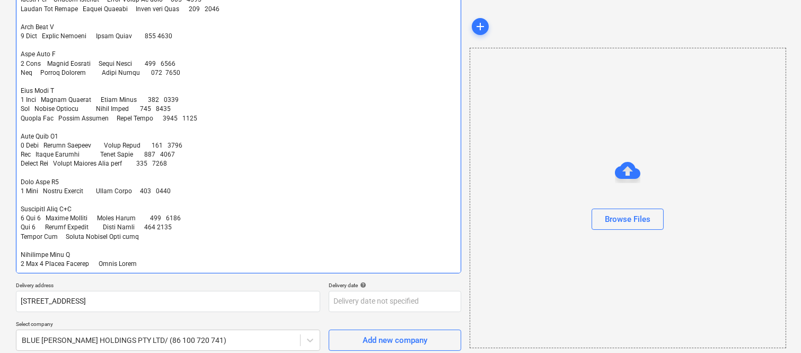
click at [158, 225] on textarea at bounding box center [238, 77] width 445 height 391
click at [146, 234] on textarea at bounding box center [238, 77] width 445 height 391
paste textarea "700 2200"
click at [158, 235] on textarea at bounding box center [238, 77] width 445 height 391
click at [144, 263] on textarea at bounding box center [238, 77] width 445 height 391
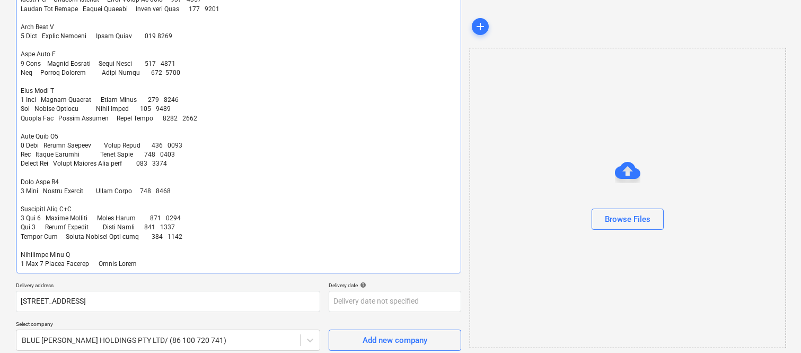
click at [43, 260] on textarea at bounding box center [238, 77] width 445 height 391
click at [150, 257] on textarea at bounding box center [238, 77] width 445 height 391
click at [139, 260] on textarea at bounding box center [238, 77] width 445 height 391
paste textarea "800 2700"
click at [155, 262] on textarea at bounding box center [238, 77] width 445 height 391
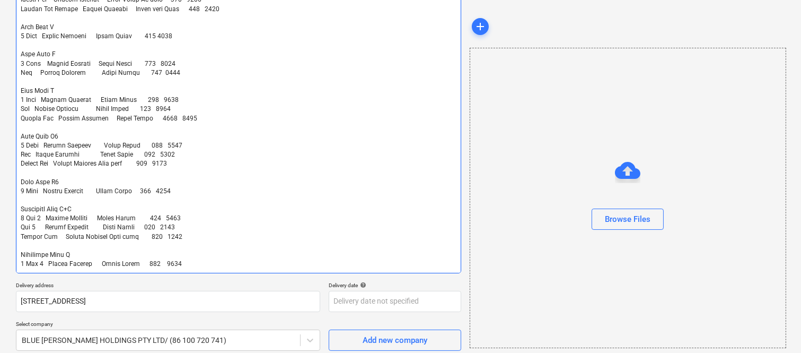
click at [142, 261] on textarea at bounding box center [238, 77] width 445 height 391
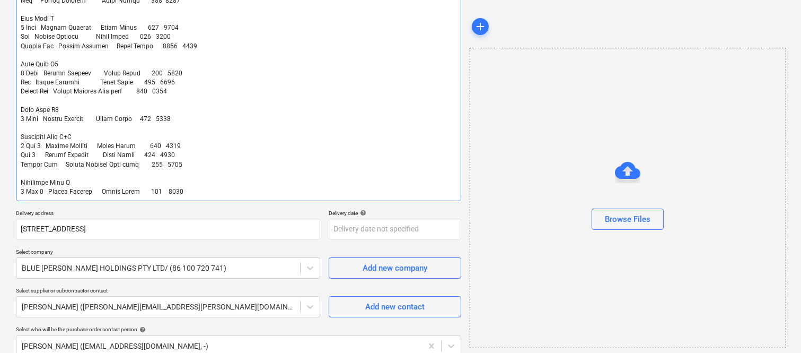
scroll to position [329, 0]
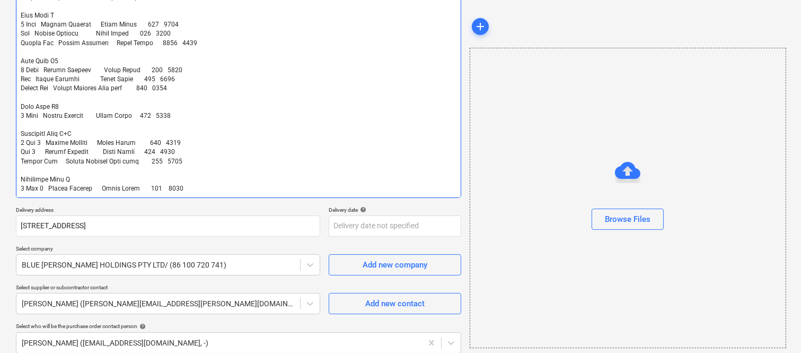
click at [140, 115] on textarea at bounding box center [238, 1] width 445 height 391
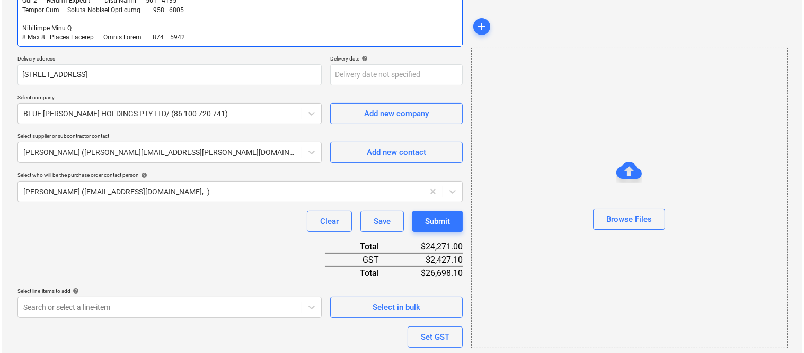
scroll to position [554, 0]
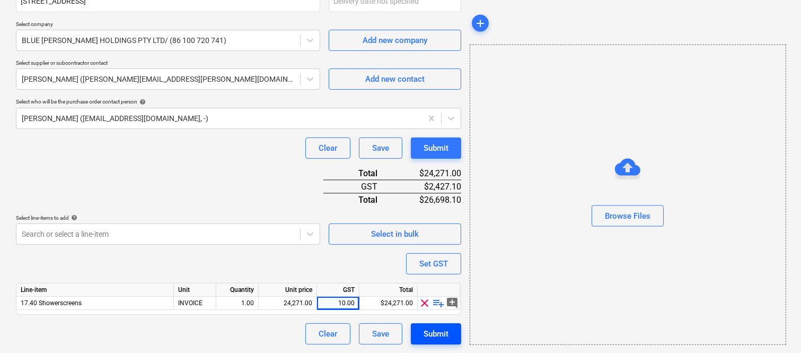
click at [439, 336] on div "Submit" at bounding box center [436, 334] width 25 height 14
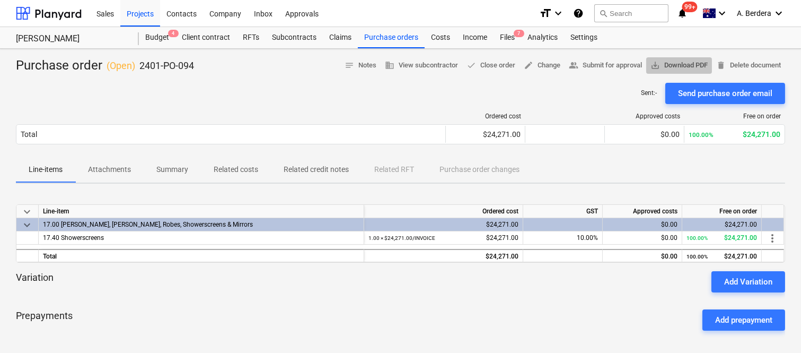
click at [652, 67] on span "save_alt" at bounding box center [656, 65] width 10 height 10
click at [507, 38] on div "Files 9+" at bounding box center [508, 37] width 28 height 21
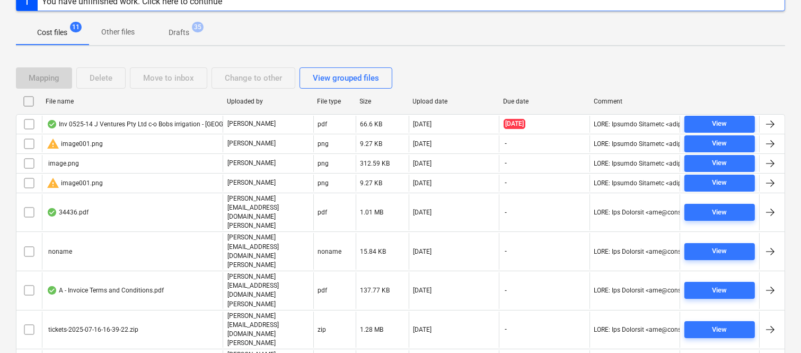
scroll to position [161, 0]
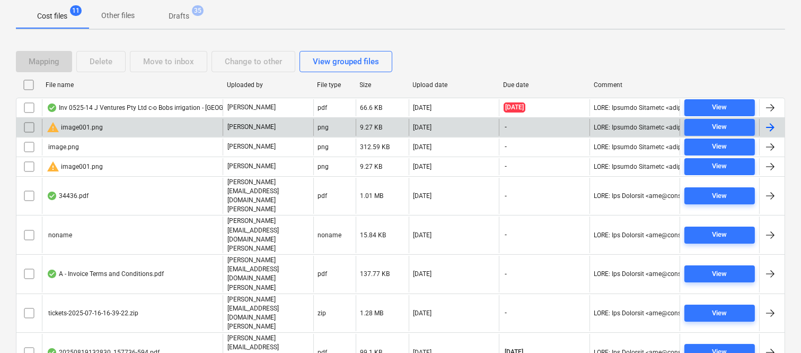
click at [25, 125] on input "checkbox" at bounding box center [29, 127] width 17 height 17
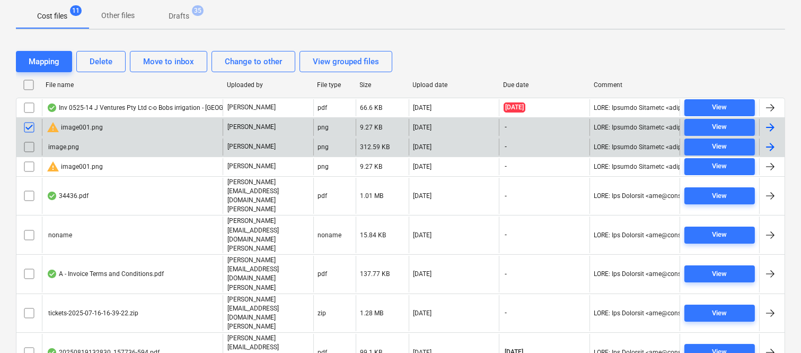
click at [28, 146] on input "checkbox" at bounding box center [29, 146] width 17 height 17
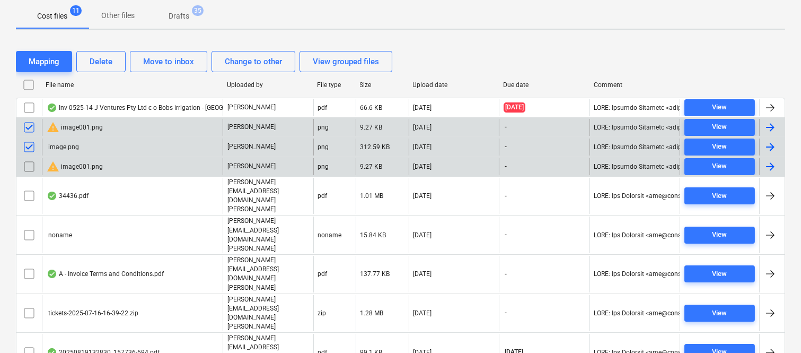
click at [31, 168] on input "checkbox" at bounding box center [29, 166] width 17 height 17
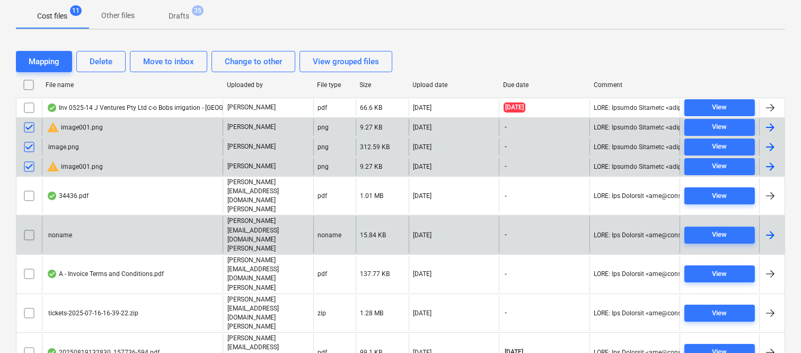
click at [28, 226] on input "checkbox" at bounding box center [29, 234] width 17 height 17
click at [109, 62] on div "Delete" at bounding box center [101, 62] width 23 height 14
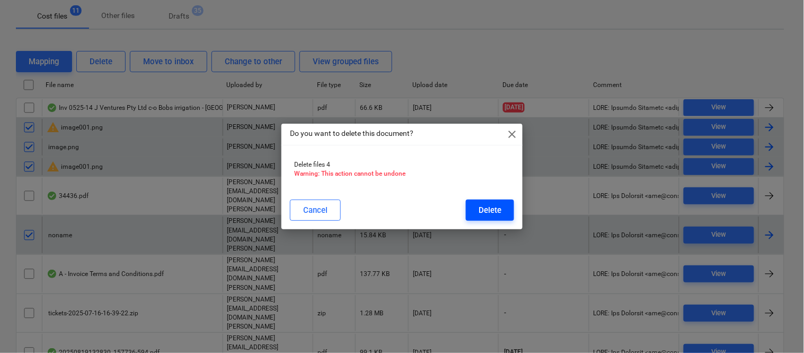
click at [480, 211] on div "Delete" at bounding box center [490, 210] width 23 height 14
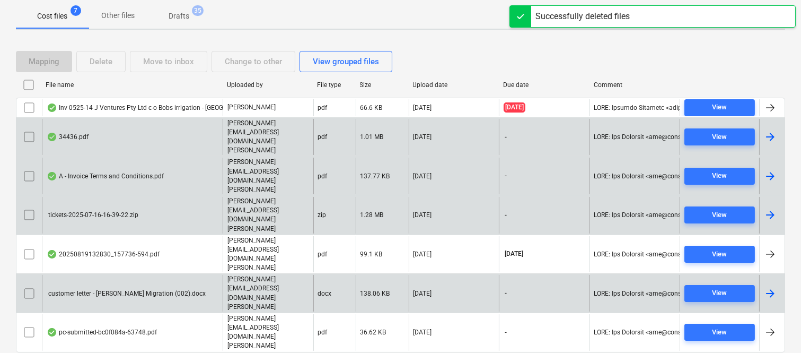
scroll to position [82, 0]
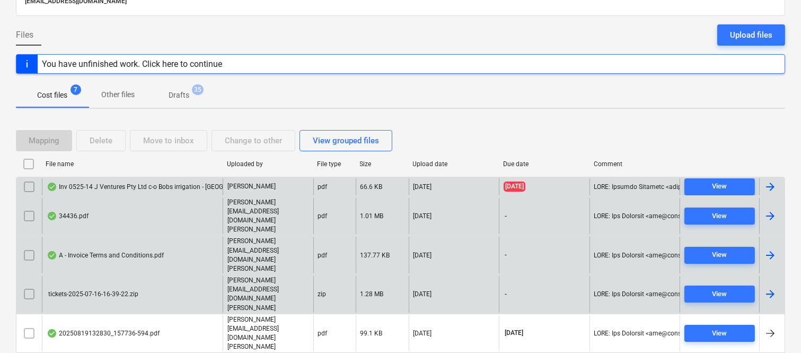
click at [173, 189] on div "Inv 0525-14 J Ventures Pty Ltd c-o Bobs irrigation - 121 Oxlade Drive.pdf" at bounding box center [161, 186] width 229 height 8
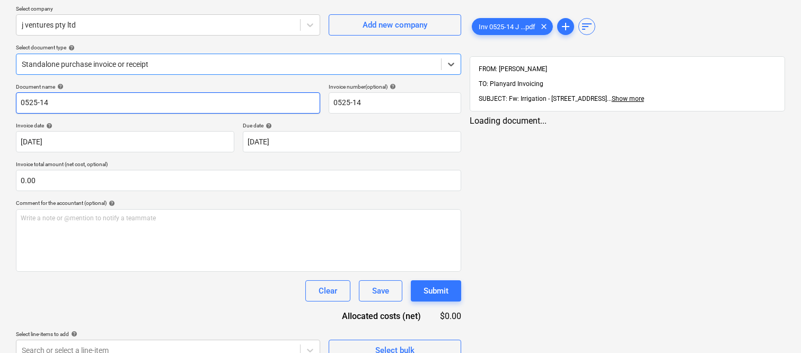
type input "0525-14"
type input "28 May 2025"
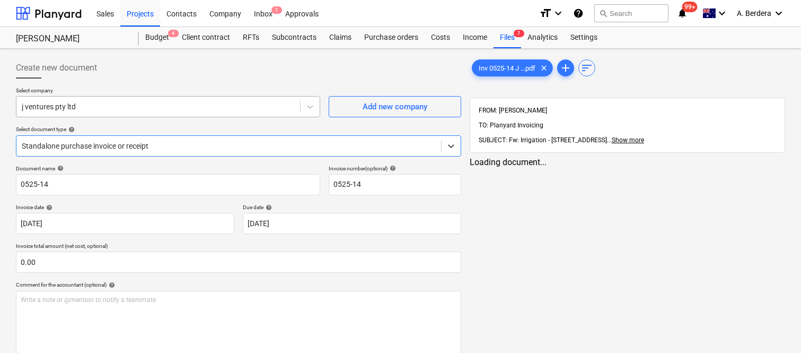
click at [213, 108] on div at bounding box center [158, 106] width 273 height 11
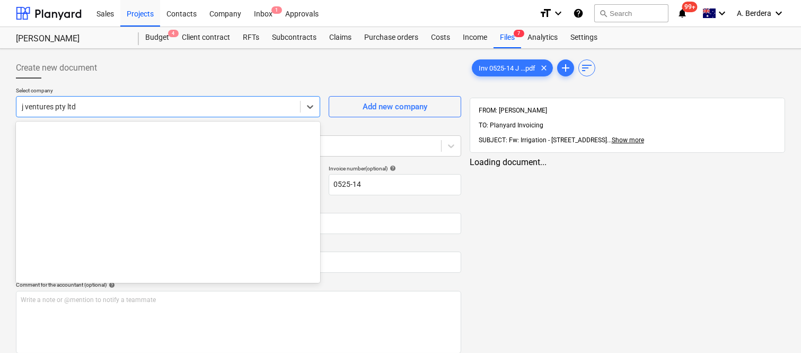
scroll to position [4733, 0]
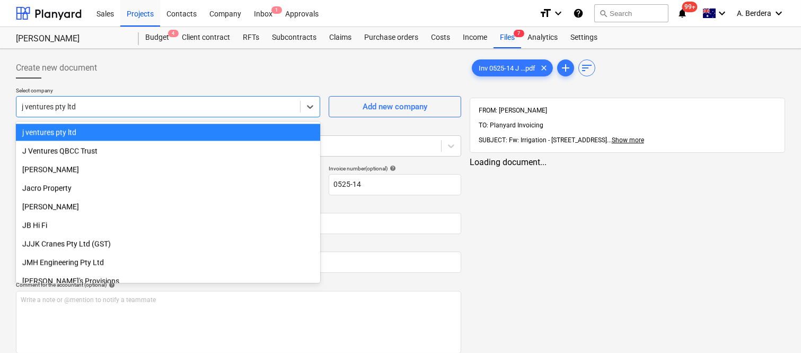
click at [234, 130] on div "j ventures pty ltd" at bounding box center [168, 132] width 304 height 17
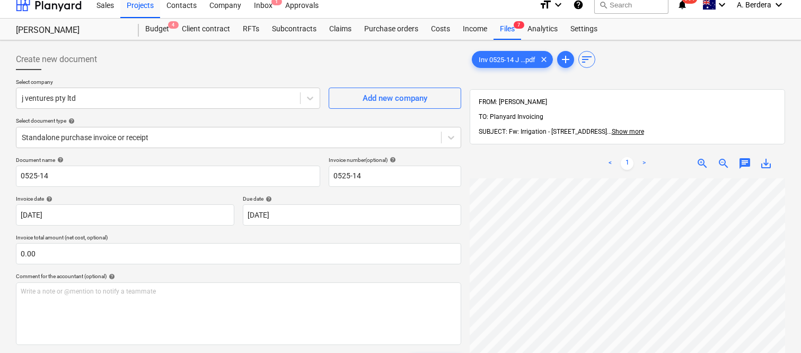
scroll to position [0, 0]
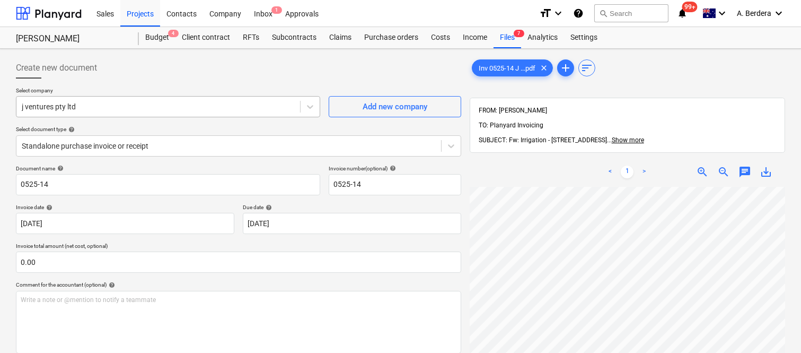
click at [129, 101] on div "j ventures pty ltd" at bounding box center [158, 106] width 284 height 15
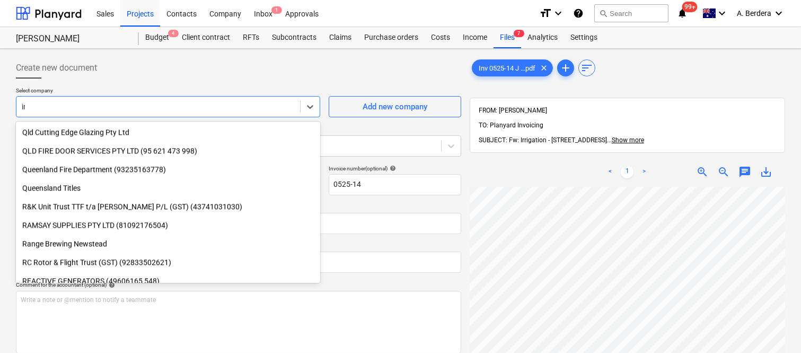
scroll to position [453, 0]
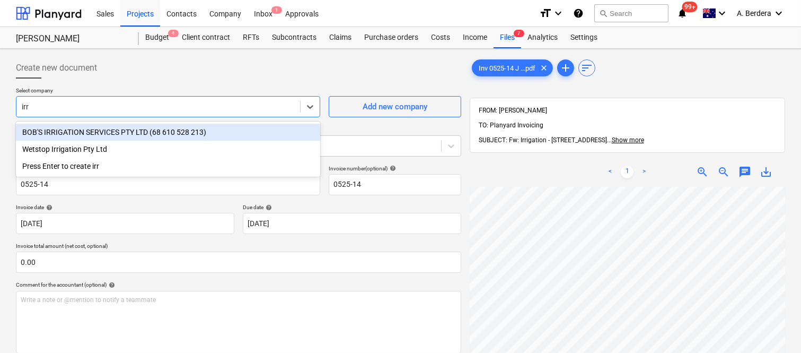
type input "irri"
click at [161, 130] on div "BOB'S IRRIGATION SERVICES PTY LTD (68 610 528 213)" at bounding box center [168, 132] width 304 height 17
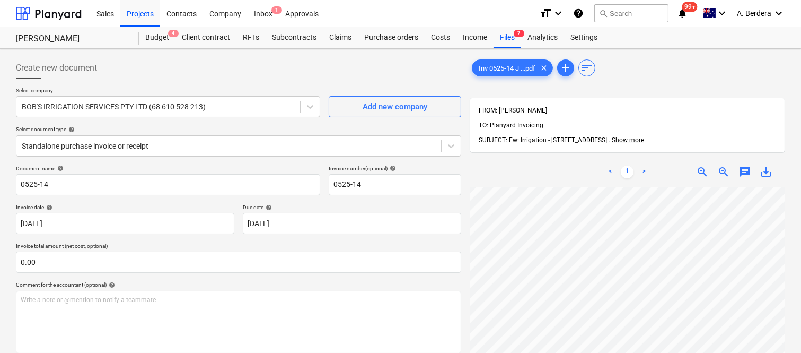
scroll to position [13, 0]
click at [229, 141] on div at bounding box center [229, 146] width 414 height 11
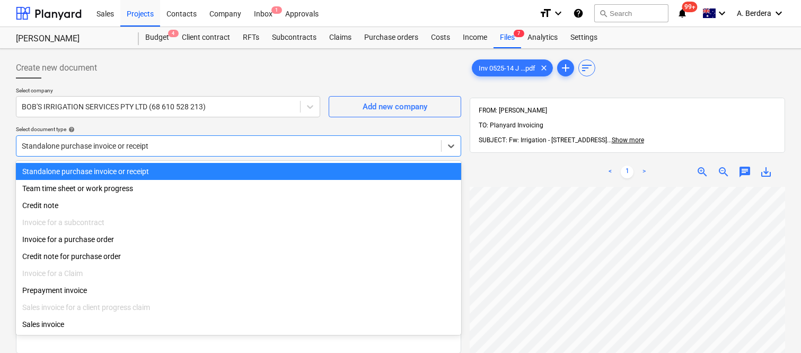
click at [246, 167] on div "Standalone purchase invoice or receipt" at bounding box center [238, 171] width 445 height 17
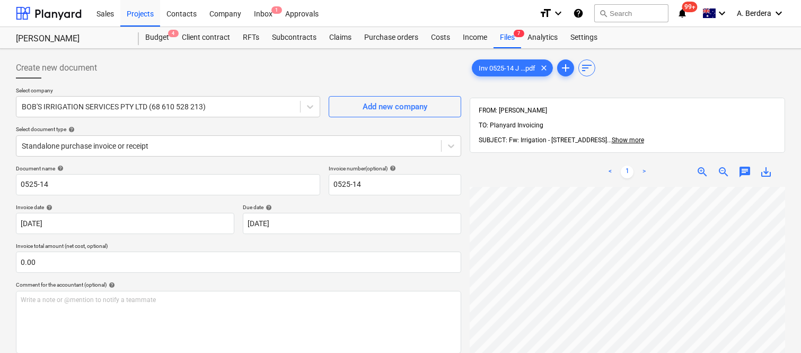
scroll to position [14, 0]
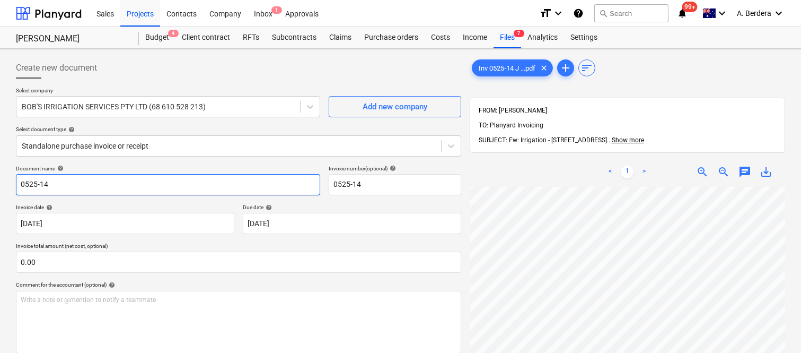
click at [18, 183] on input "0525-14" at bounding box center [168, 184] width 304 height 21
click at [25, 184] on input "IRIGATION DESIGN AUSTRALIA INV- 0525-14" at bounding box center [168, 184] width 304 height 21
click at [204, 181] on input "IRRIGATION DESIGN AUSTRALIA INV- 0525-14" at bounding box center [168, 184] width 304 height 21
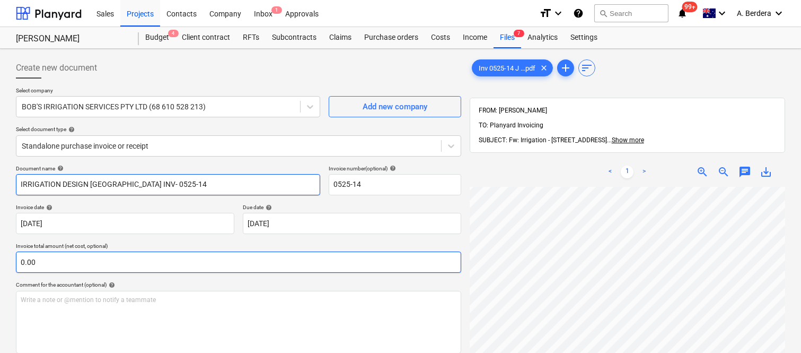
type input "IRRIGATION DESIGN AUSTRALIA INV- 0525-14"
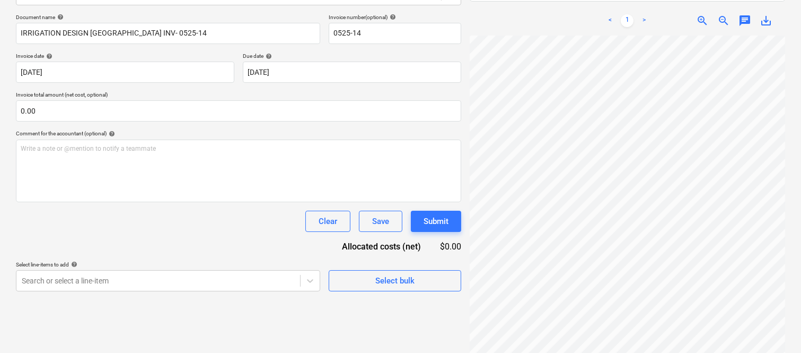
scroll to position [344, 163]
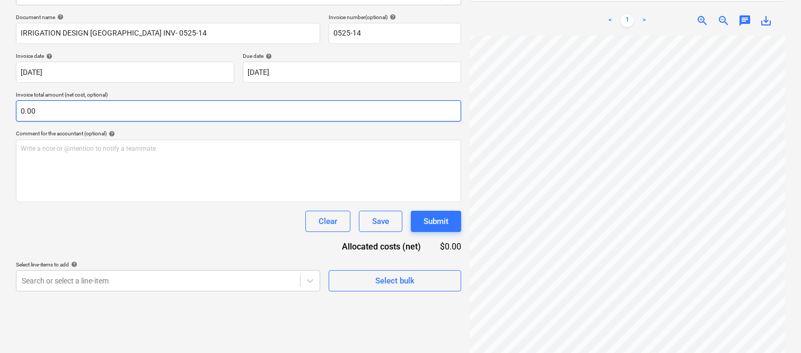
click at [164, 113] on input "0.00" at bounding box center [238, 110] width 445 height 21
paste input "720"
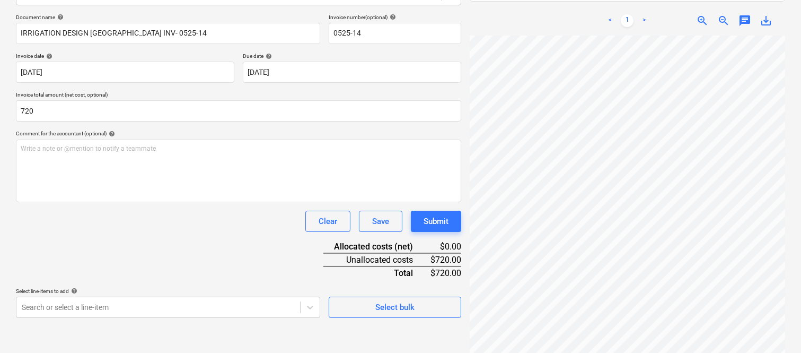
type input "720.00"
click at [128, 253] on div "Document name help IRRIGATION DESIGN AUSTRALIA INV- 0525-14 Invoice number (opt…" at bounding box center [238, 166] width 445 height 304
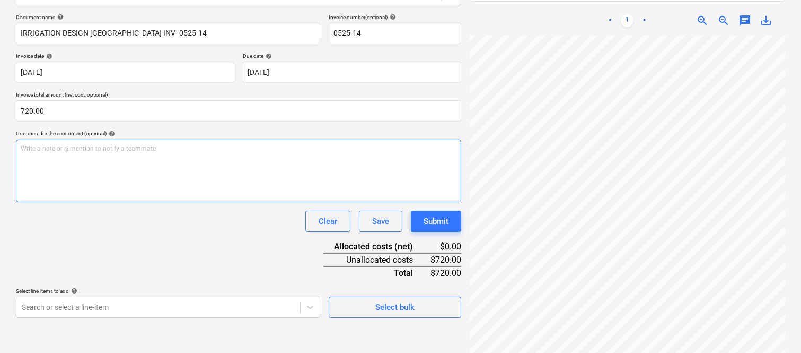
scroll to position [0, 0]
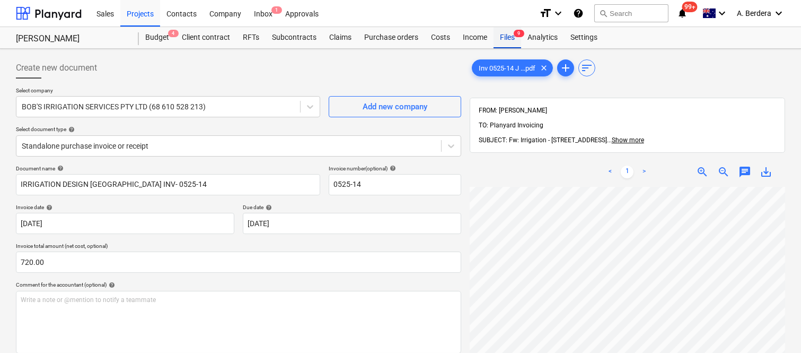
click at [511, 35] on div "Files 9" at bounding box center [508, 37] width 28 height 21
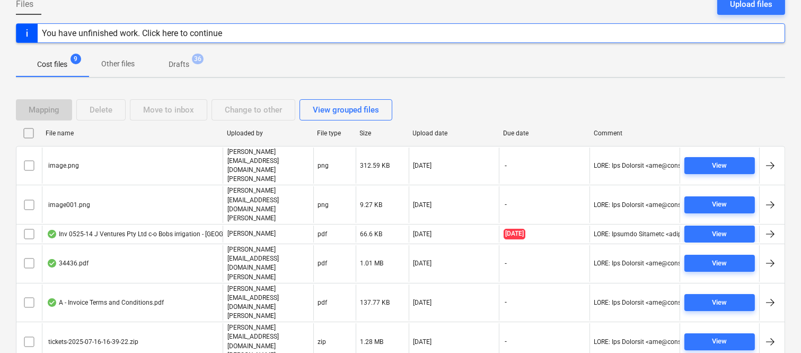
scroll to position [121, 0]
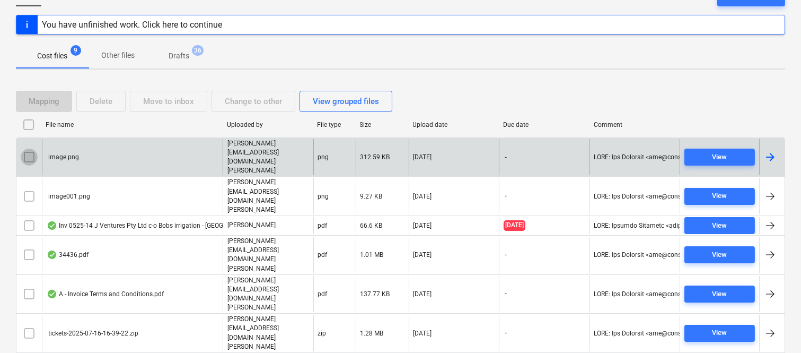
click at [30, 148] on input "checkbox" at bounding box center [29, 156] width 17 height 17
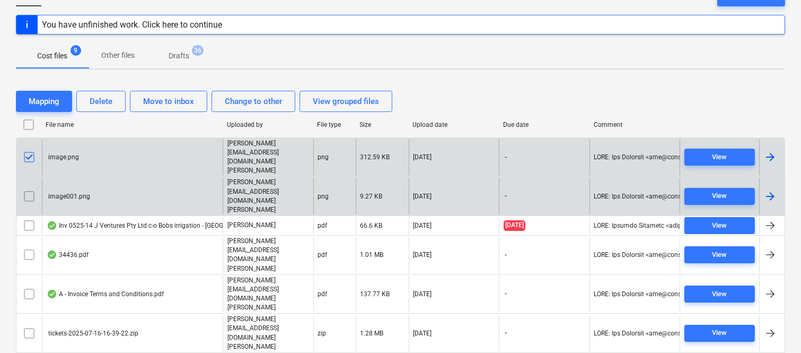
click at [28, 188] on input "checkbox" at bounding box center [29, 196] width 17 height 17
click at [113, 97] on button "Delete" at bounding box center [100, 101] width 49 height 21
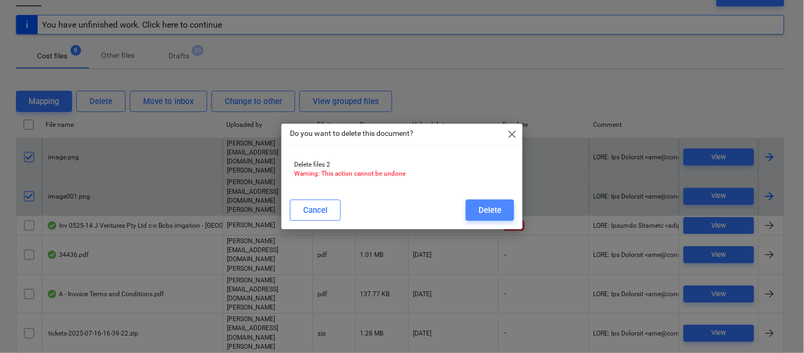
click at [495, 213] on div "Delete" at bounding box center [490, 210] width 23 height 14
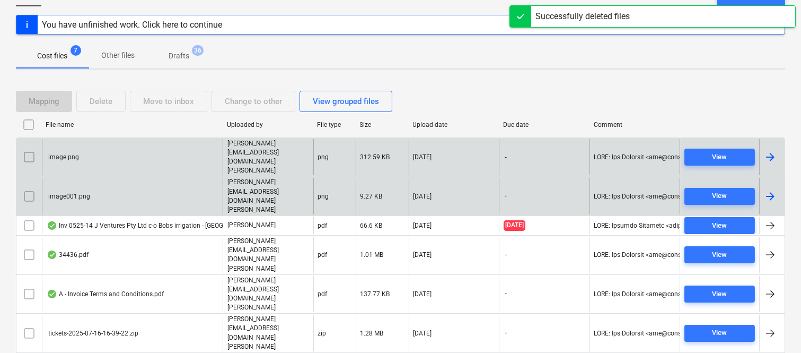
scroll to position [82, 0]
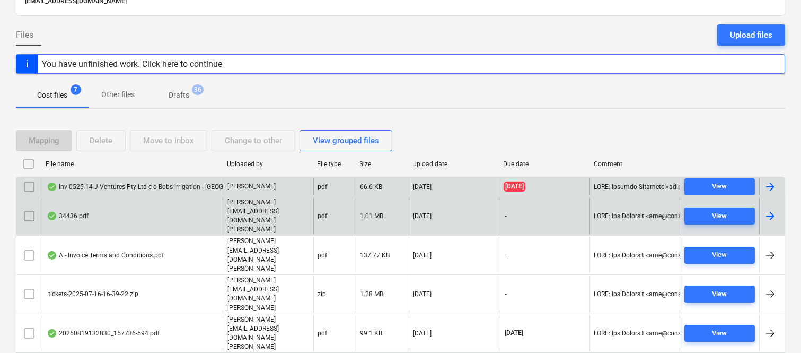
click at [157, 206] on div "34436.pdf" at bounding box center [132, 216] width 181 height 37
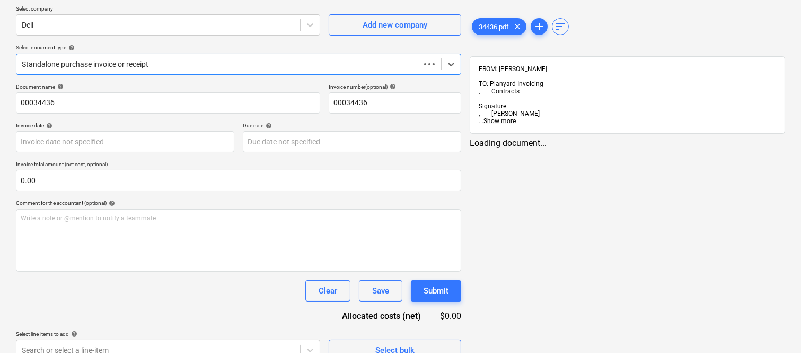
type input "00034436"
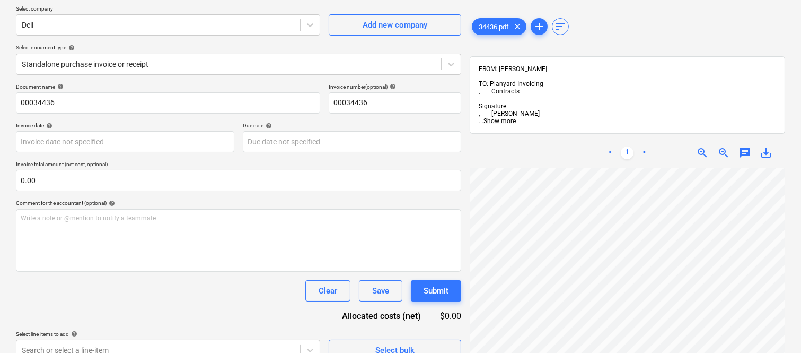
scroll to position [0, 163]
click at [146, 27] on div at bounding box center [158, 25] width 273 height 11
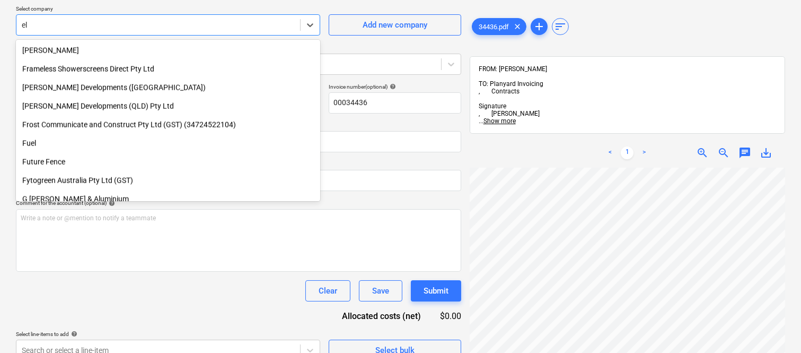
scroll to position [992, 0]
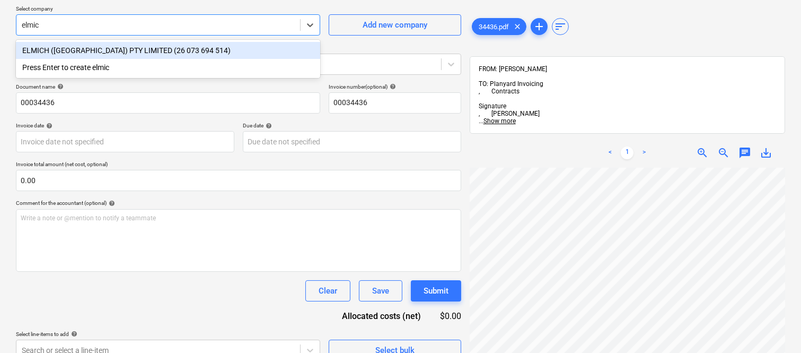
type input "elmich"
click at [125, 50] on div "ELMICH (AUSTRALIA) PTY LIMITED (26 073 694 514)" at bounding box center [168, 50] width 304 height 17
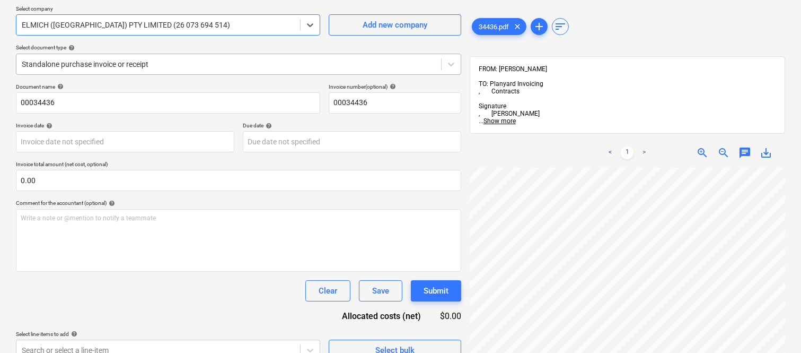
click at [122, 64] on div at bounding box center [229, 64] width 414 height 11
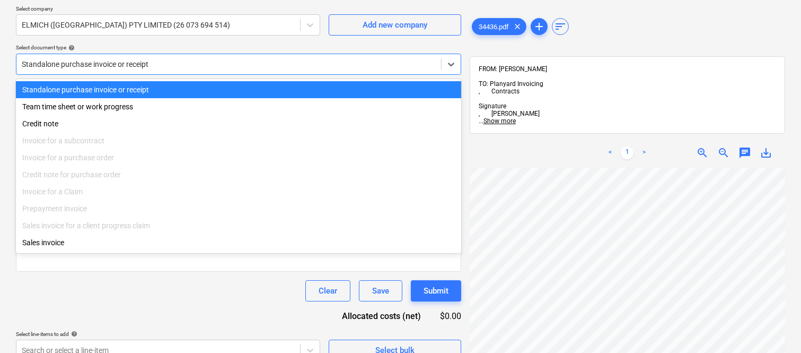
click at [126, 85] on div "Standalone purchase invoice or receipt" at bounding box center [238, 89] width 445 height 17
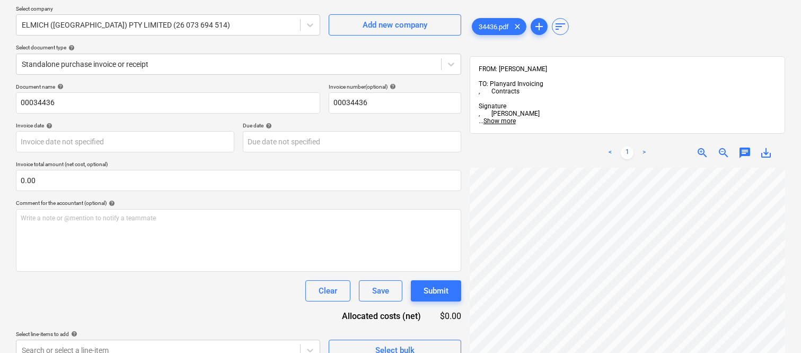
scroll to position [0, 146]
click at [432, 271] on html "Sales Projects Contacts Company Inbox 1 Approvals format_size keyboard_arrow_do…" at bounding box center [400, 94] width 801 height 353
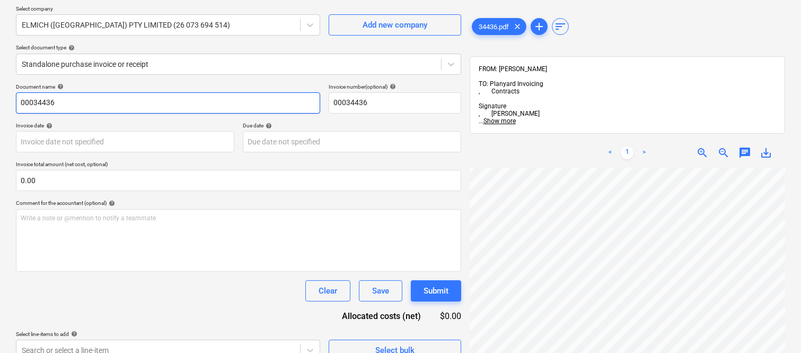
click at [16, 102] on input "00034436" at bounding box center [168, 102] width 304 height 21
type input "ELMICH INV- 00034436"
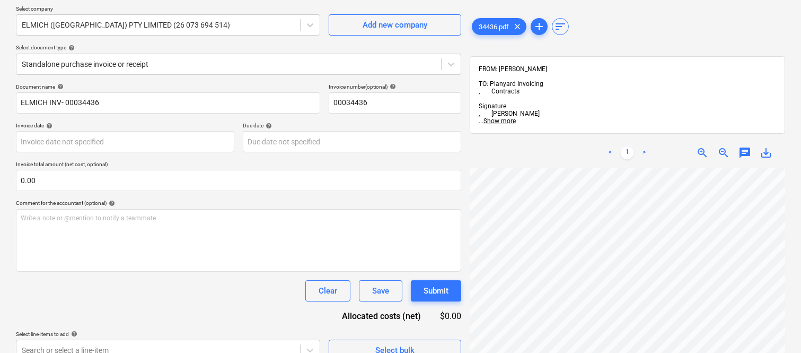
scroll to position [131, 163]
click at [130, 142] on body "Sales Projects Contacts Company Inbox 1 Approvals format_size keyboard_arrow_do…" at bounding box center [400, 94] width 801 height 353
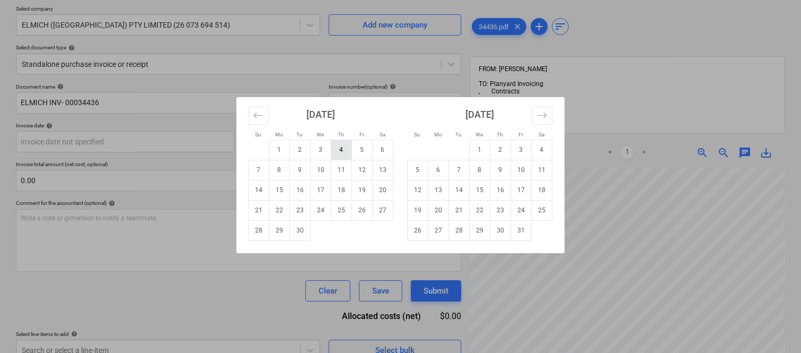
click at [336, 150] on td "4" at bounding box center [341, 149] width 21 height 20
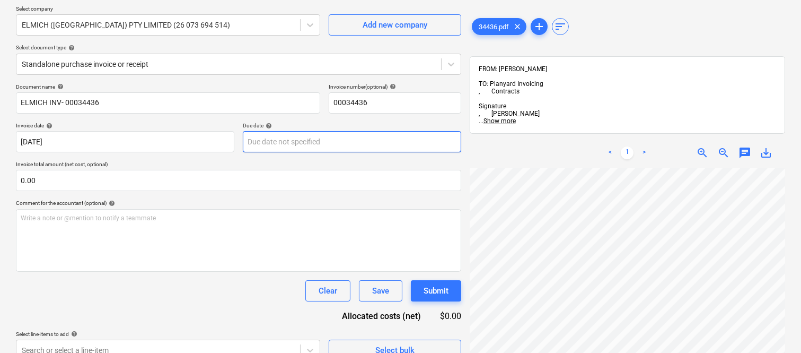
type input "[DATE]"
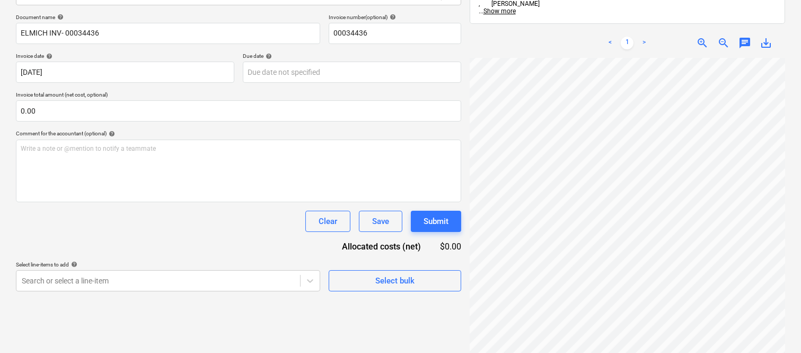
scroll to position [314, 92]
click at [321, 75] on body "Sales Projects Contacts Company Inbox 1 Approvals format_size keyboard_arrow_do…" at bounding box center [400, 25] width 801 height 353
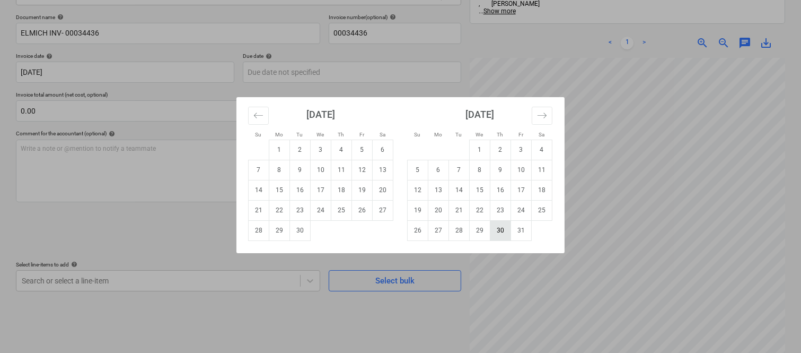
click at [502, 224] on td "30" at bounding box center [501, 230] width 21 height 20
type input "[DATE]"
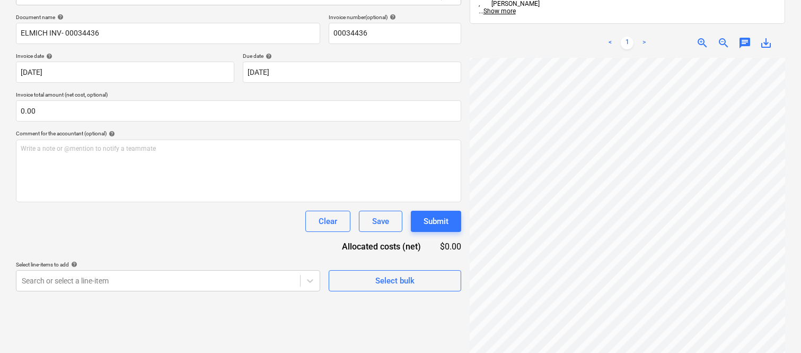
scroll to position [354, 163]
click at [466, 155] on div "34436.pdf clear add sort FROM: Joe Licastro TO: Planyard Invoicing , Contracts …" at bounding box center [628, 143] width 324 height 483
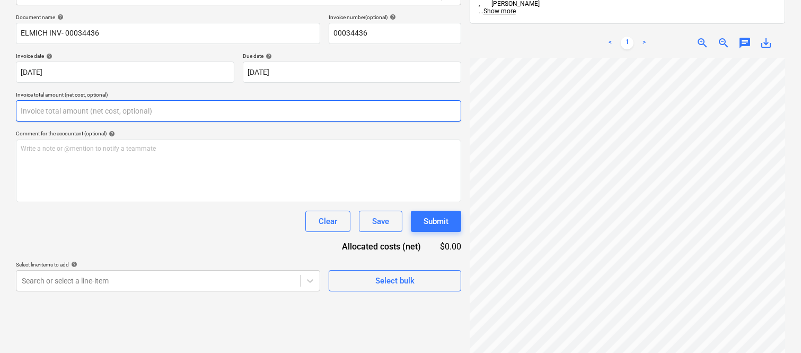
click at [209, 109] on input "text" at bounding box center [238, 110] width 445 height 21
paste input "1,026.5"
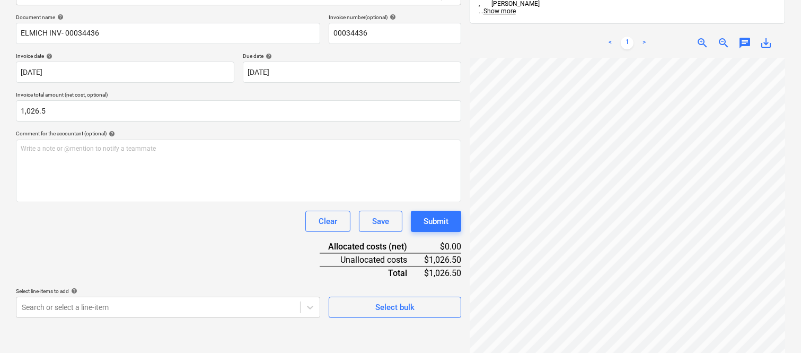
type input "1,026.50"
click at [168, 220] on div "Clear Save Submit" at bounding box center [238, 221] width 445 height 21
click at [120, 202] on body "Sales Projects Contacts Company Inbox 1 Approvals format_size keyboard_arrow_do…" at bounding box center [400, 25] width 801 height 353
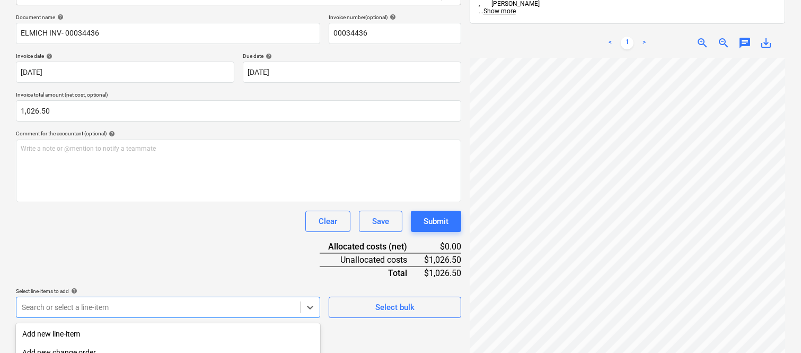
scroll to position [282, 0]
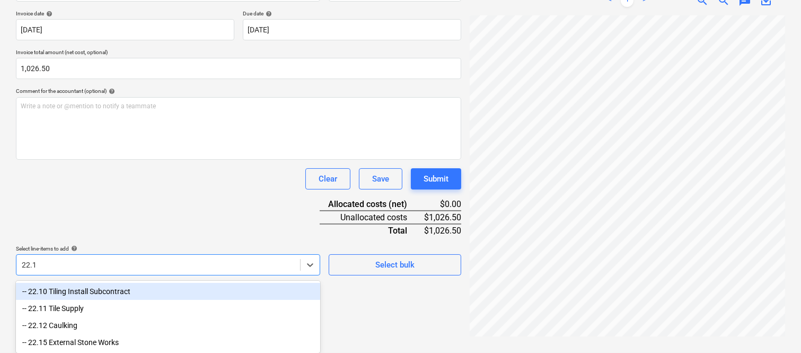
type input "22.10"
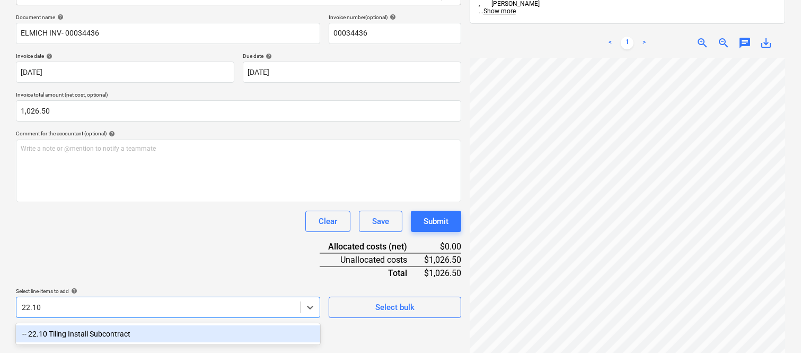
click at [141, 330] on div "-- 22.10 Tiling Install Subcontract" at bounding box center [168, 333] width 304 height 17
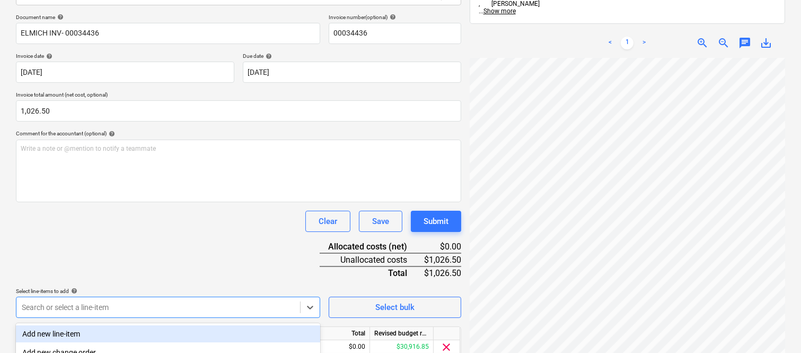
click at [130, 243] on div "Document name help ELMICH INV- 00034436 Invoice number (optional) help 00034436…" at bounding box center [238, 201] width 445 height 374
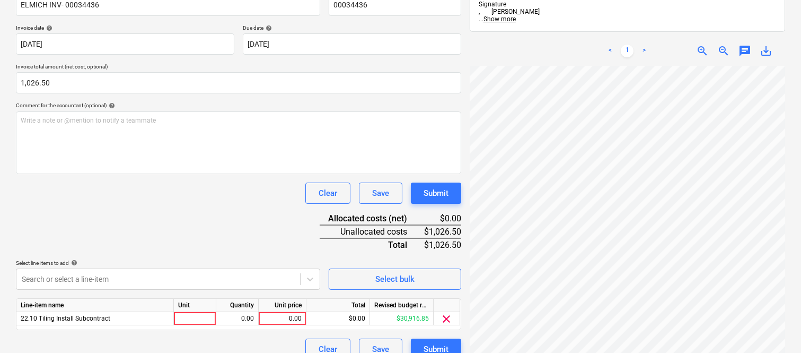
scroll to position [195, 0]
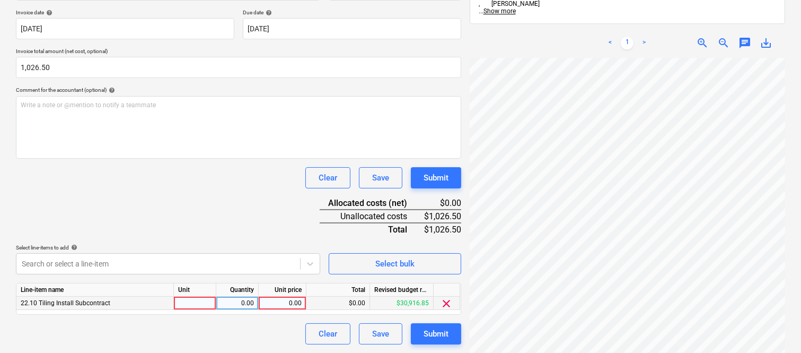
click at [191, 306] on div at bounding box center [195, 302] width 42 height 13
type input "INVOICE"
click at [246, 301] on div "0.00" at bounding box center [237, 302] width 33 height 13
type input "1"
click at [292, 304] on div "0.00" at bounding box center [282, 302] width 39 height 13
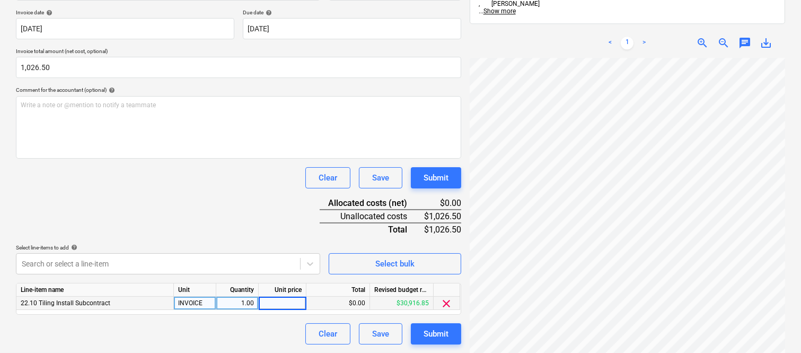
type input "1,026.5"
click at [202, 323] on div "Clear Save Submit" at bounding box center [238, 333] width 445 height 21
click at [431, 337] on div "Submit" at bounding box center [436, 334] width 25 height 14
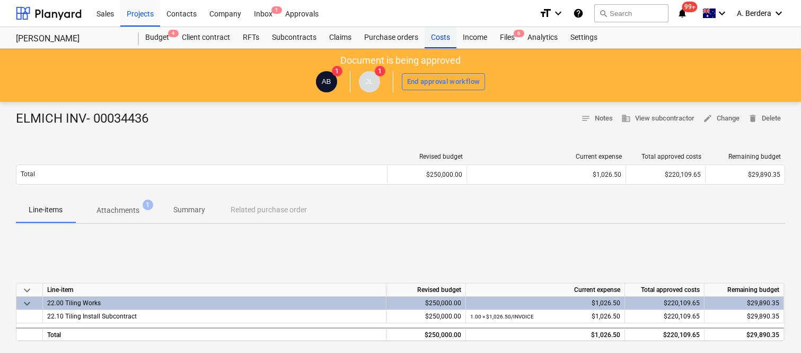
click at [439, 39] on div "Costs" at bounding box center [441, 37] width 32 height 21
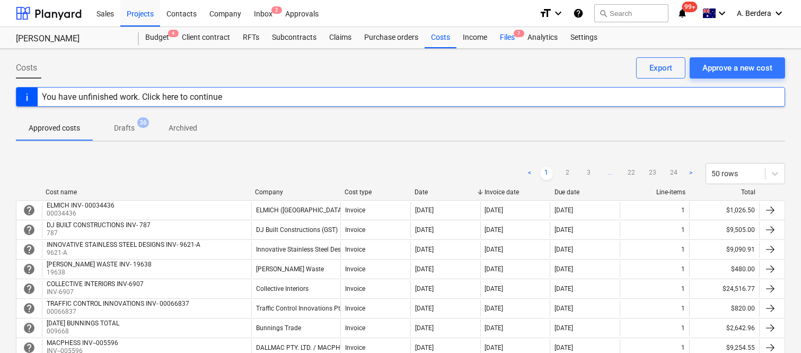
click at [509, 39] on div "Files 7" at bounding box center [508, 37] width 28 height 21
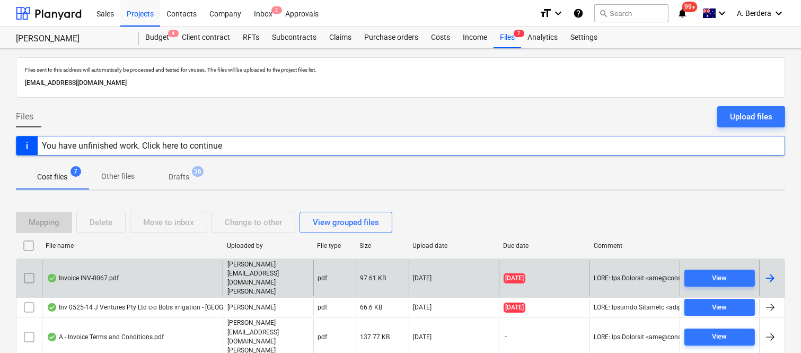
click at [226, 266] on div "joe@signaturepropertypartners.com.au" at bounding box center [268, 278] width 91 height 37
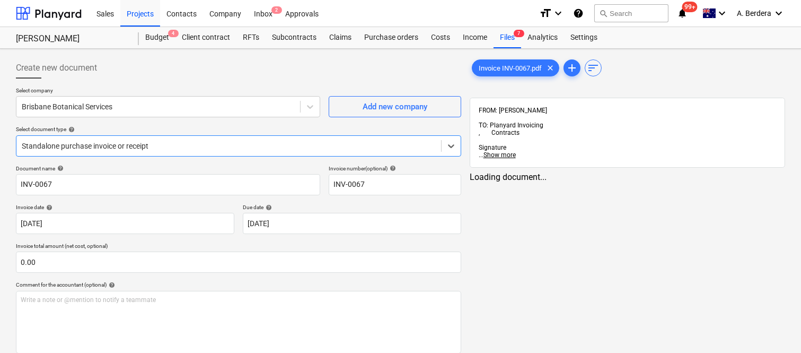
type input "INV-0067"
type input "[DATE]"
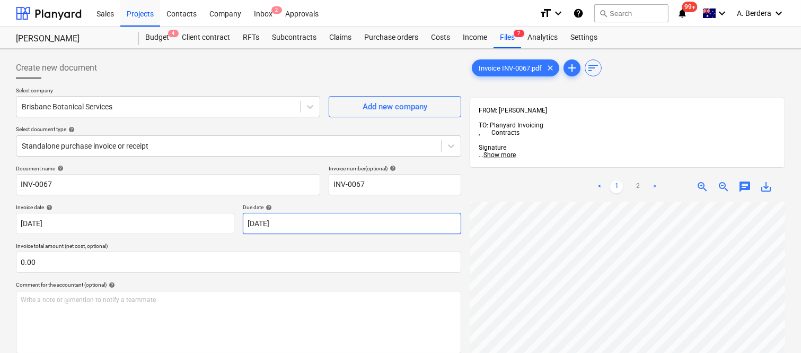
scroll to position [0, 159]
click at [195, 146] on div at bounding box center [229, 146] width 414 height 11
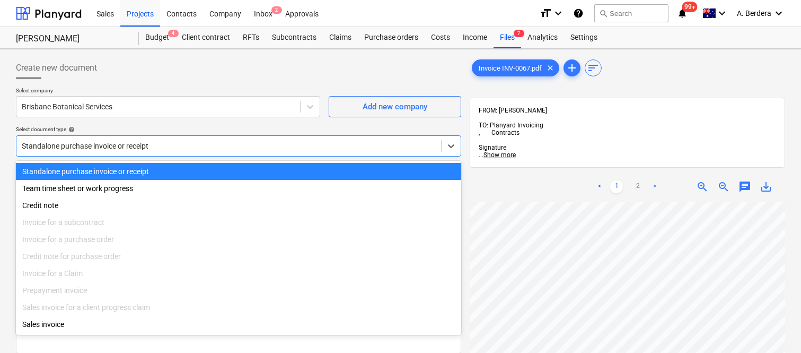
click at [182, 170] on div "Standalone purchase invoice or receipt" at bounding box center [238, 171] width 445 height 17
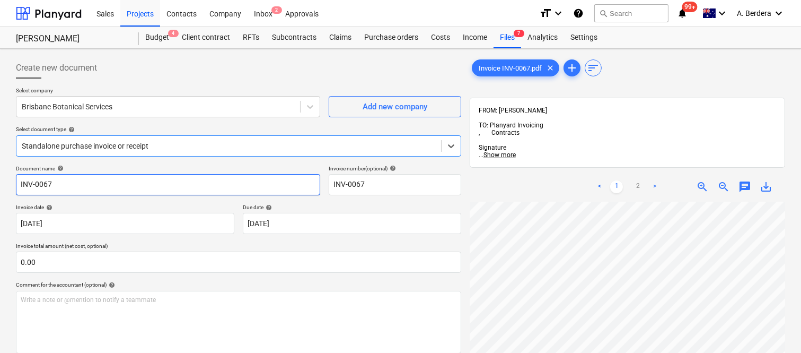
click at [17, 183] on input "INV-0067" at bounding box center [168, 184] width 304 height 21
type input "BRISBANE BOTANICAL SERVICES INV-0067"
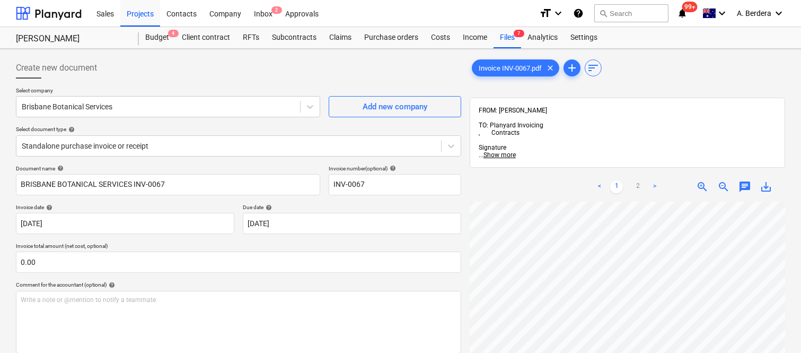
scroll to position [353, 23]
click at [330, 224] on body "Sales Projects Contacts Company Inbox 2 Approvals format_size keyboard_arrow_do…" at bounding box center [400, 176] width 801 height 353
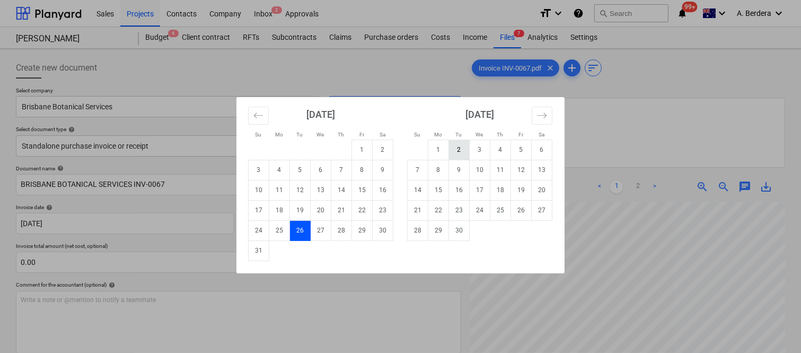
click at [454, 147] on td "2" at bounding box center [459, 149] width 21 height 20
type input "[DATE]"
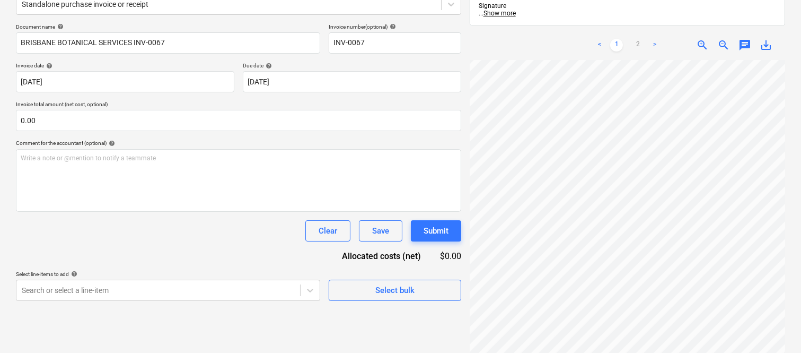
scroll to position [151, 0]
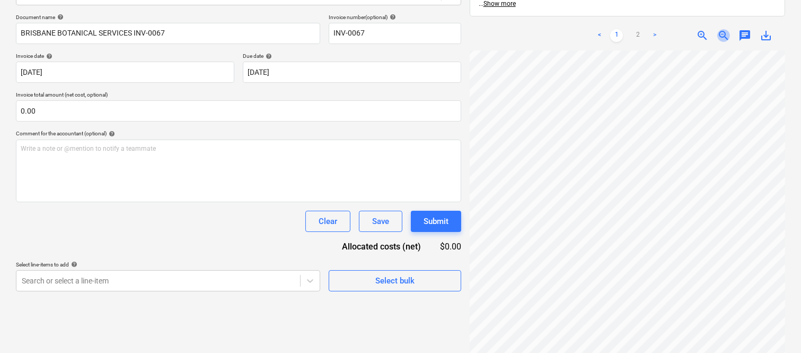
click at [724, 29] on span "zoom_out" at bounding box center [723, 35] width 13 height 13
click at [704, 29] on span "zoom_in" at bounding box center [702, 35] width 13 height 13
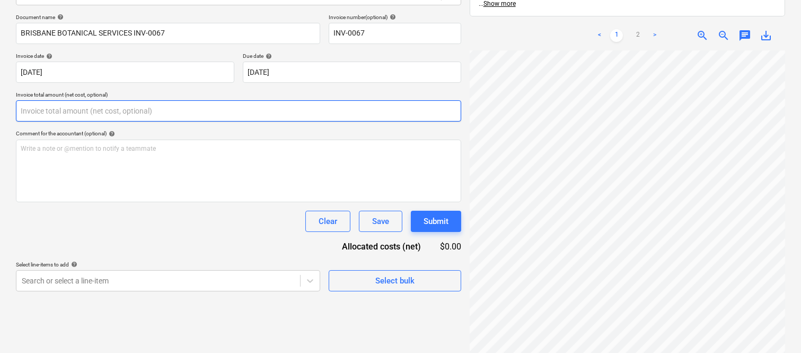
click at [81, 106] on input "text" at bounding box center [238, 110] width 445 height 21
paste input "5,164"
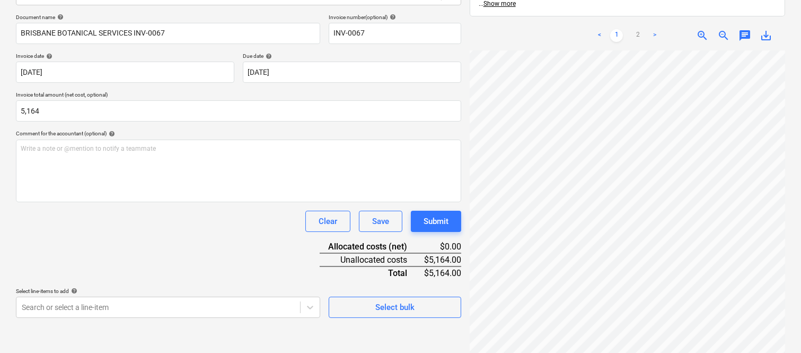
type input "5,164.00"
click at [98, 253] on div "Document name help BRISBANE BOTANICAL SERVICES INV-0067 Invoice number (optiona…" at bounding box center [238, 166] width 445 height 304
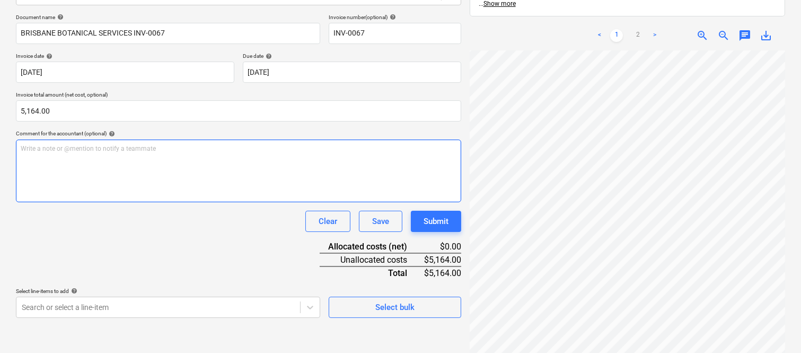
scroll to position [165, 84]
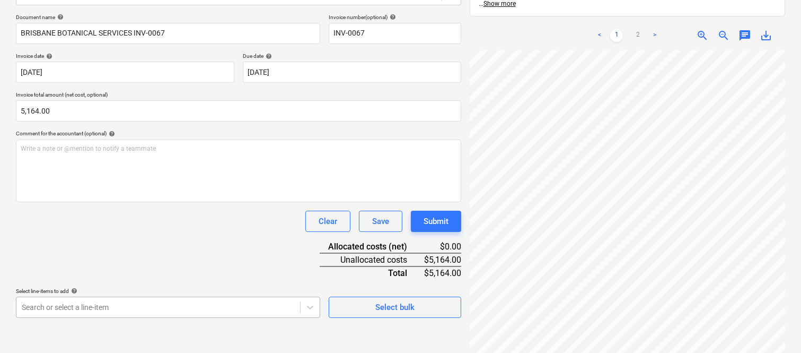
click at [91, 202] on body "Sales Projects Contacts Company Inbox 2 Approvals format_size keyboard_arrow_do…" at bounding box center [400, 25] width 801 height 353
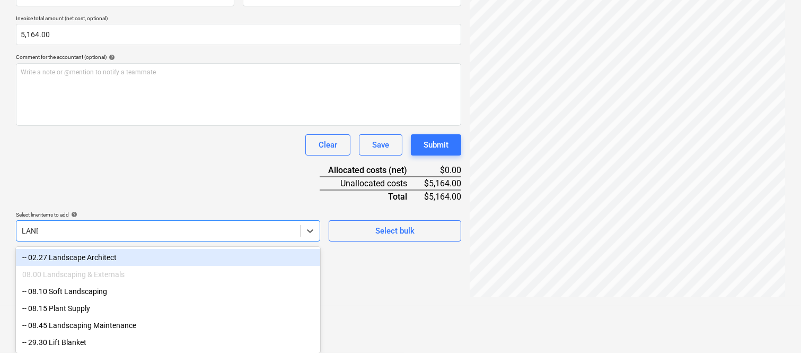
scroll to position [194, 0]
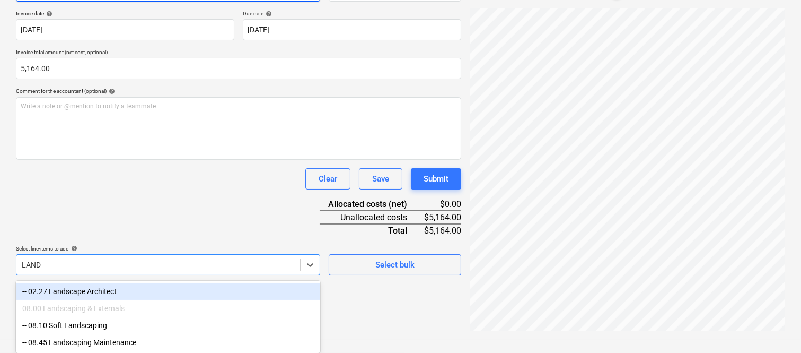
type input "LAND"
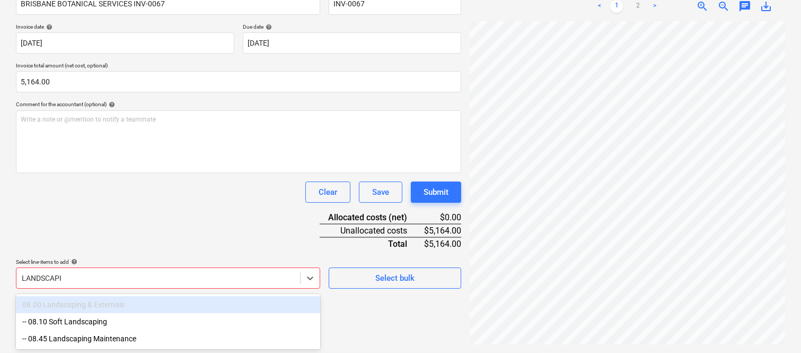
scroll to position [177, 0]
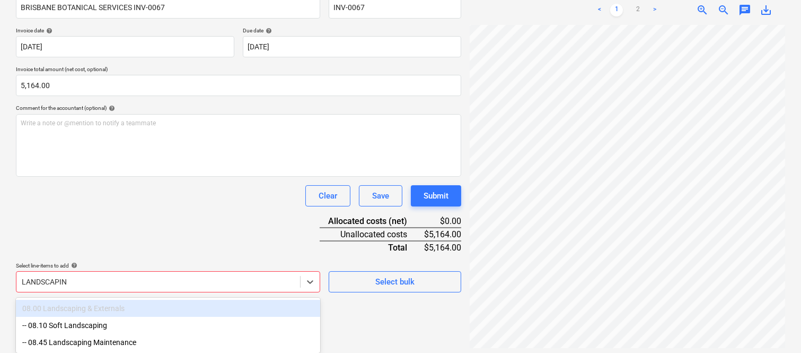
type input "LANDSCAPING"
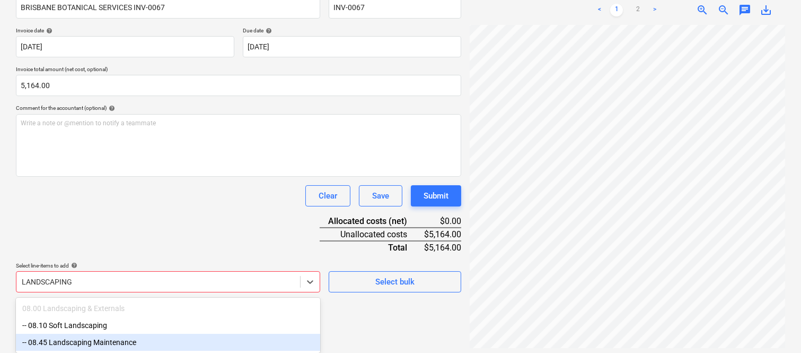
click at [129, 338] on div "-- 08.45 Landscaping Maintenance" at bounding box center [168, 342] width 304 height 17
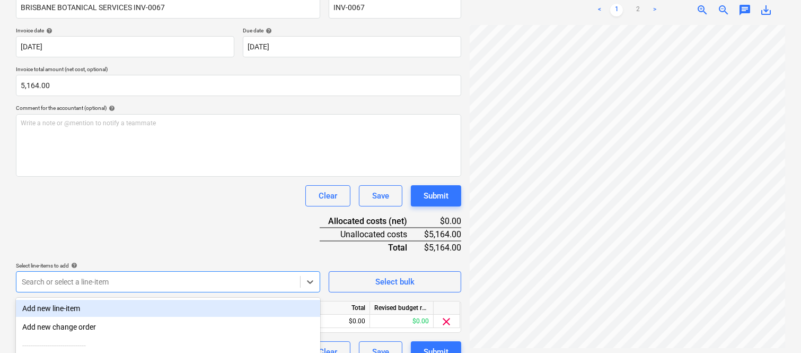
click at [150, 200] on div "Clear Save Submit" at bounding box center [238, 195] width 445 height 21
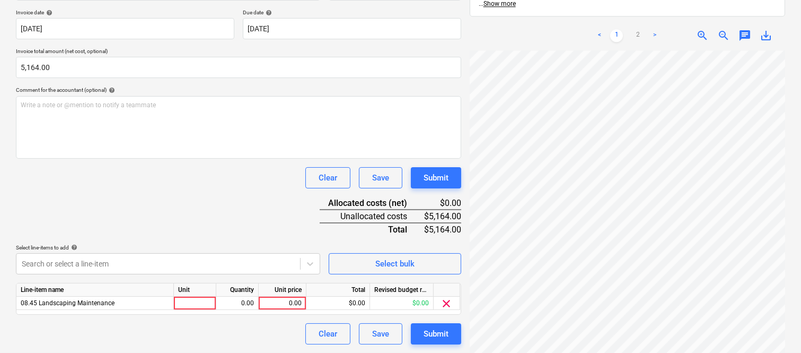
scroll to position [107, 0]
click at [134, 302] on div "08.45 Landscaping Maintenance" at bounding box center [94, 302] width 157 height 13
click at [185, 163] on div "Document name help BRISBANE BOTANICAL SERVICES INV-0067 Invoice number (optiona…" at bounding box center [238, 157] width 445 height 374
click at [156, 194] on div "Document name help BRISBANE BOTANICAL SERVICES INV-0067 Invoice number (optiona…" at bounding box center [238, 157] width 445 height 374
click at [123, 191] on div "Document name help BRISBANE BOTANICAL SERVICES INV-0067 Invoice number (optiona…" at bounding box center [238, 157] width 445 height 374
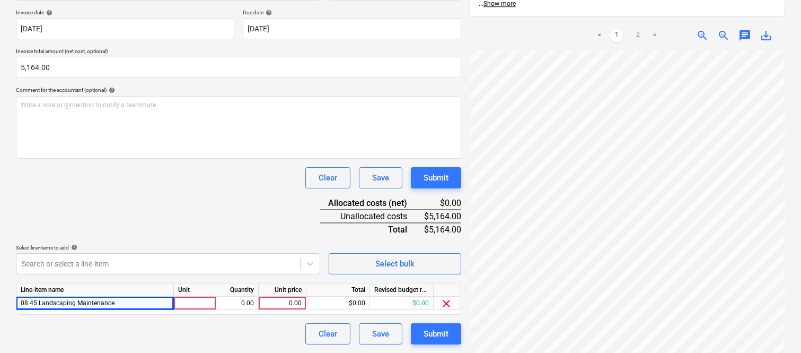
click at [113, 191] on div "Document name help BRISBANE BOTANICAL SERVICES INV-0067 Invoice number (optiona…" at bounding box center [238, 157] width 445 height 374
click at [103, 211] on div "Document name help BRISBANE BOTANICAL SERVICES INV-0067 Invoice number (optiona…" at bounding box center [238, 157] width 445 height 374
click at [108, 327] on div "Clear Save Submit" at bounding box center [238, 333] width 445 height 21
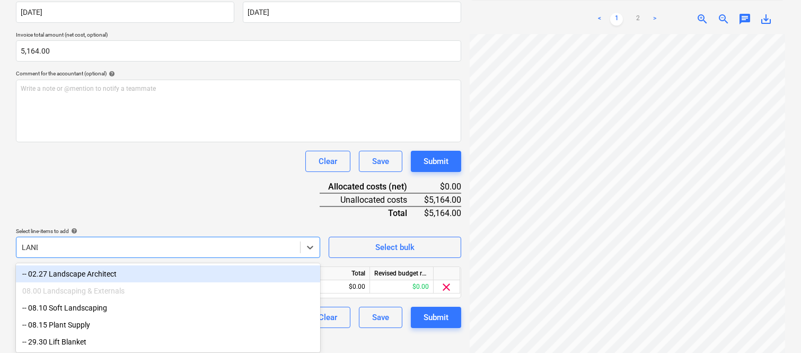
scroll to position [195, 0]
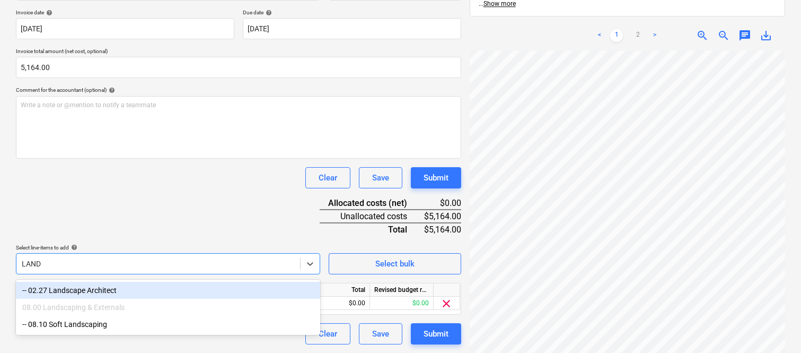
type input "LAND"
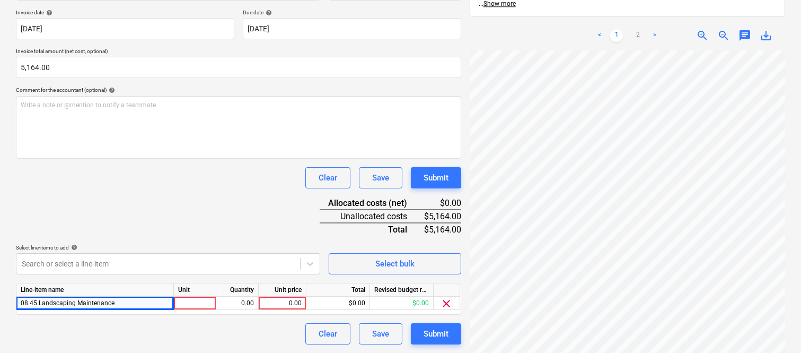
click at [97, 184] on div "Clear Save Submit" at bounding box center [238, 177] width 445 height 21
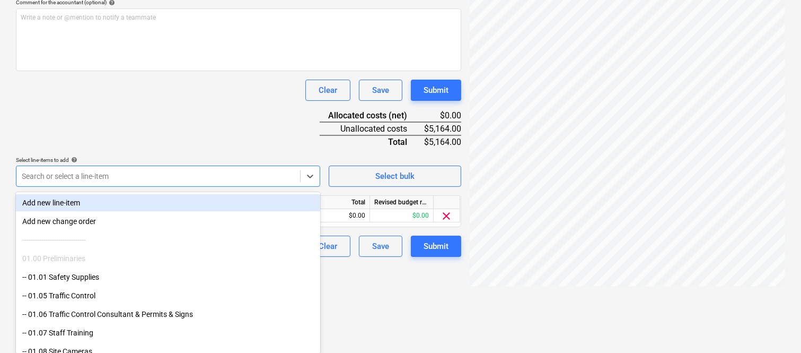
click at [173, 118] on div "Document name help BRISBANE BOTANICAL SERVICES INV-0067 Invoice number (optiona…" at bounding box center [238, 70] width 445 height 374
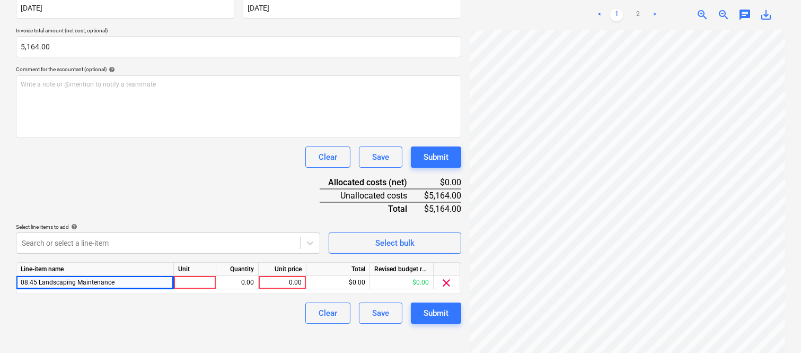
scroll to position [195, 0]
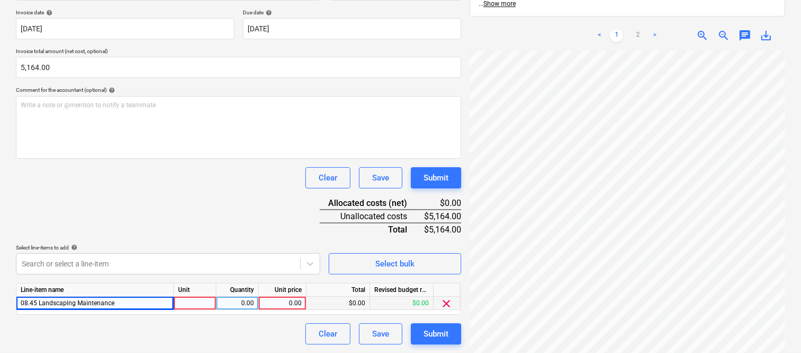
click at [195, 304] on div at bounding box center [195, 302] width 42 height 13
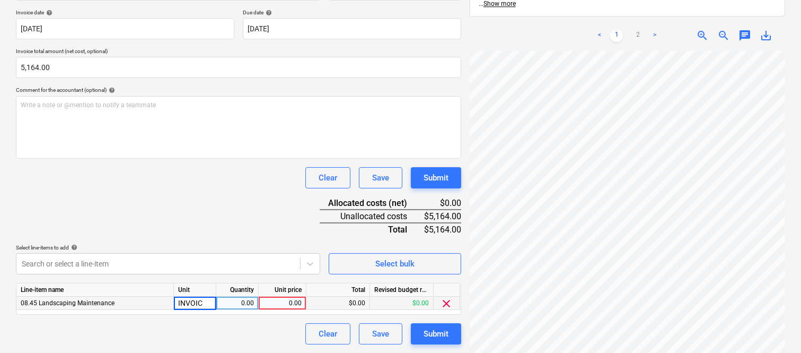
type input "INVOICE"
click at [247, 308] on div "0.00" at bounding box center [237, 302] width 33 height 13
type input "1"
click at [288, 300] on div "0.00" at bounding box center [282, 302] width 39 height 13
type input "5,164"
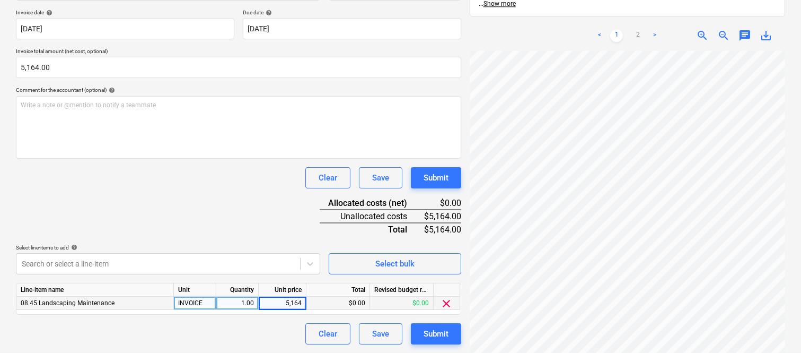
click at [233, 232] on div "Document name help BRISBANE BOTANICAL SERVICES INV-0067 Invoice number (optiona…" at bounding box center [238, 157] width 445 height 374
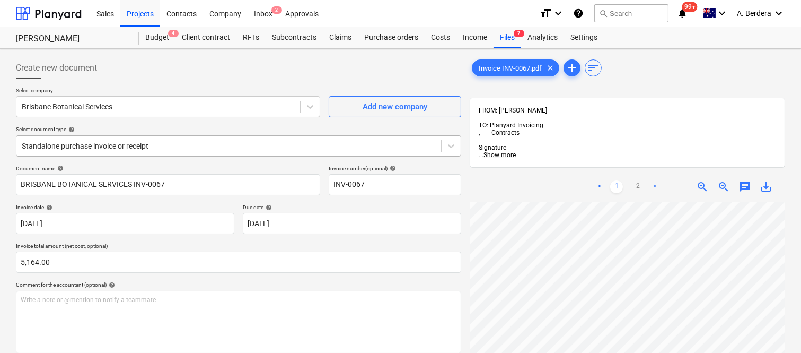
click at [200, 141] on div at bounding box center [229, 146] width 414 height 11
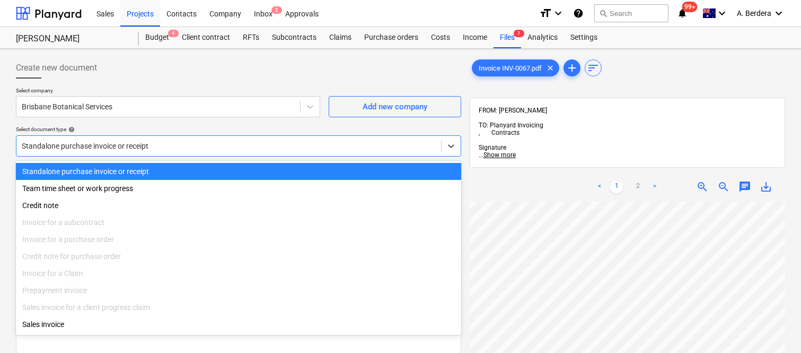
click at [210, 170] on div "Standalone purchase invoice or receipt" at bounding box center [238, 171] width 445 height 17
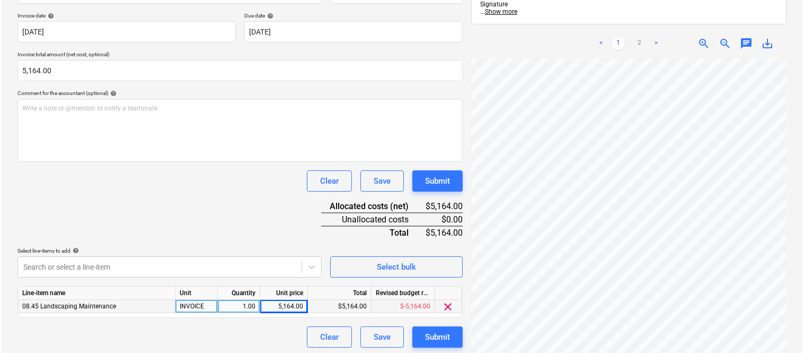
scroll to position [195, 0]
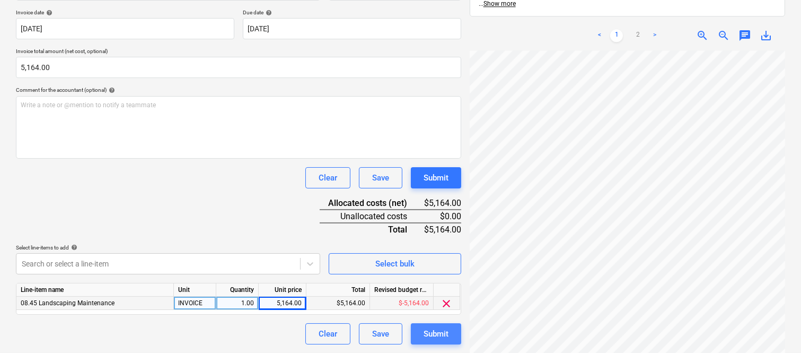
click at [443, 335] on div "Submit" at bounding box center [436, 334] width 25 height 14
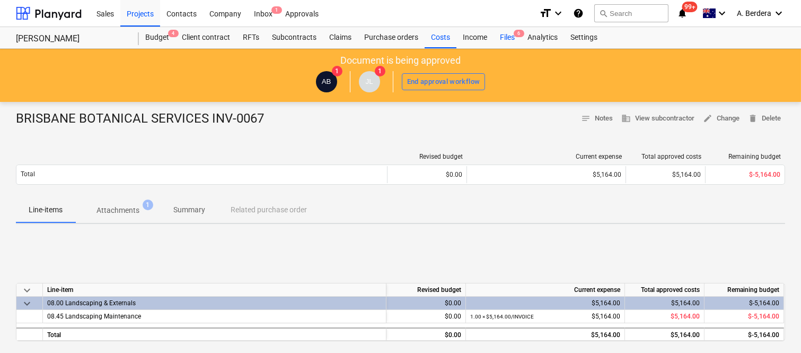
click at [510, 37] on div "Files 6" at bounding box center [508, 37] width 28 height 21
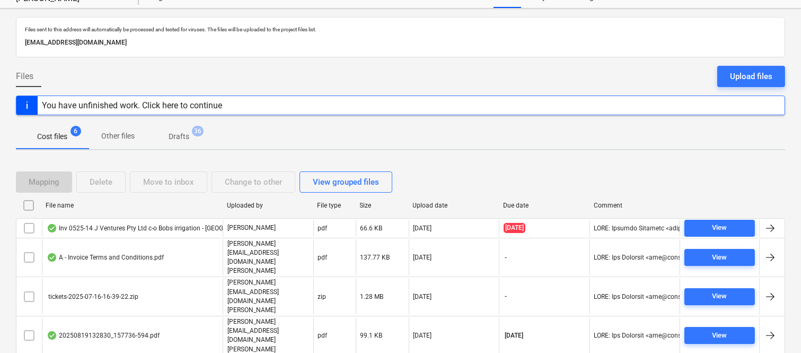
scroll to position [62, 0]
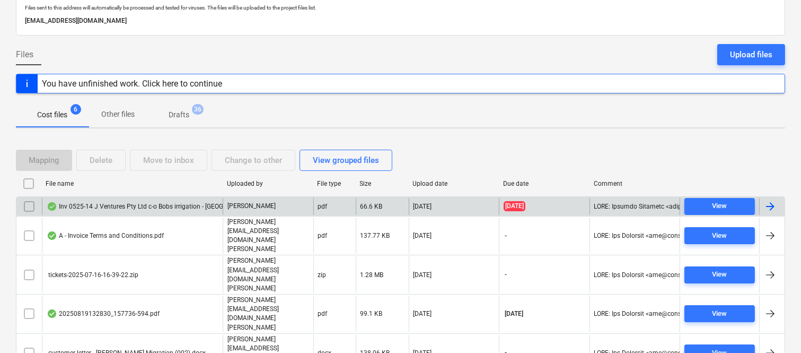
click at [186, 203] on div "Inv 0525-14 J Ventures Pty Ltd c-o Bobs irrigation - 121 Oxlade Drive.pdf" at bounding box center [161, 206] width 229 height 8
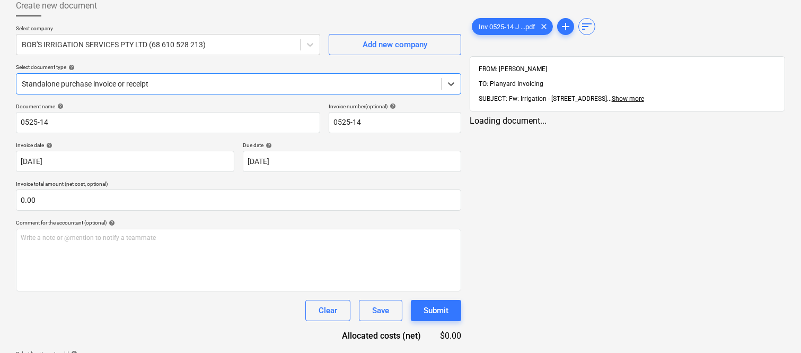
type input "0525-14"
type input "28 May 2025"
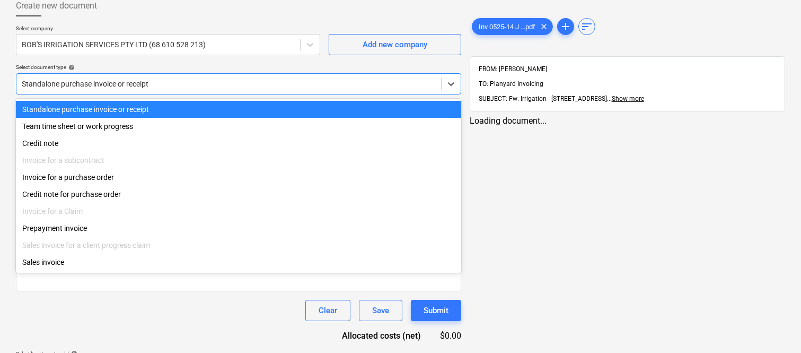
click at [173, 81] on div at bounding box center [229, 83] width 414 height 11
click at [183, 109] on div "Standalone purchase invoice or receipt" at bounding box center [238, 109] width 445 height 17
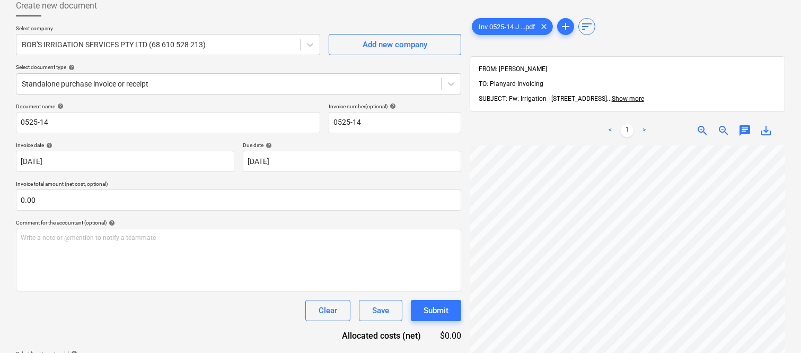
scroll to position [7, 84]
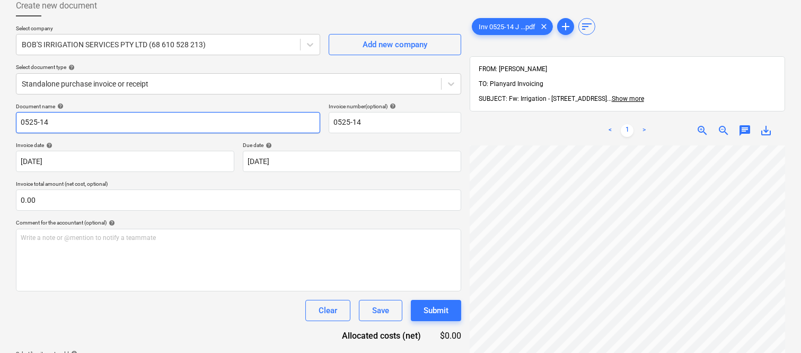
click at [17, 122] on input "0525-14" at bounding box center [168, 122] width 304 height 21
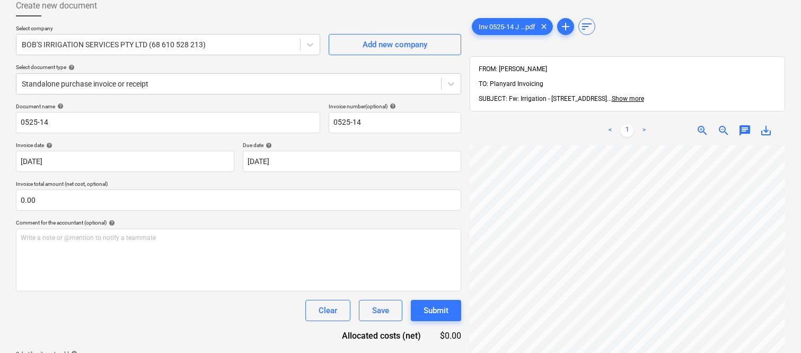
scroll to position [13, 0]
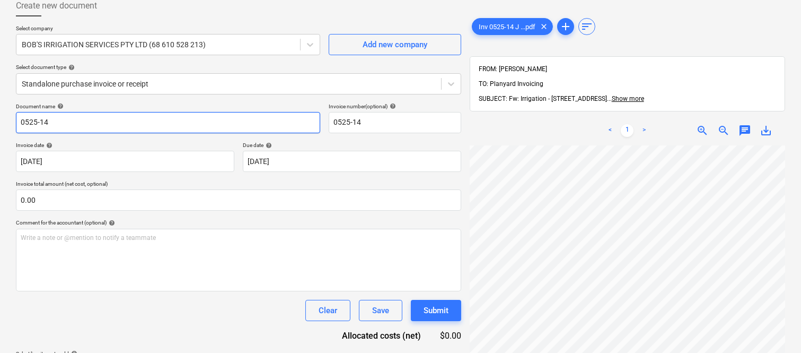
click at [19, 118] on input "0525-14" at bounding box center [168, 122] width 304 height 21
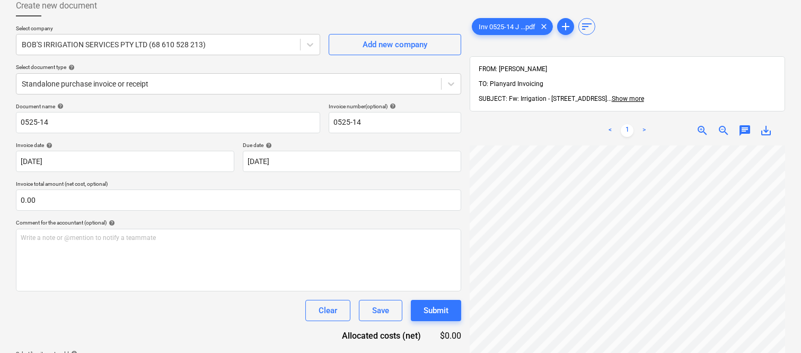
scroll to position [32, 0]
click at [286, 44] on div at bounding box center [158, 44] width 273 height 11
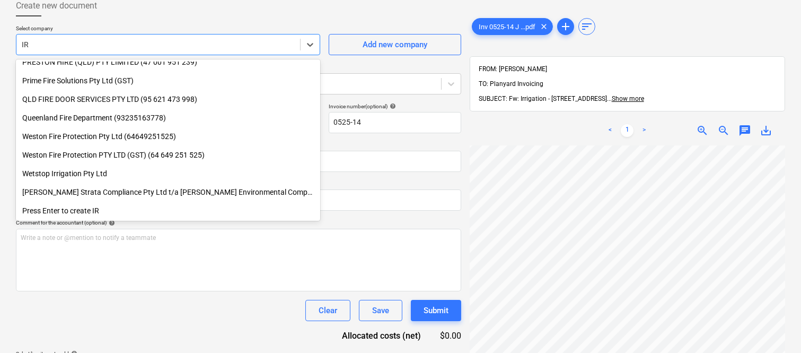
scroll to position [453, 0]
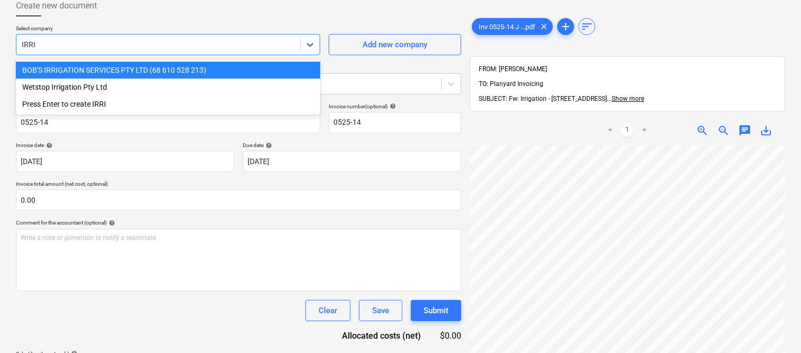
type input "IRRI"
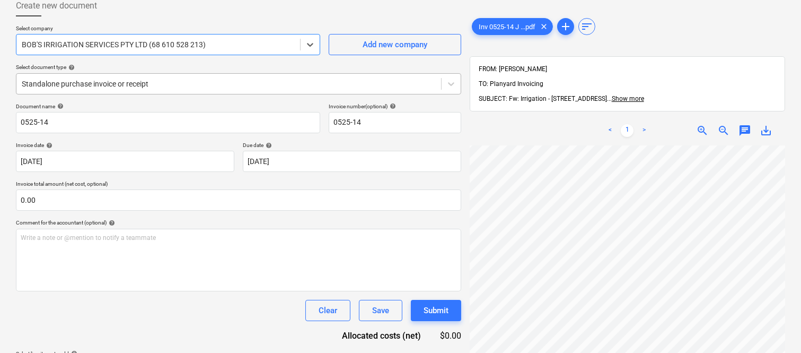
click at [228, 80] on div at bounding box center [229, 83] width 414 height 11
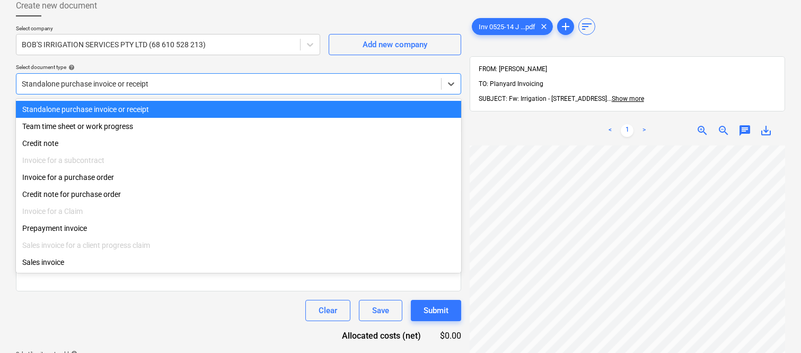
click at [232, 109] on div "Standalone purchase invoice or receipt" at bounding box center [238, 109] width 445 height 17
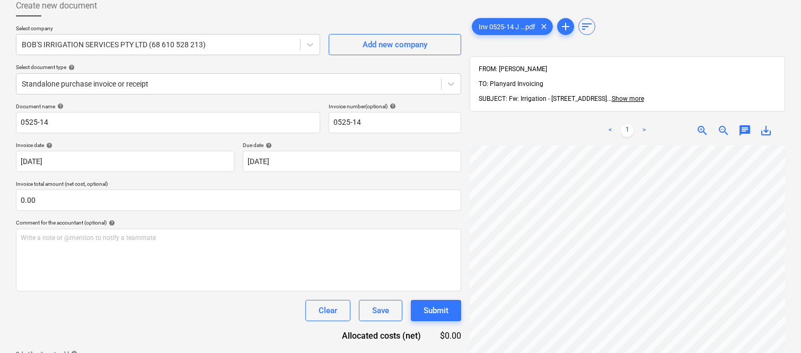
scroll to position [20, 84]
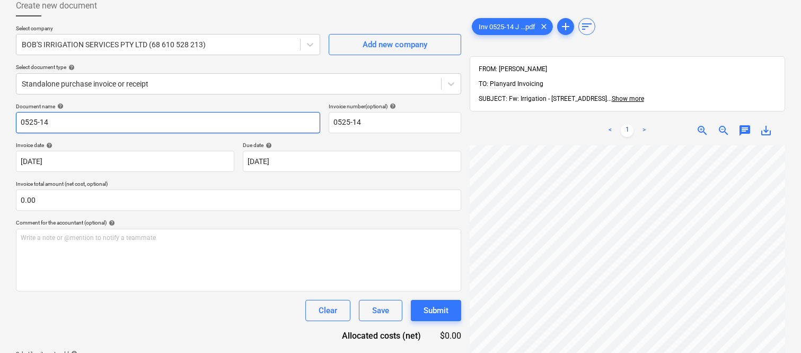
click at [15, 122] on div "Create new document Select company BOB'S IRRIGATION SERVICES PTY LTD (68 610 52…" at bounding box center [239, 187] width 454 height 393
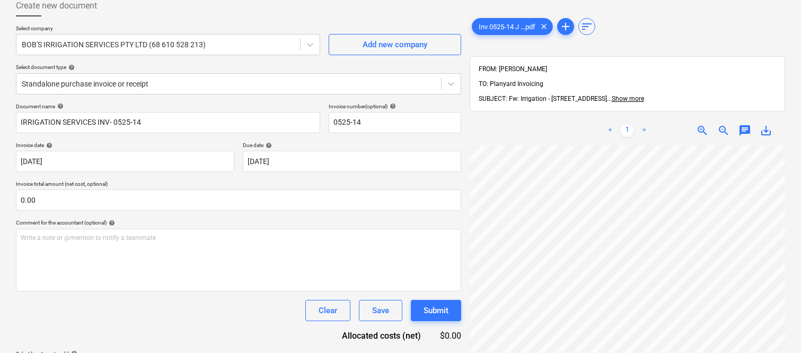
scroll to position [34, 0]
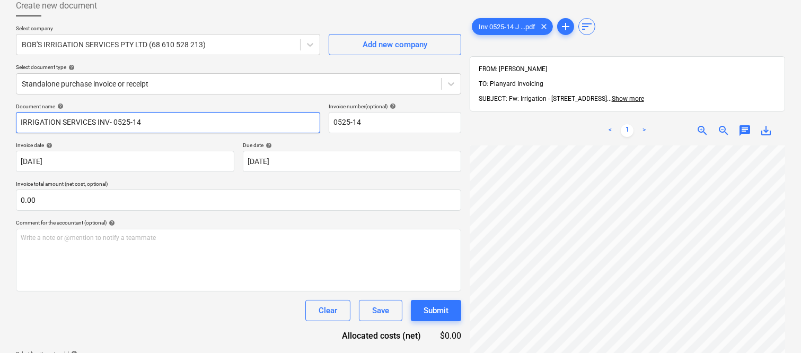
click at [94, 120] on input "IRRIGATION SERVICES INV- 0525-14" at bounding box center [168, 122] width 304 height 21
type input "IRRIGATION INV- 0525-14"
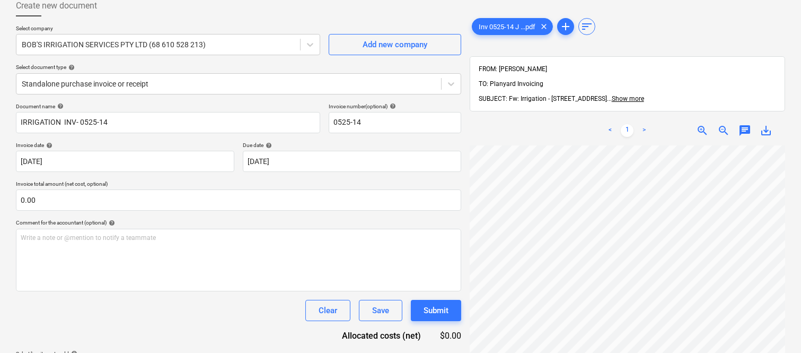
scroll to position [47, 10]
click at [388, 48] on div "Add new company" at bounding box center [395, 45] width 65 height 14
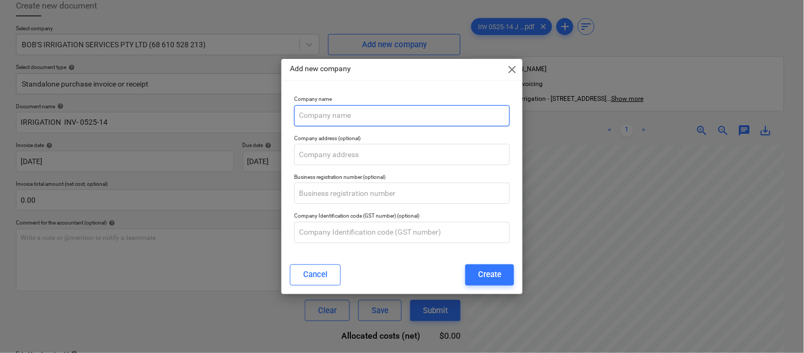
click at [374, 117] on input "text" at bounding box center [402, 115] width 216 height 21
paste input "IDA PTY LTD"
paste input "Irrigation Design Australia"
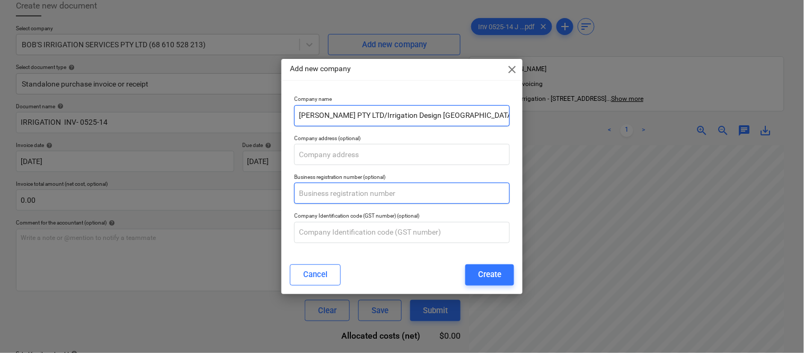
type input "IDA PTY LTD/Irrigation Design Australia"
click at [380, 191] on input "text" at bounding box center [402, 192] width 216 height 21
paste input "71 624 560 747"
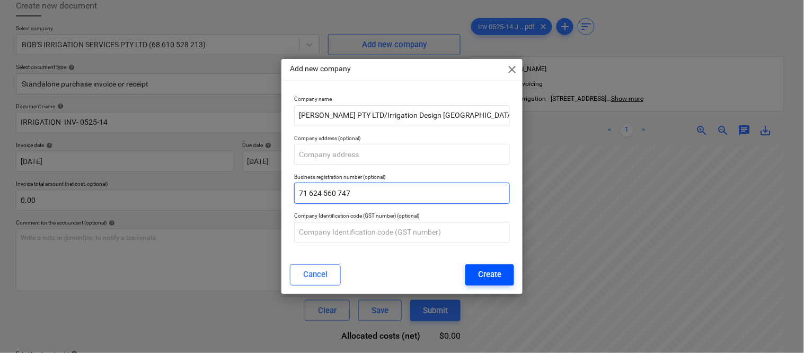
type input "71 624 560 747"
click at [495, 276] on div "Create" at bounding box center [489, 274] width 23 height 14
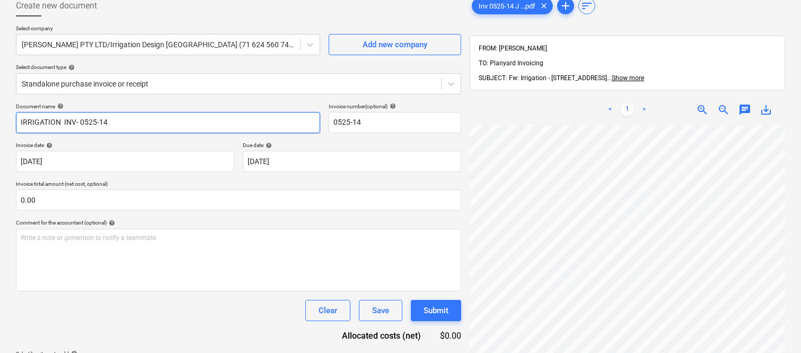
click at [59, 120] on input "IRRIGATION INV- 0525-14" at bounding box center [168, 122] width 304 height 21
click at [82, 129] on input "IRRIGATION DESIGN INV- 0525-14" at bounding box center [168, 122] width 304 height 21
click at [93, 124] on input "IRRIGATION DESIGN INV- 0525-14" at bounding box center [168, 122] width 304 height 21
type input "IRRIGATION DESIGN AUSTRALIA INV- 0525-14"
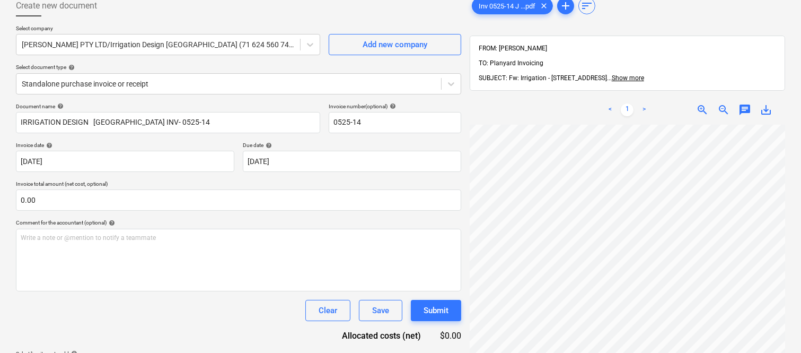
click at [156, 140] on div "Document name help IRRIGATION DESIGN AUSTRALIA INV- 0525-14 Invoice number (opt…" at bounding box center [238, 241] width 445 height 277
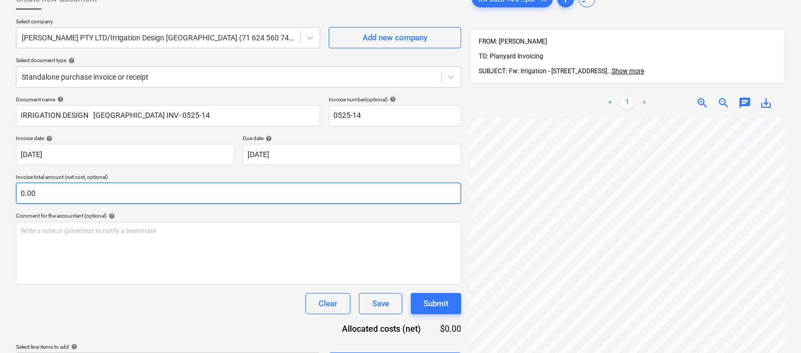
scroll to position [151, 0]
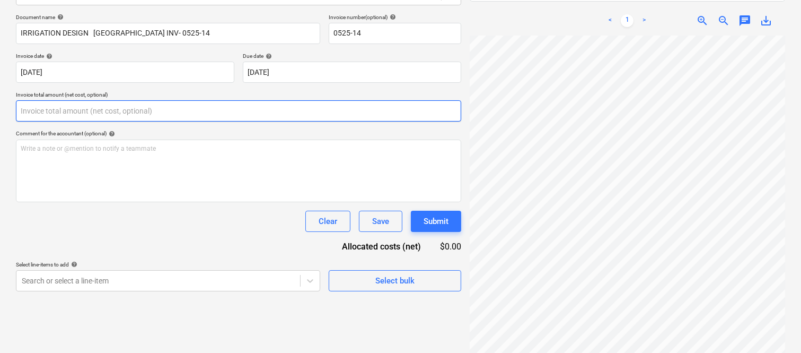
click at [182, 112] on input "text" at bounding box center [238, 110] width 445 height 21
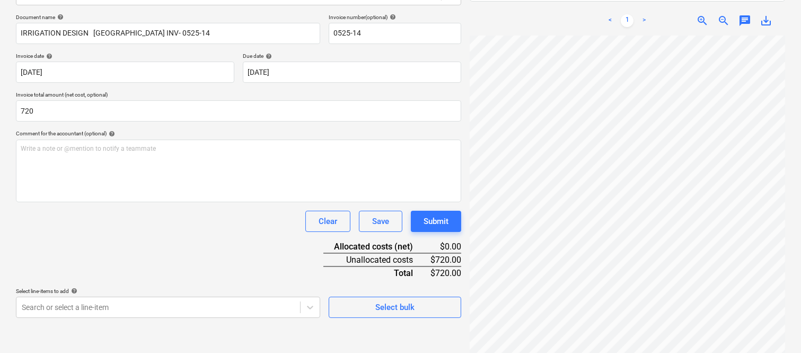
type input "720.00"
click at [184, 262] on div "Document name help IRRIGATION DESIGN AUSTRALIA INV- 0525-14 Invoice number (opt…" at bounding box center [238, 166] width 445 height 304
click at [149, 202] on body "Sales Projects Contacts Company Inbox 1 Approvals format_size keyboard_arrow_do…" at bounding box center [400, 25] width 801 height 353
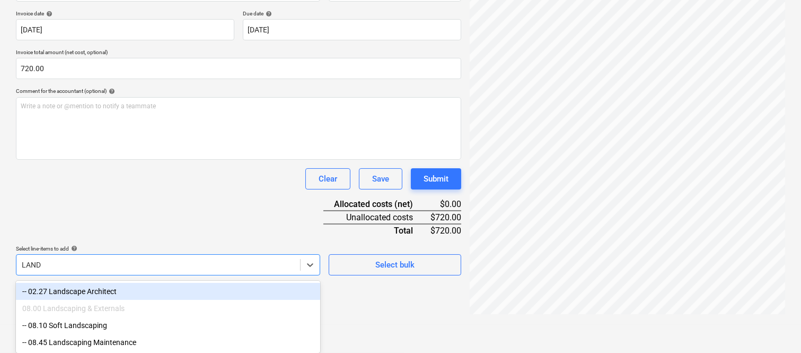
scroll to position [194, 0]
type input "LANDS"
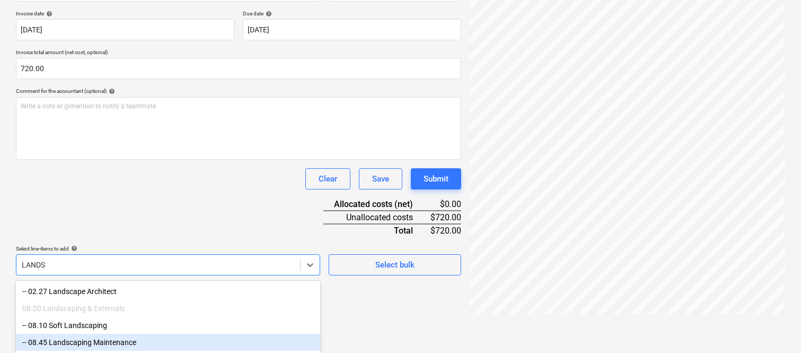
drag, startPoint x: 94, startPoint y: 340, endPoint x: 130, endPoint y: 220, distance: 125.8
click at [94, 340] on div "-- 08.45 Landscaping Maintenance" at bounding box center [168, 342] width 304 height 17
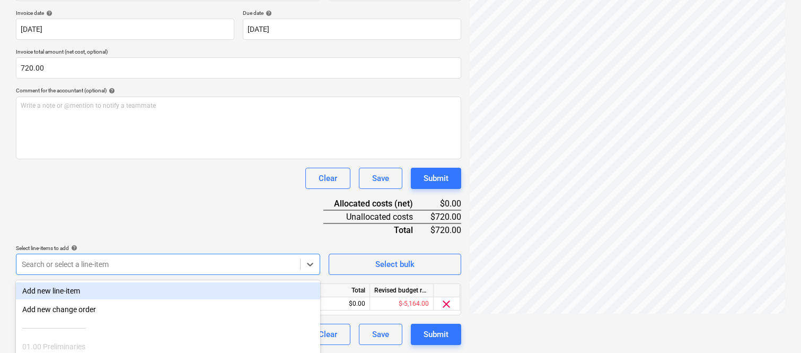
click at [130, 215] on div "Document name help IRRIGATION DESIGN AUSTRALIA INV- 0525-14 Invoice number (opt…" at bounding box center [238, 158] width 445 height 374
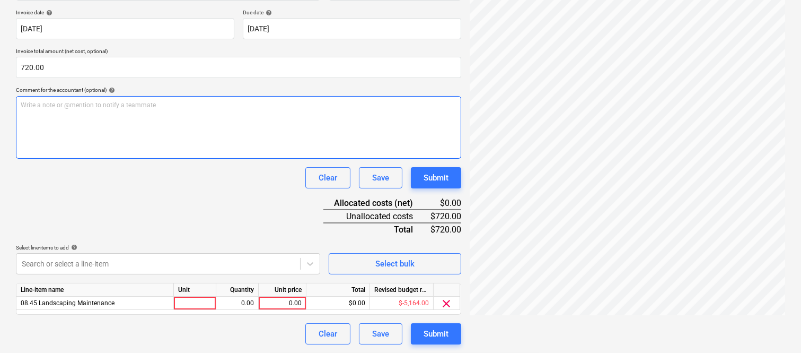
scroll to position [188, 6]
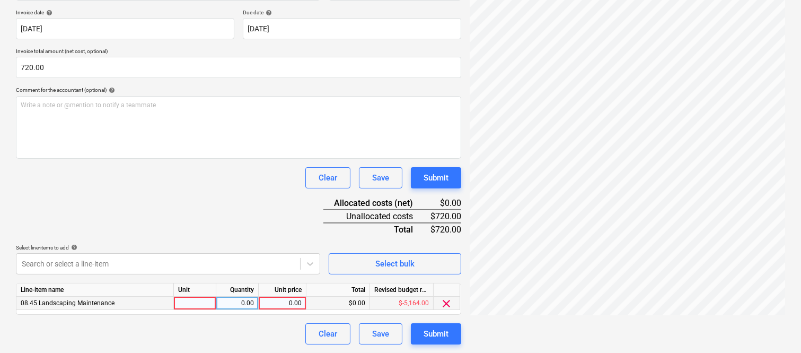
click at [204, 303] on div at bounding box center [195, 302] width 42 height 13
type input "INVOICE"
click at [237, 305] on div "0.00" at bounding box center [237, 302] width 33 height 13
type input "1"
click at [279, 304] on div "0.00" at bounding box center [282, 302] width 39 height 13
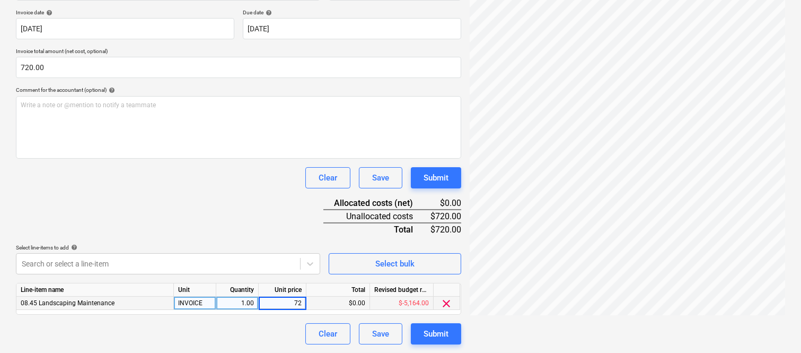
type input "720"
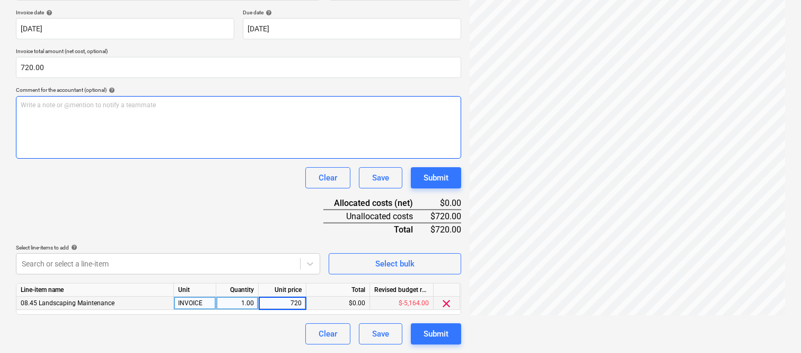
click at [241, 142] on div "Write a note or @mention to notify a teammate ﻿" at bounding box center [238, 127] width 445 height 63
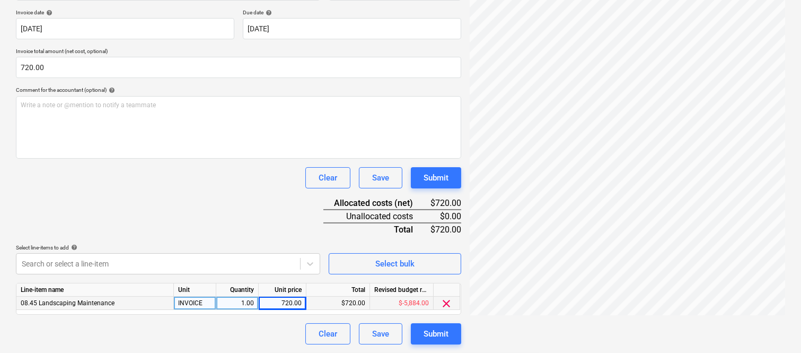
click at [235, 192] on div "Document name help IRRIGATION DESIGN AUSTRALIA INV- 0525-14 Invoice number (opt…" at bounding box center [238, 157] width 445 height 374
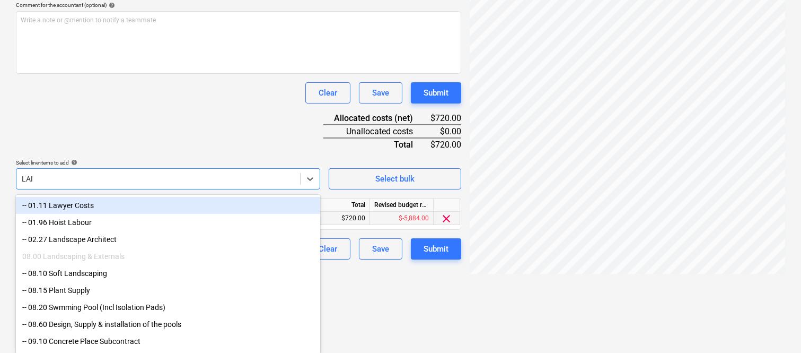
scroll to position [211, 0]
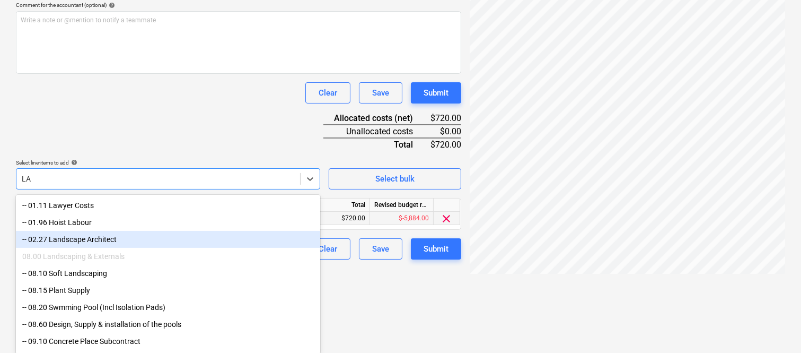
type input "L"
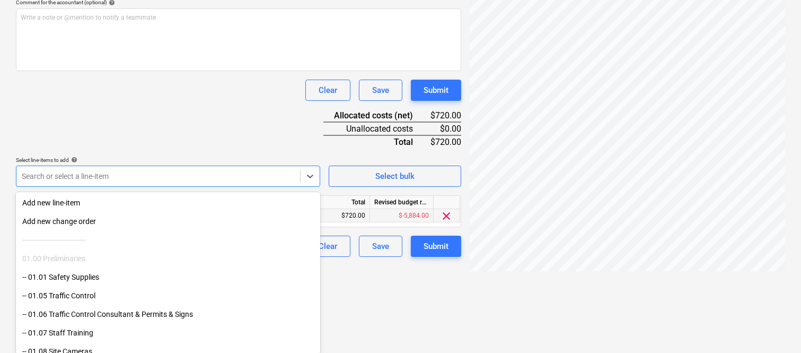
click at [140, 98] on div "Document name help IRRIGATION DESIGN AUSTRALIA INV- 0525-14 Invoice number (opt…" at bounding box center [238, 70] width 445 height 374
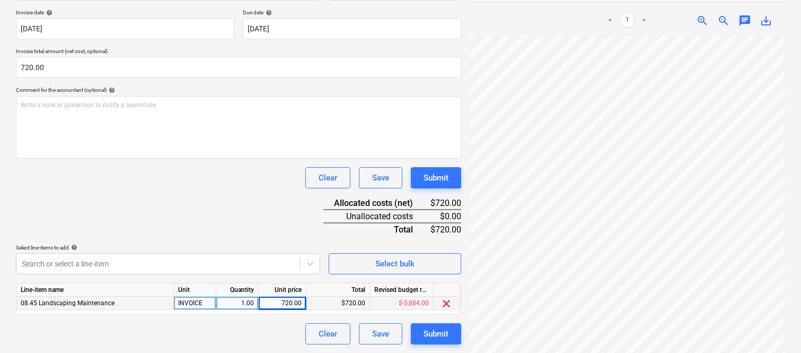
scroll to position [242, 6]
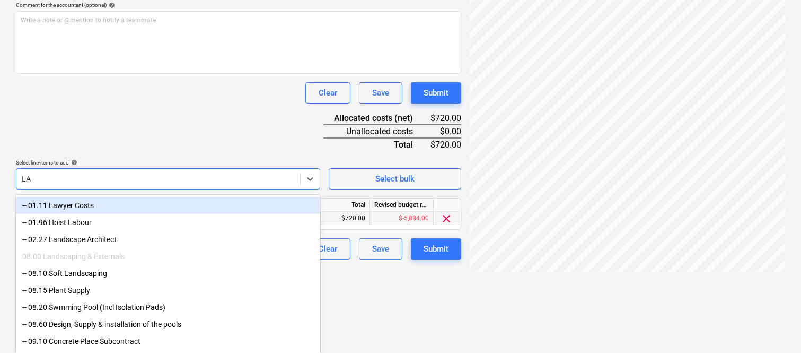
type input "LAN"
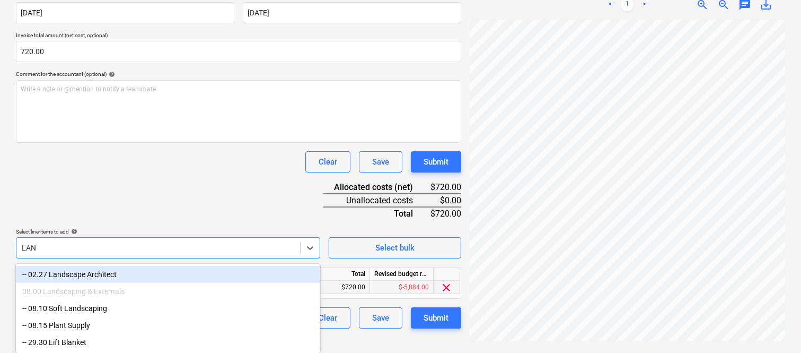
scroll to position [211, 0]
click at [123, 272] on div "-- 02.27 Landscape Architect" at bounding box center [168, 274] width 304 height 17
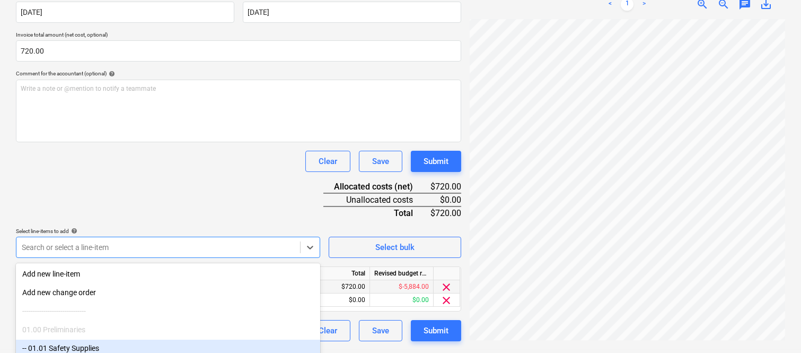
scroll to position [282, 0]
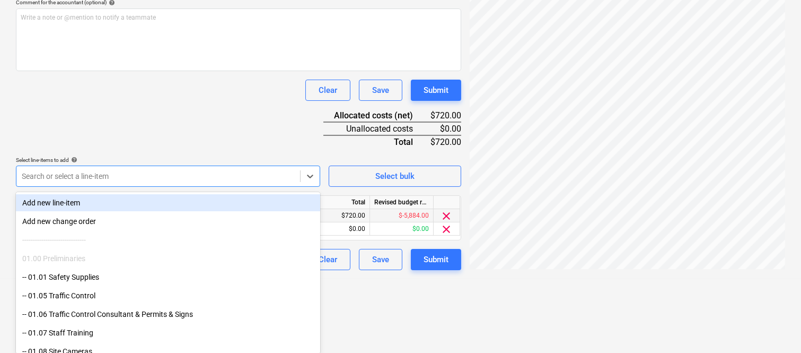
click at [139, 125] on div "Document name help IRRIGATION DESIGN AUSTRALIA INV- 0525-14 Invoice number (opt…" at bounding box center [238, 76] width 445 height 387
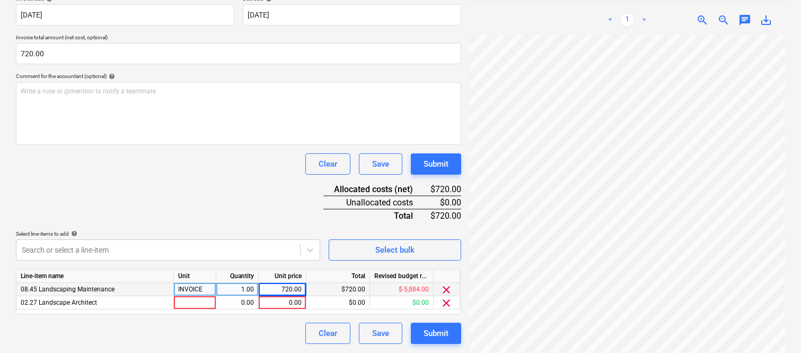
click at [449, 288] on span "clear" at bounding box center [447, 289] width 13 height 13
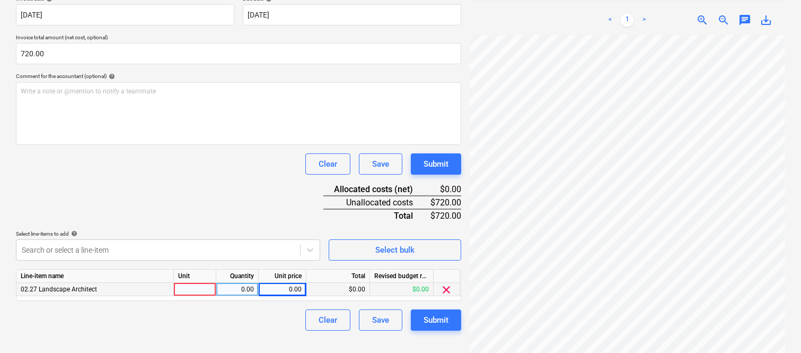
scroll to position [199, 0]
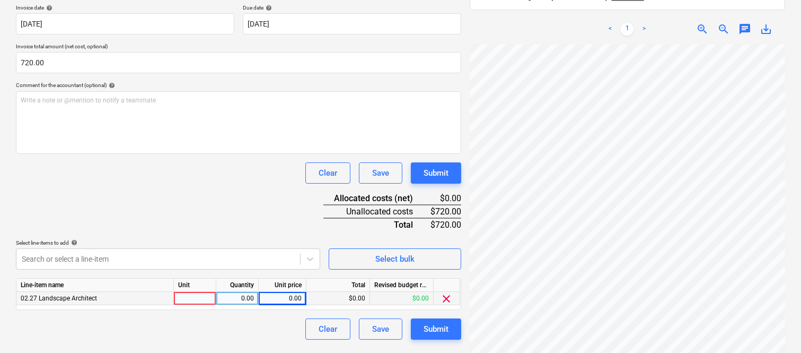
click at [192, 298] on div at bounding box center [195, 298] width 42 height 13
type input "INVOICE"
click at [238, 296] on div "0.00" at bounding box center [237, 298] width 33 height 13
type input "1"
click at [283, 294] on div "0.00" at bounding box center [282, 298] width 39 height 13
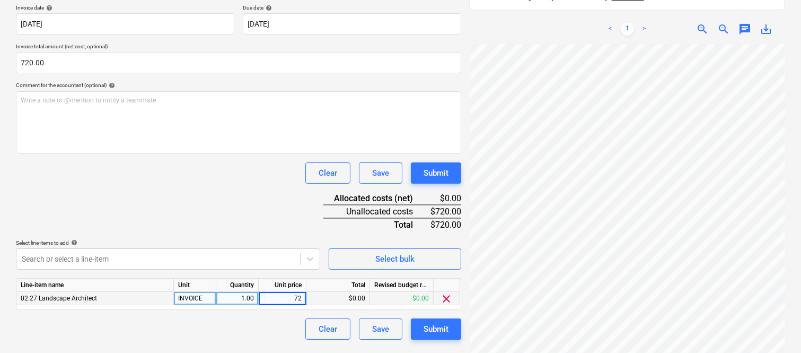
type input "720"
click at [278, 329] on div "Clear Save Submit" at bounding box center [238, 328] width 445 height 21
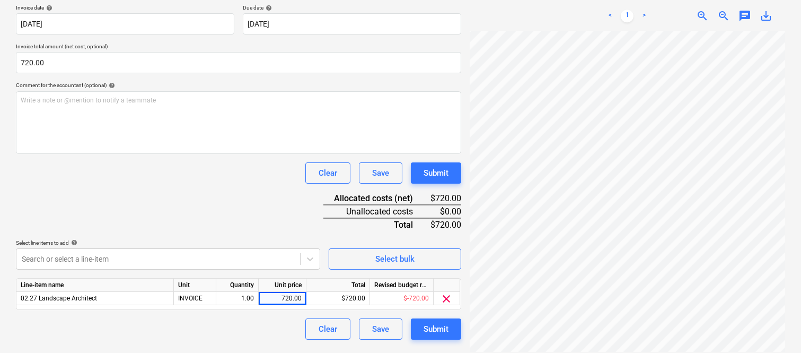
scroll to position [0, 0]
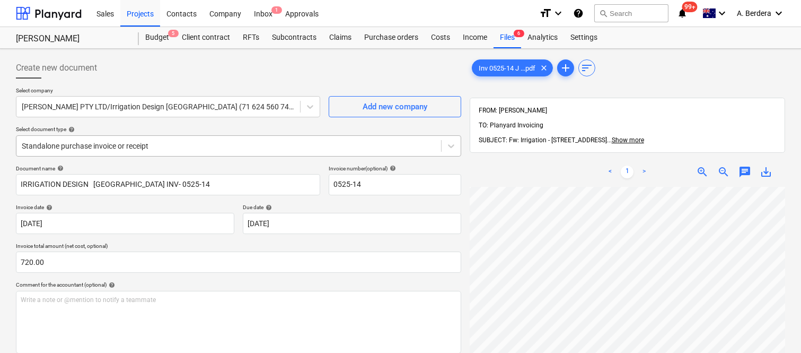
click at [187, 142] on div at bounding box center [229, 146] width 414 height 11
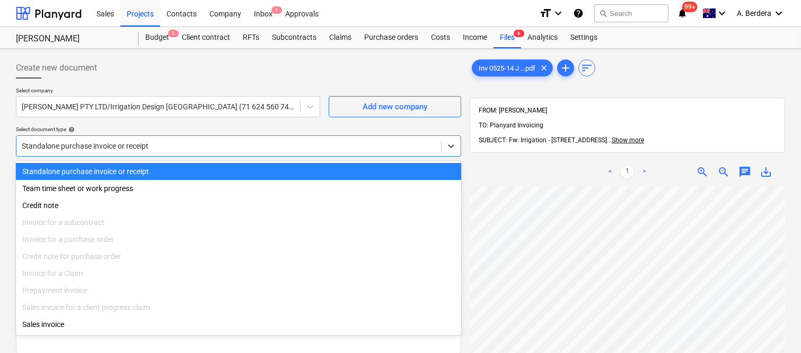
click at [202, 170] on div "Standalone purchase invoice or receipt" at bounding box center [238, 171] width 445 height 17
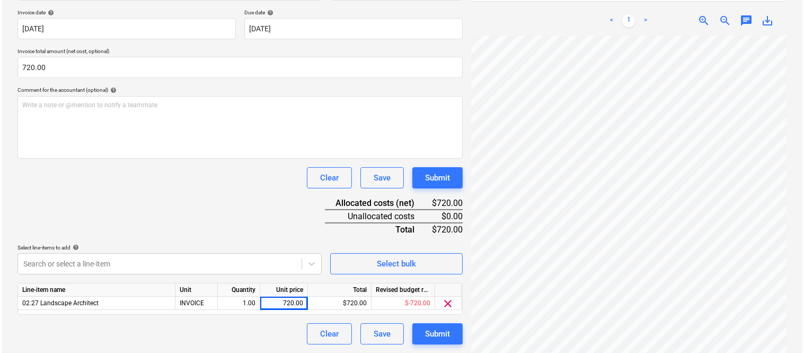
scroll to position [240, 84]
click at [440, 340] on div "Submit" at bounding box center [436, 334] width 25 height 14
